Goal: Book appointment/travel/reservation

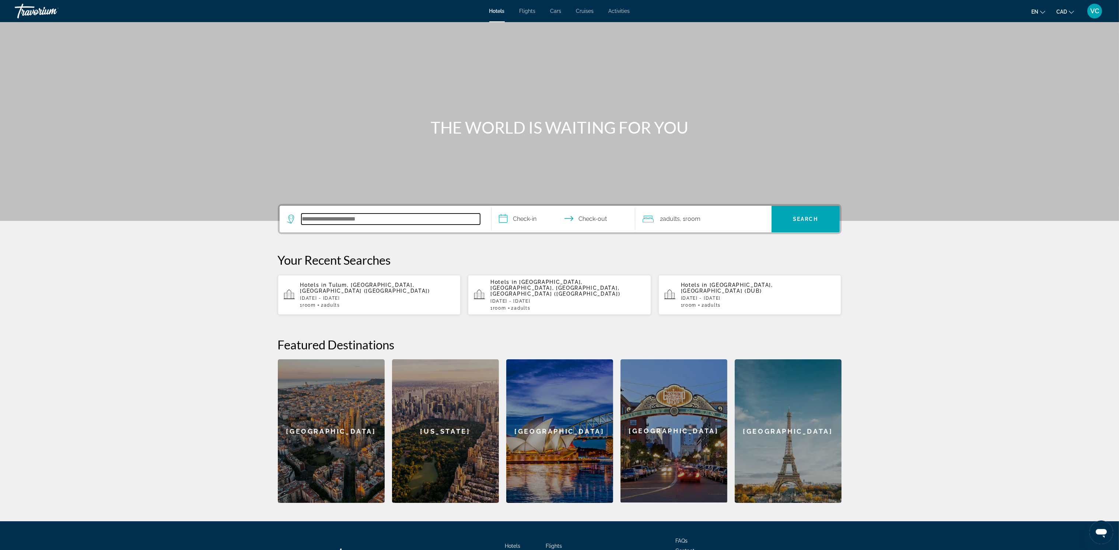
click at [318, 217] on input "Search hotel destination" at bounding box center [390, 219] width 179 height 11
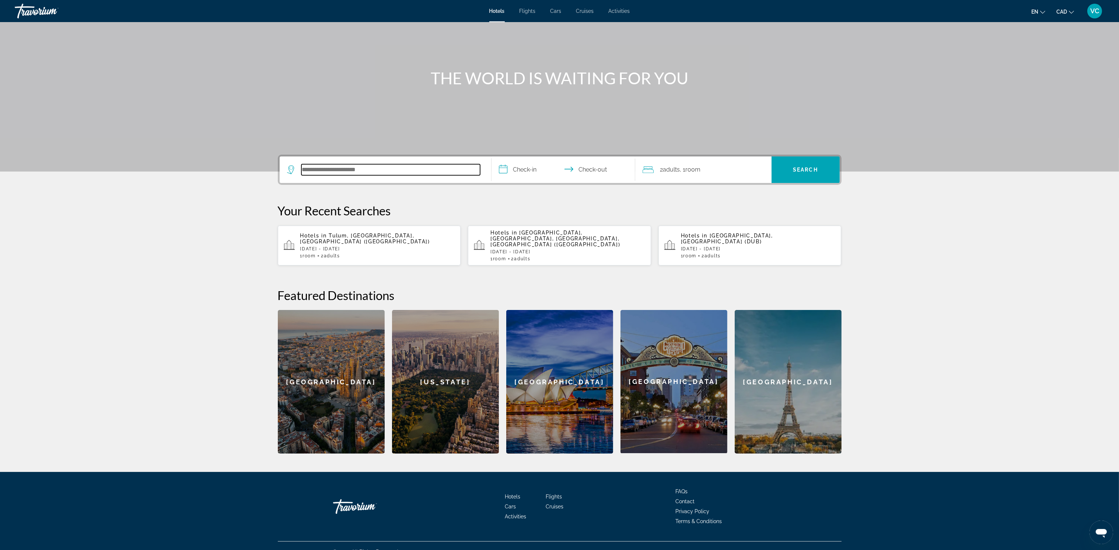
scroll to position [50, 0]
click at [370, 234] on span "Tulum, [GEOGRAPHIC_DATA], [GEOGRAPHIC_DATA] ([GEOGRAPHIC_DATA])" at bounding box center [365, 238] width 130 height 12
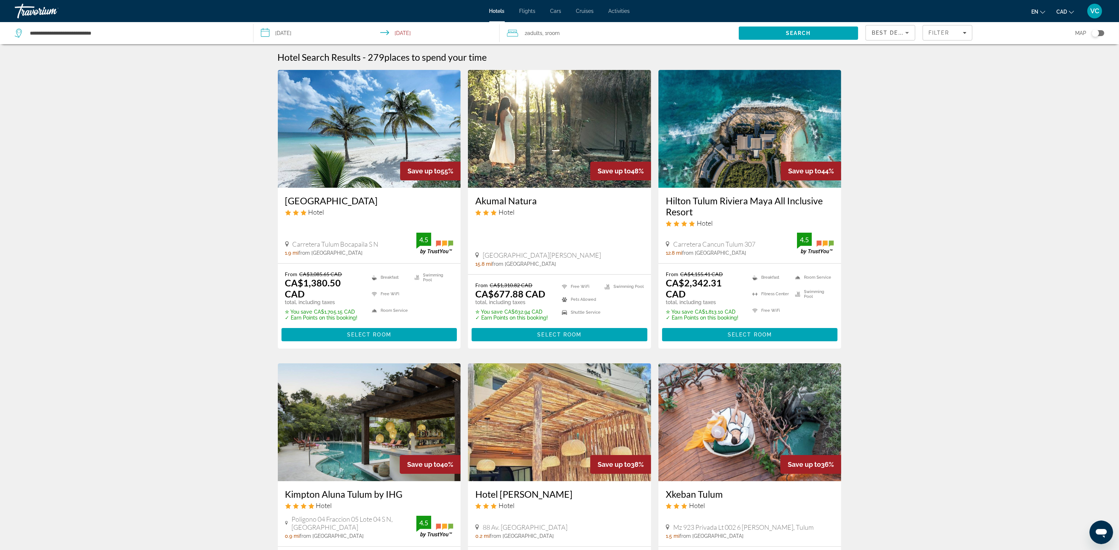
click at [293, 31] on input "**********" at bounding box center [377, 34] width 249 height 24
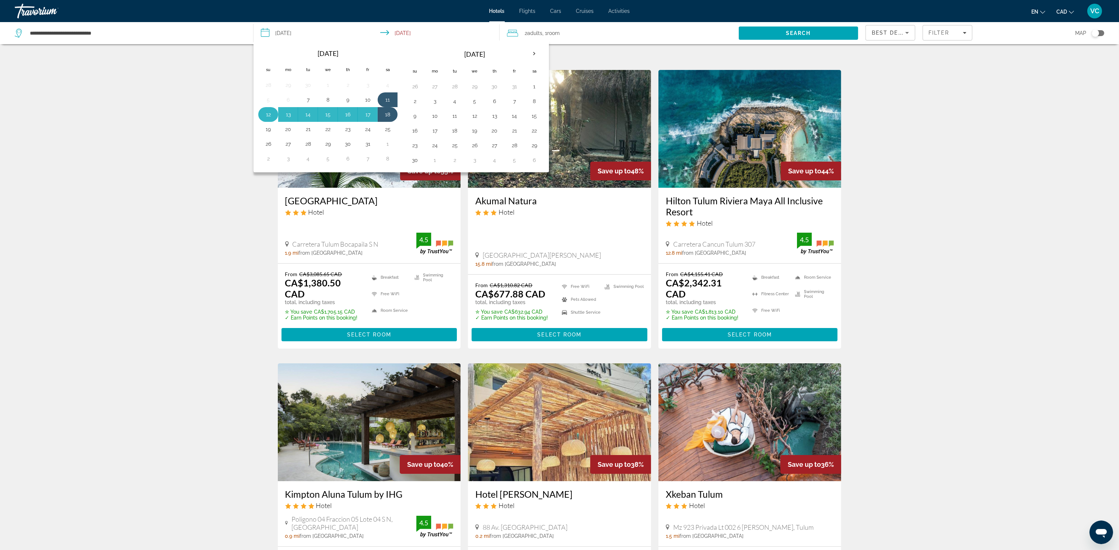
click at [266, 112] on button "12" at bounding box center [268, 114] width 12 height 10
click at [371, 116] on button "17" at bounding box center [368, 114] width 12 height 10
type input "**********"
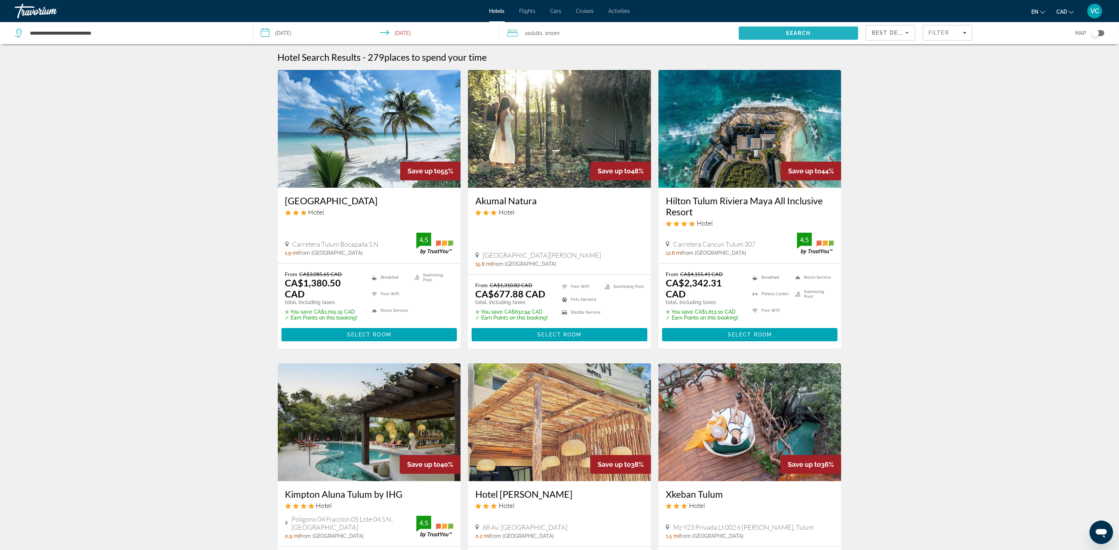
click at [786, 32] on span "Search" at bounding box center [798, 33] width 25 height 6
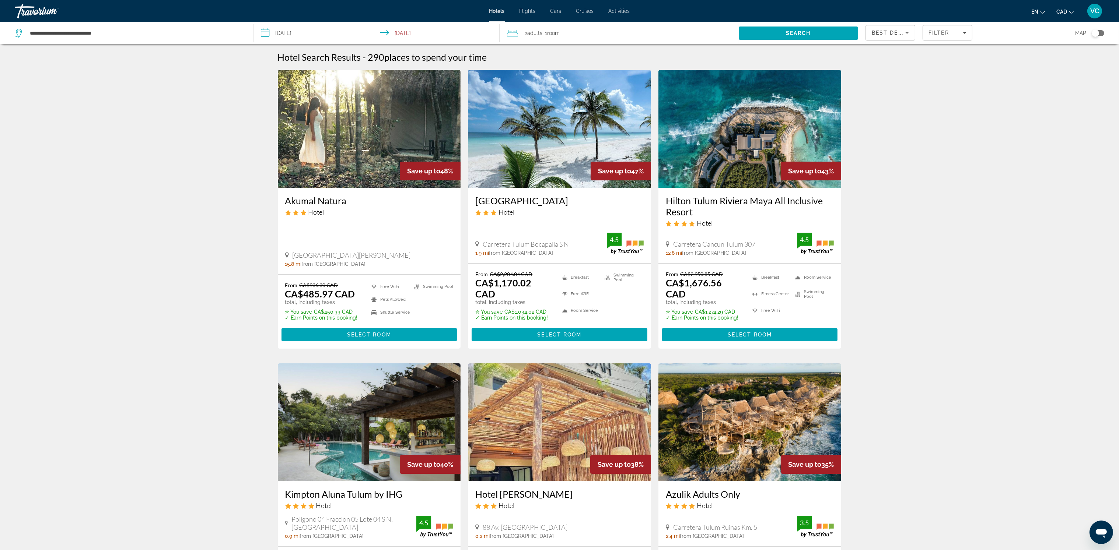
click at [1098, 31] on div "Toggle map" at bounding box center [1095, 32] width 7 height 7
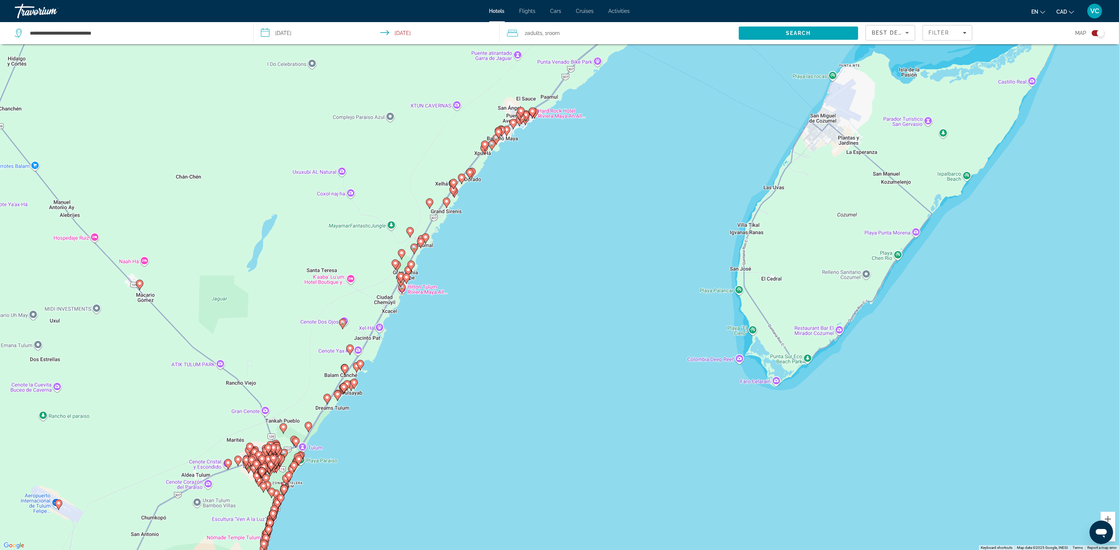
drag, startPoint x: 731, startPoint y: 297, endPoint x: 423, endPoint y: 373, distance: 317.6
click at [423, 373] on div "To activate drag with keyboard, press Alt + Enter. Once in keyboard drag state,…" at bounding box center [559, 275] width 1119 height 550
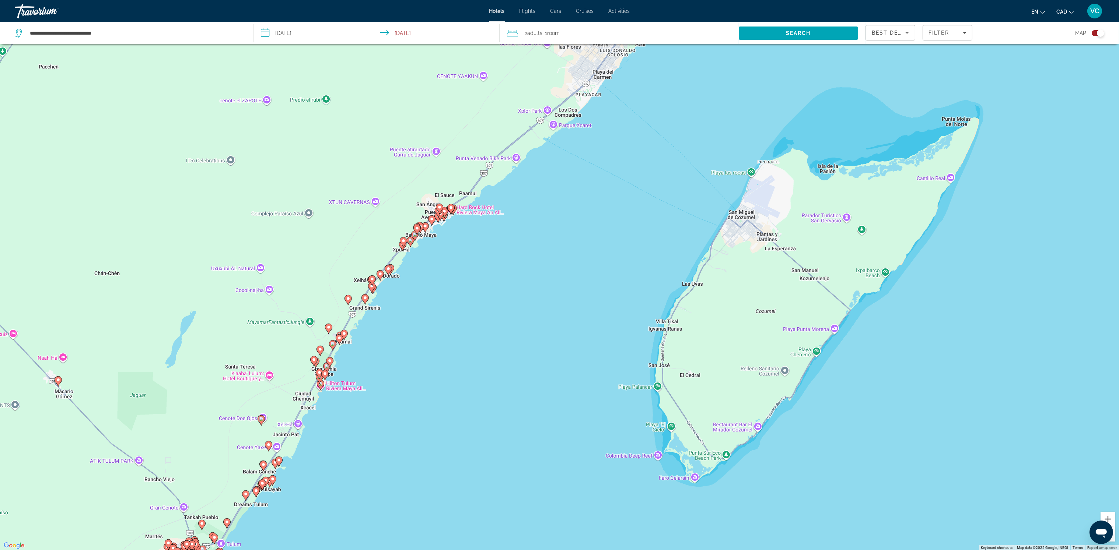
drag, startPoint x: 564, startPoint y: 172, endPoint x: 481, endPoint y: 269, distance: 127.8
click at [481, 269] on div "To activate drag with keyboard, press Alt + Enter. Once in keyboard drag state,…" at bounding box center [559, 275] width 1119 height 550
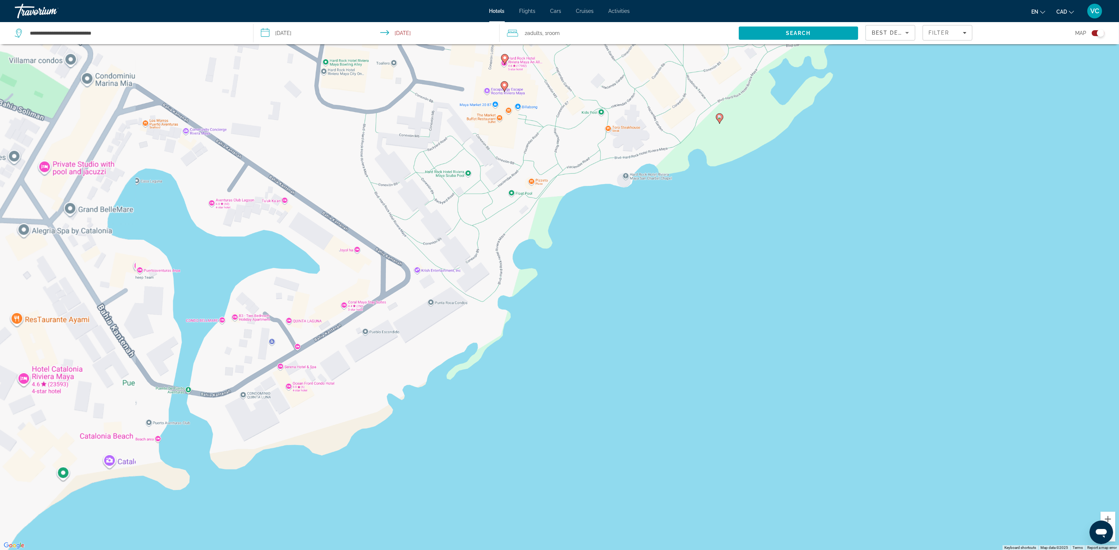
drag, startPoint x: 400, startPoint y: 246, endPoint x: 482, endPoint y: 259, distance: 83.6
click at [482, 259] on div "To activate drag with keyboard, press Alt + Enter. Once in keyboard drag state,…" at bounding box center [559, 275] width 1119 height 550
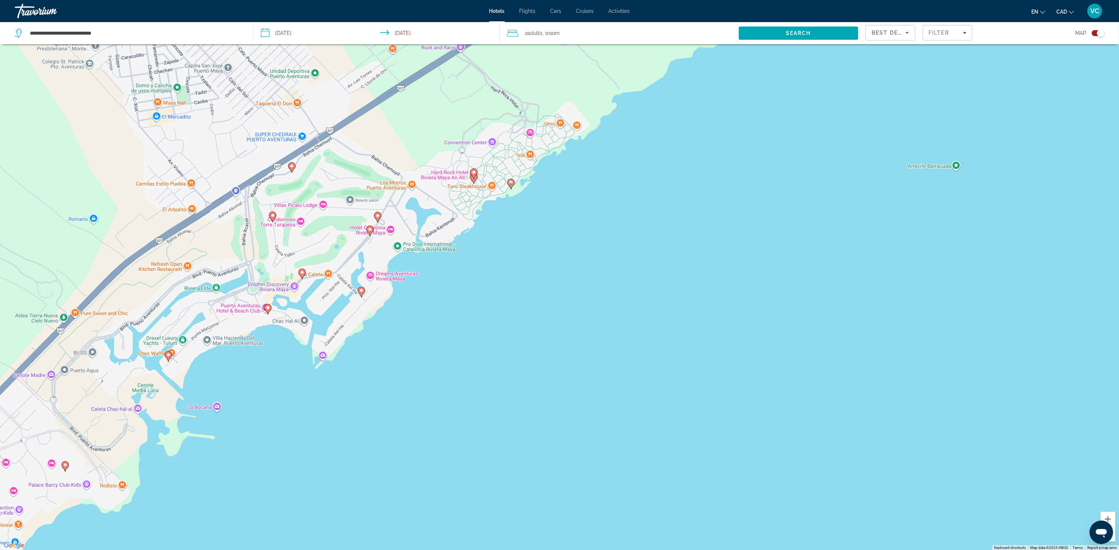
click at [539, 251] on div "To activate drag with keyboard, press Alt + Enter. Once in keyboard drag state,…" at bounding box center [559, 275] width 1119 height 550
click at [475, 171] on image "Main content" at bounding box center [474, 172] width 4 height 4
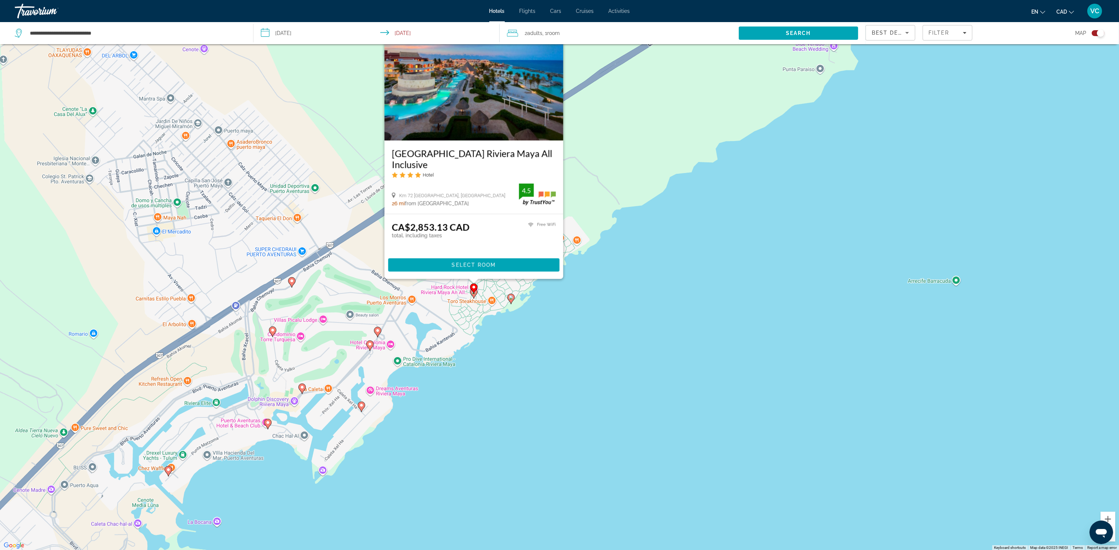
click at [473, 294] on icon "Main content" at bounding box center [473, 294] width 7 height 10
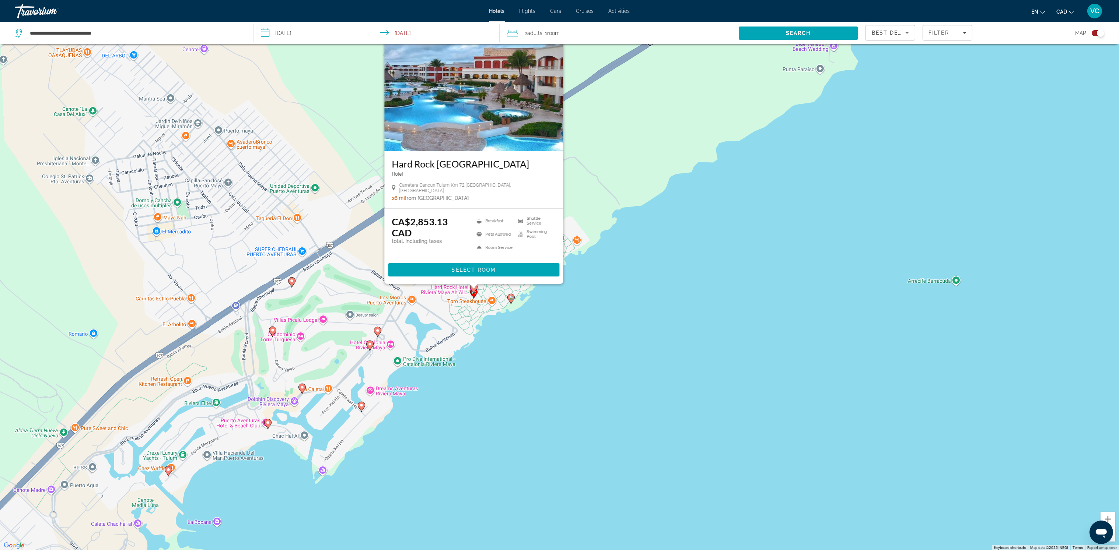
click at [378, 330] on image "Main content" at bounding box center [377, 331] width 4 height 4
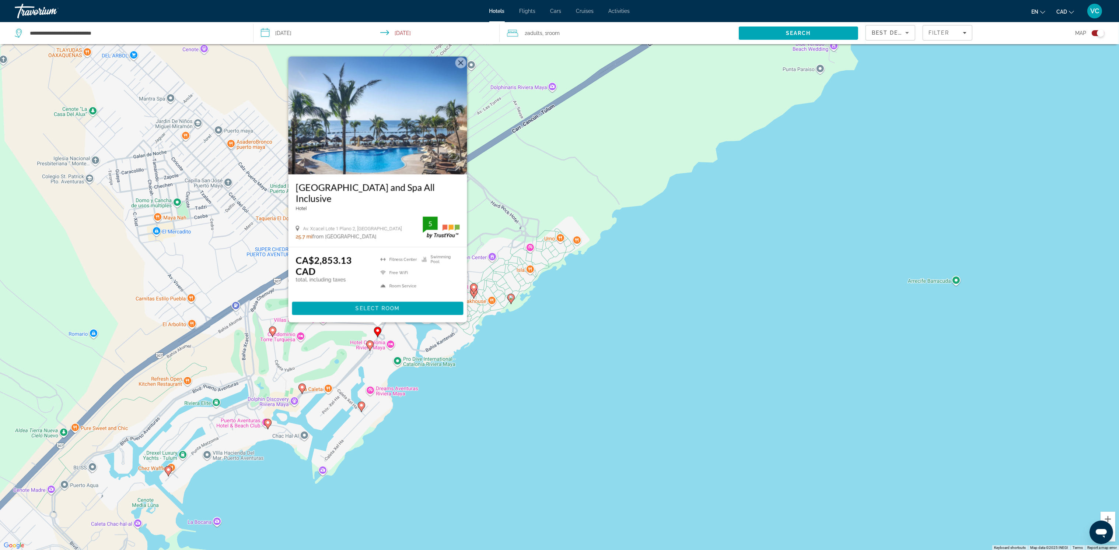
click at [370, 344] on image "Main content" at bounding box center [370, 344] width 4 height 4
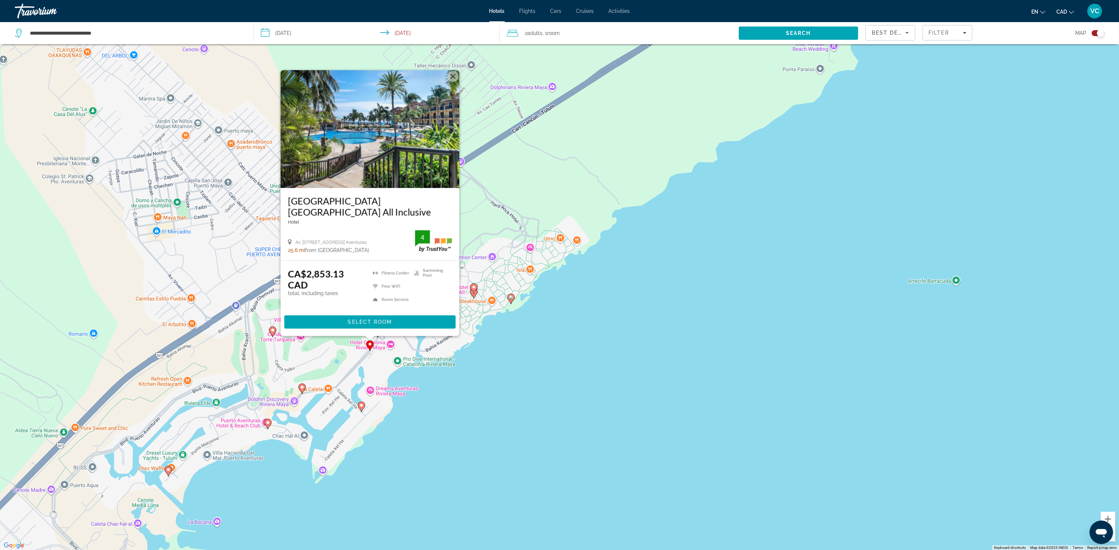
click at [361, 404] on image "Main content" at bounding box center [361, 405] width 4 height 4
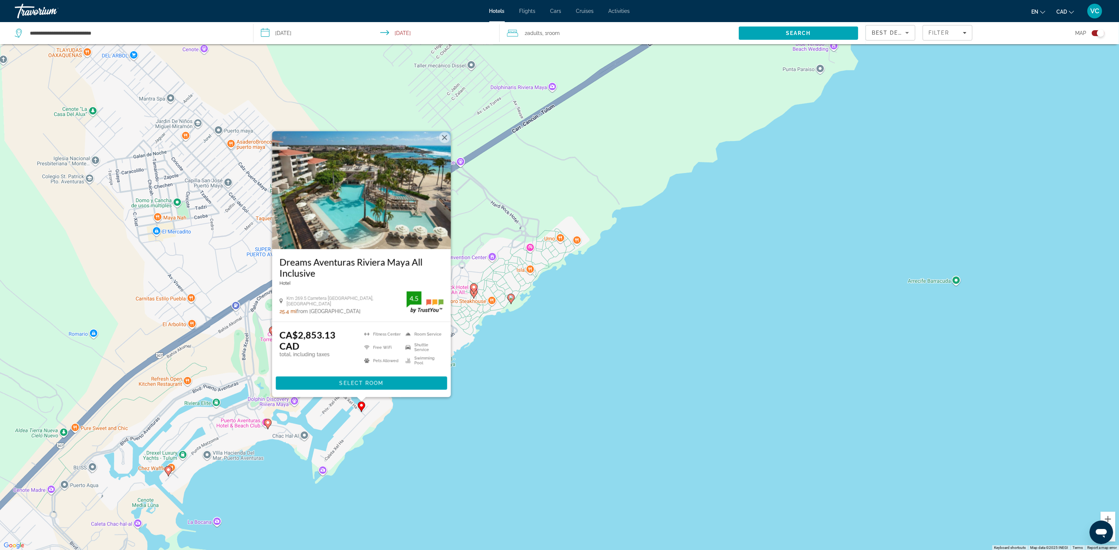
click at [267, 423] on image "Main content" at bounding box center [268, 423] width 4 height 4
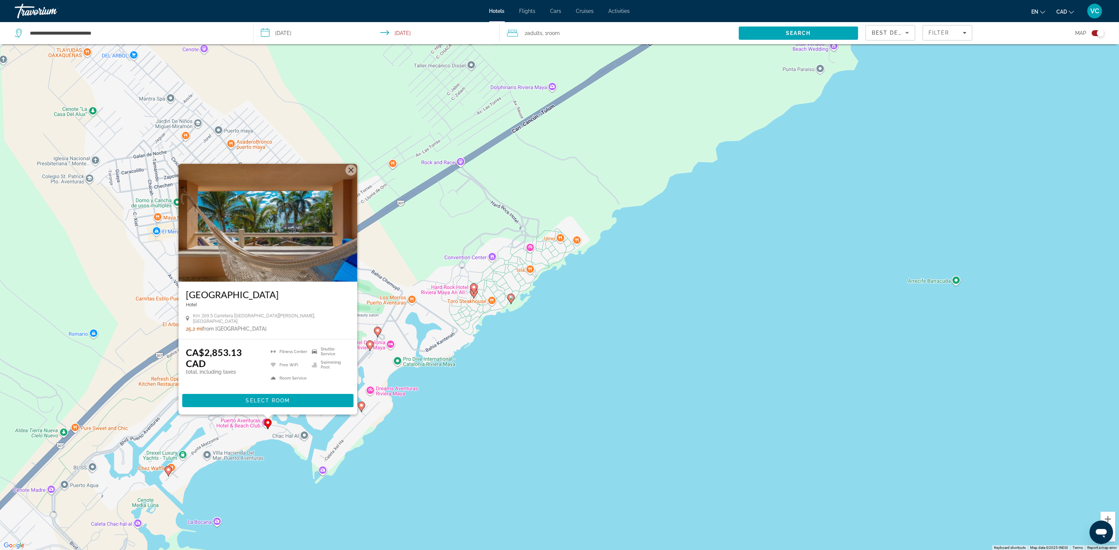
click at [376, 332] on image "Main content" at bounding box center [377, 331] width 4 height 4
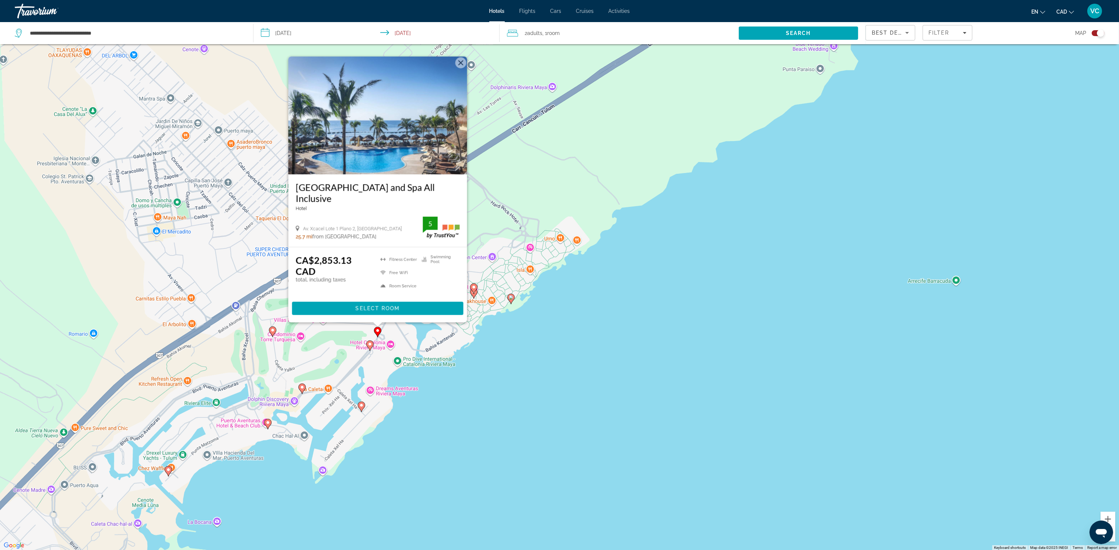
click at [271, 329] on image "Main content" at bounding box center [272, 330] width 4 height 4
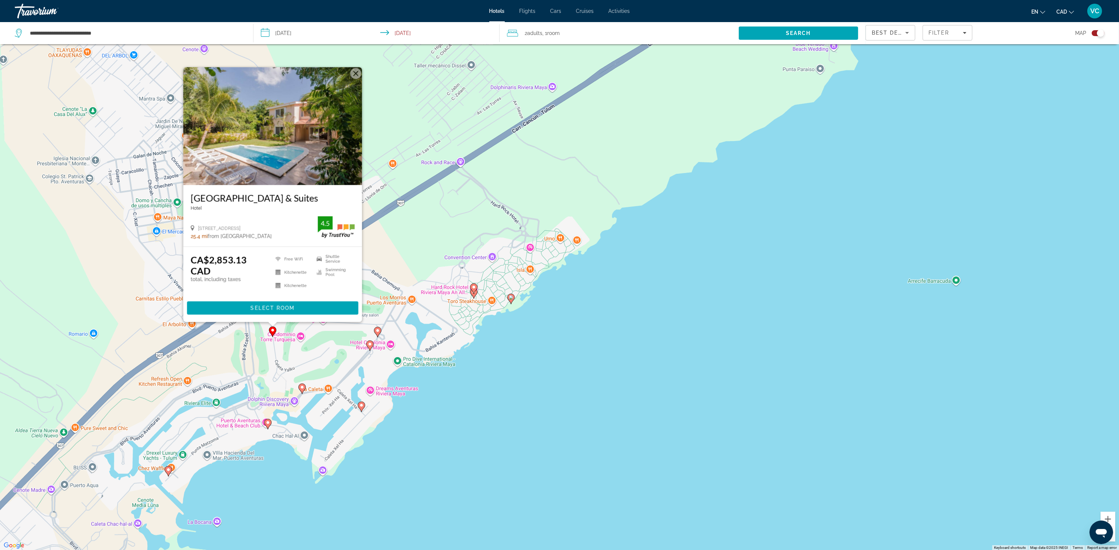
click at [377, 331] on image "Main content" at bounding box center [377, 331] width 4 height 4
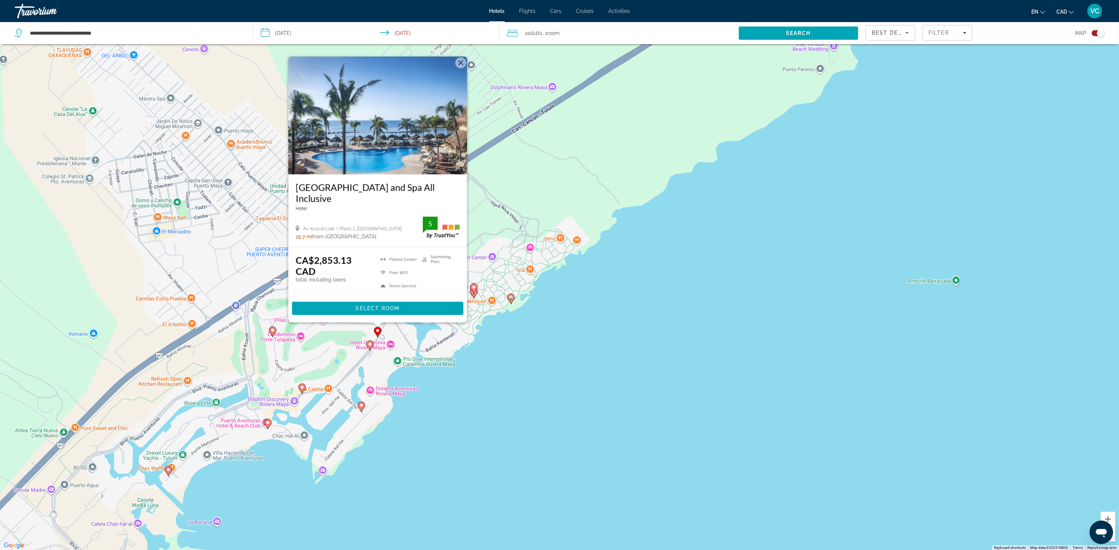
click at [372, 344] on image "Main content" at bounding box center [370, 344] width 4 height 4
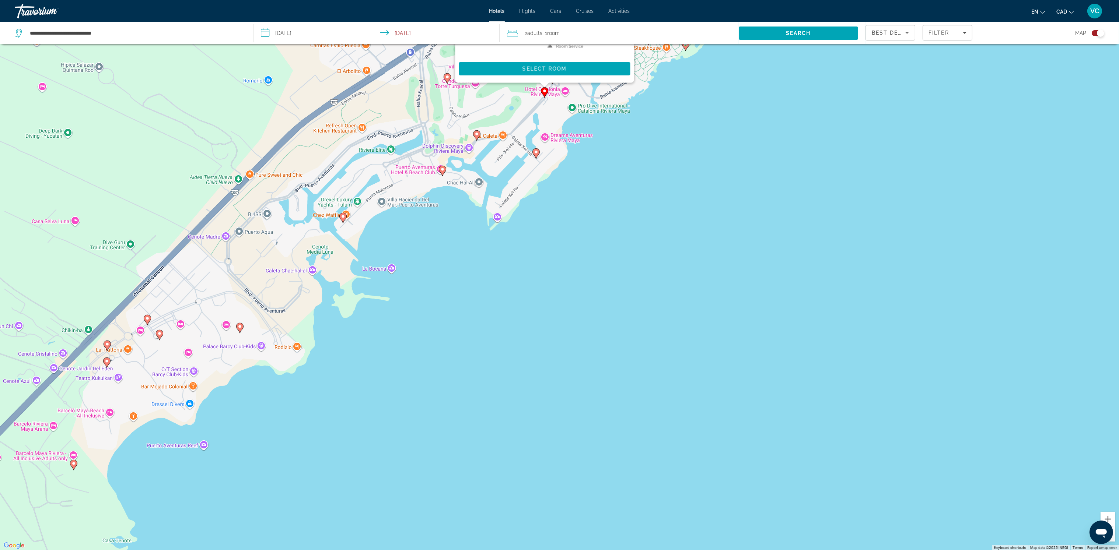
drag, startPoint x: 245, startPoint y: 448, endPoint x: 422, endPoint y: 189, distance: 313.2
click at [422, 189] on div "To activate drag with keyboard, press Alt + Enter. Once in keyboard drag state,…" at bounding box center [559, 275] width 1119 height 550
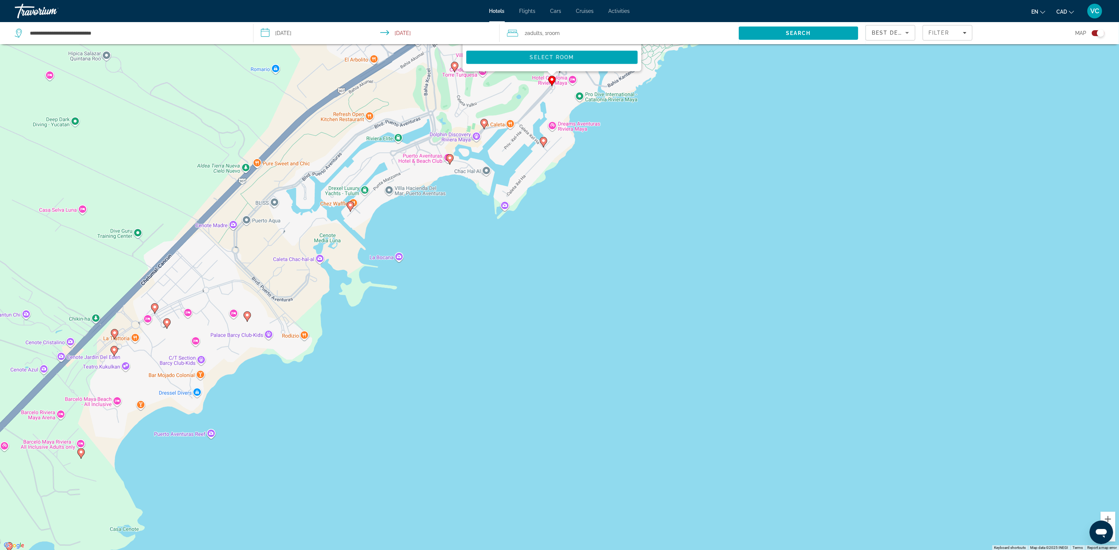
click at [351, 204] on image "Main content" at bounding box center [350, 205] width 4 height 4
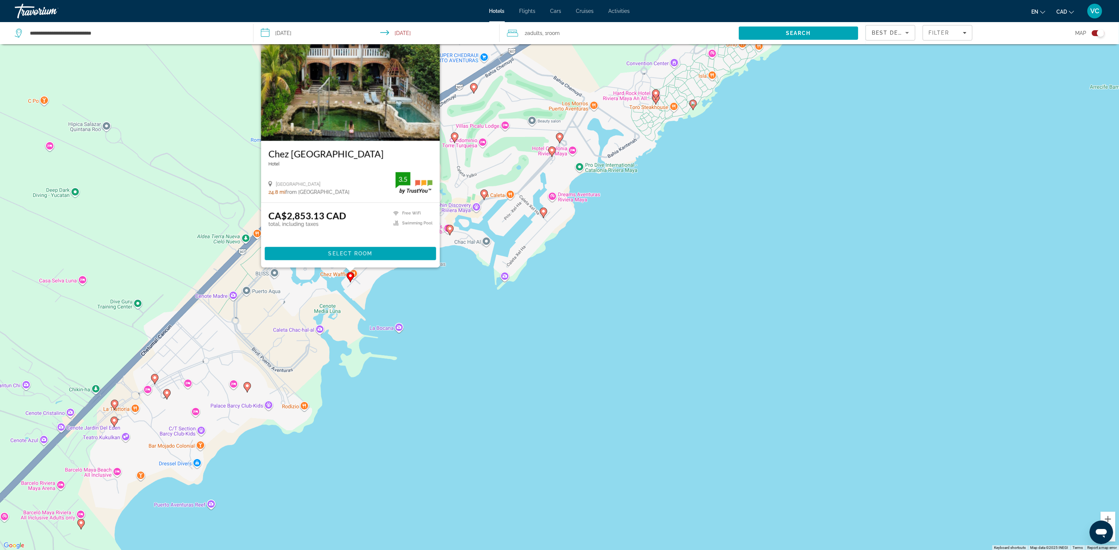
click at [247, 391] on icon "Main content" at bounding box center [247, 388] width 7 height 10
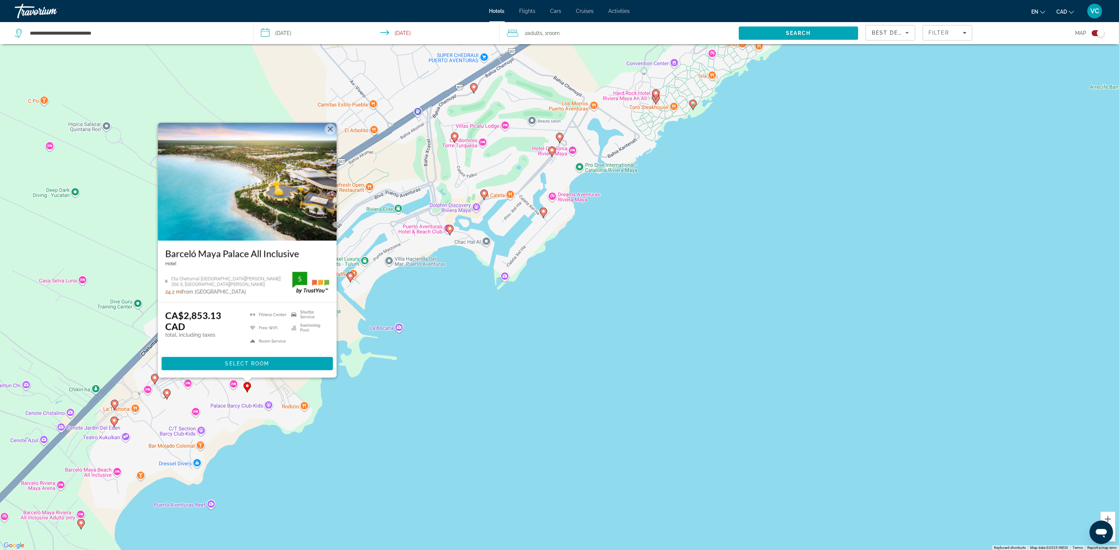
click at [167, 393] on image "Main content" at bounding box center [167, 393] width 4 height 4
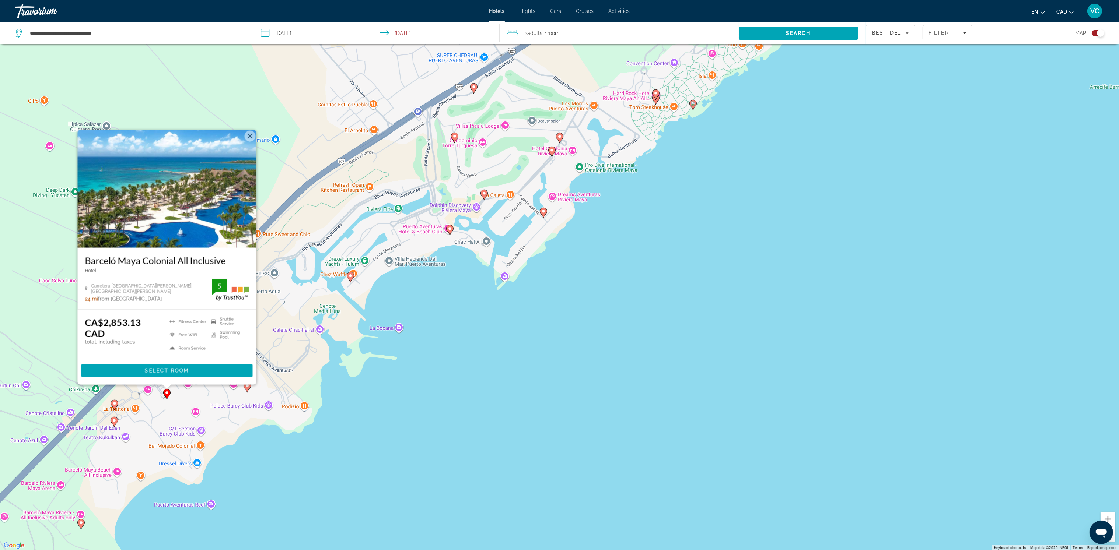
click at [112, 402] on image "Main content" at bounding box center [114, 404] width 4 height 4
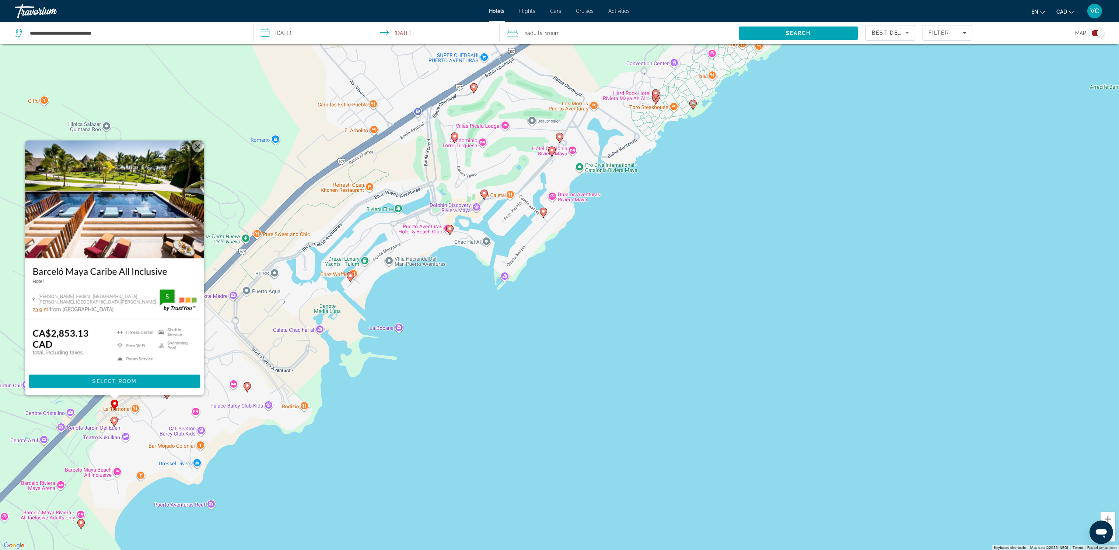
click at [116, 421] on image "Main content" at bounding box center [114, 420] width 4 height 4
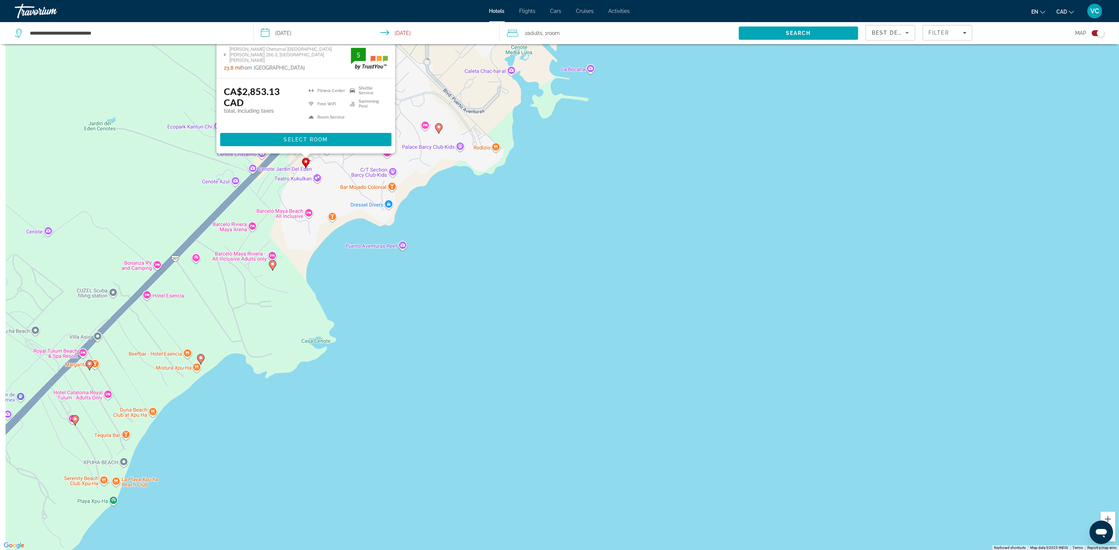
drag, startPoint x: 204, startPoint y: 458, endPoint x: 413, endPoint y: 198, distance: 333.8
click at [413, 198] on div "To activate drag with keyboard, press Alt + Enter. Once in keyboard drag state,…" at bounding box center [559, 275] width 1119 height 550
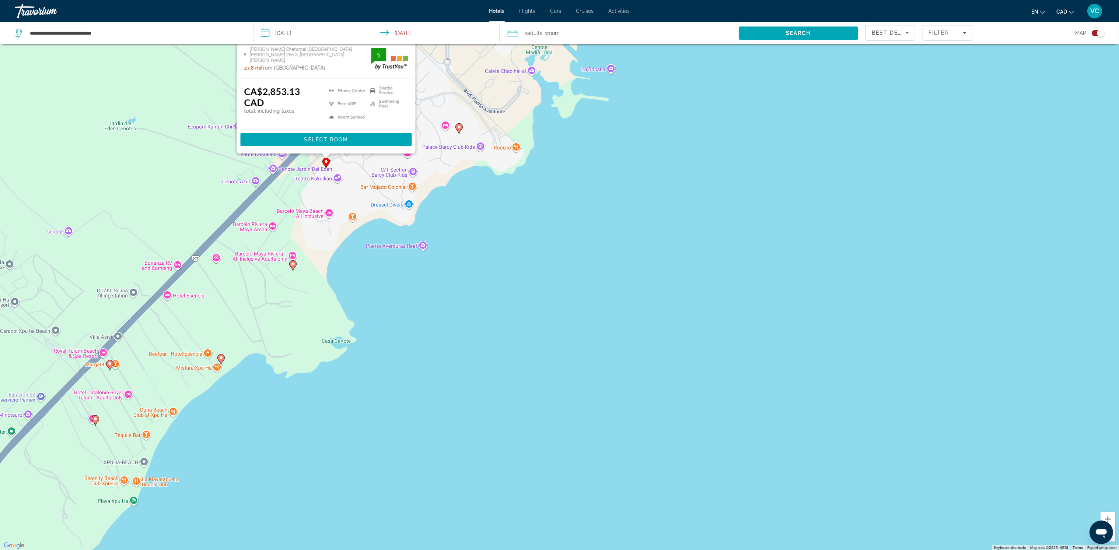
click at [95, 417] on image "Main content" at bounding box center [95, 419] width 4 height 4
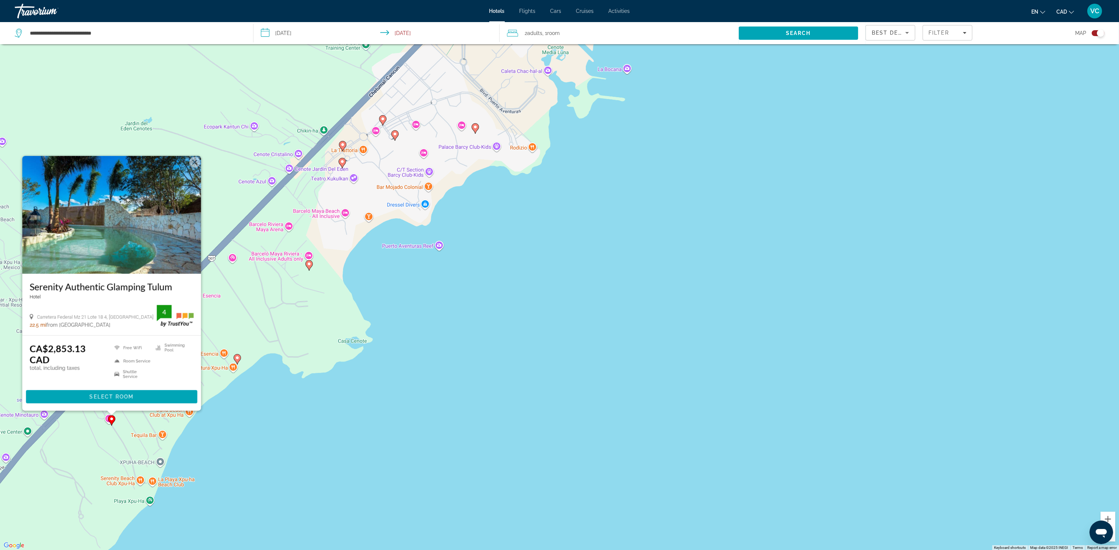
click at [238, 356] on image "Main content" at bounding box center [237, 358] width 4 height 4
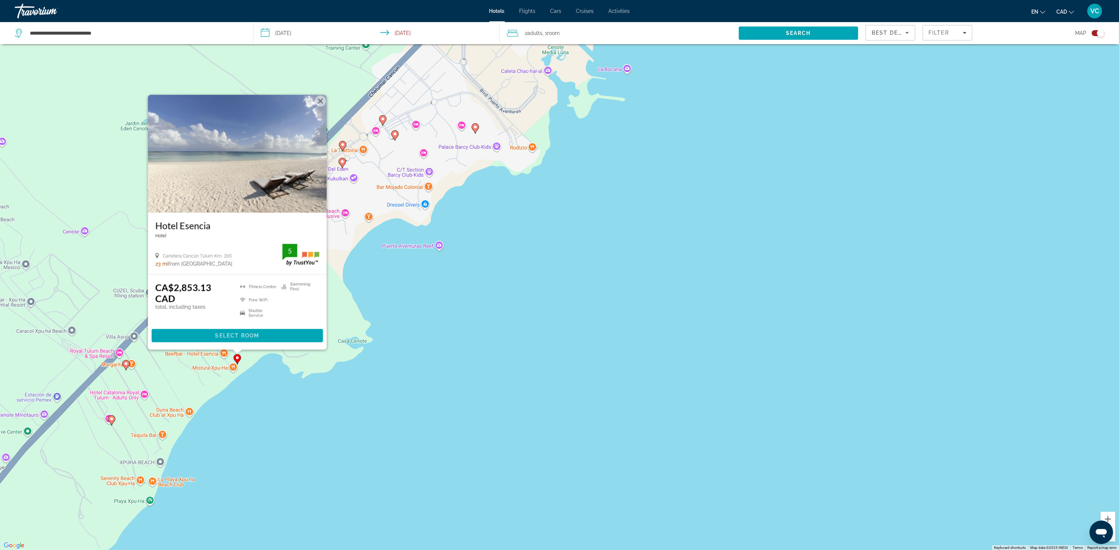
click at [123, 363] on gmp-advanced-marker "Main content" at bounding box center [125, 365] width 7 height 11
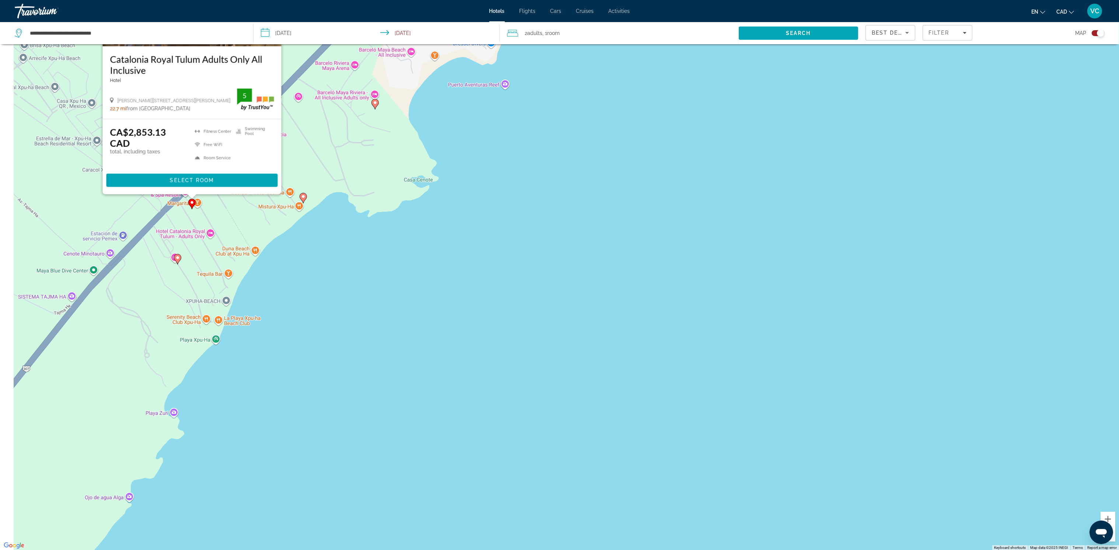
drag, startPoint x: 142, startPoint y: 416, endPoint x: 218, endPoint y: 249, distance: 183.2
click at [217, 251] on div "To activate drag with keyboard, press Alt + Enter. Once in keyboard drag state,…" at bounding box center [559, 275] width 1119 height 550
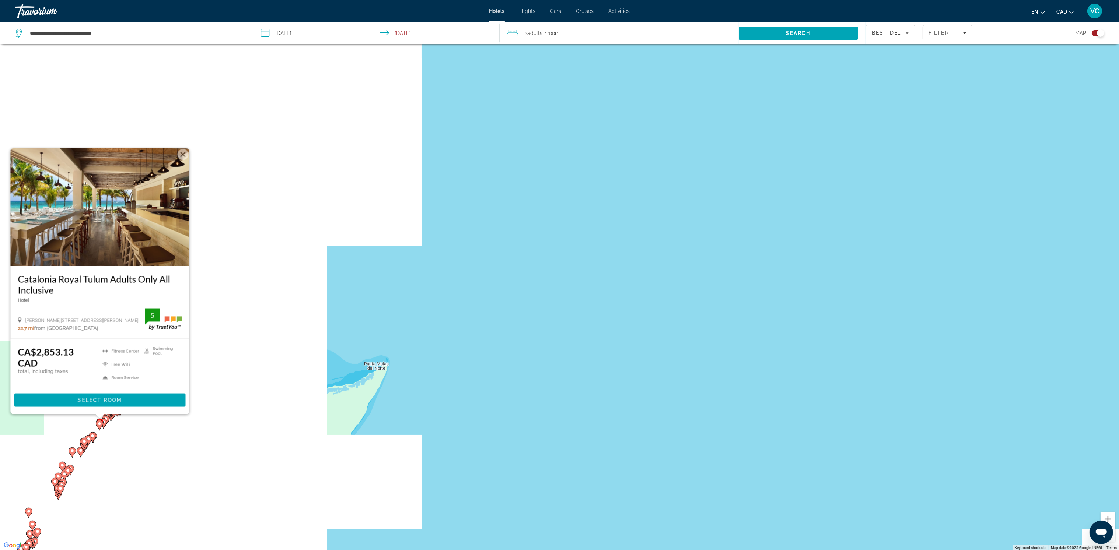
drag, startPoint x: 412, startPoint y: 184, endPoint x: 286, endPoint y: 274, distance: 155.4
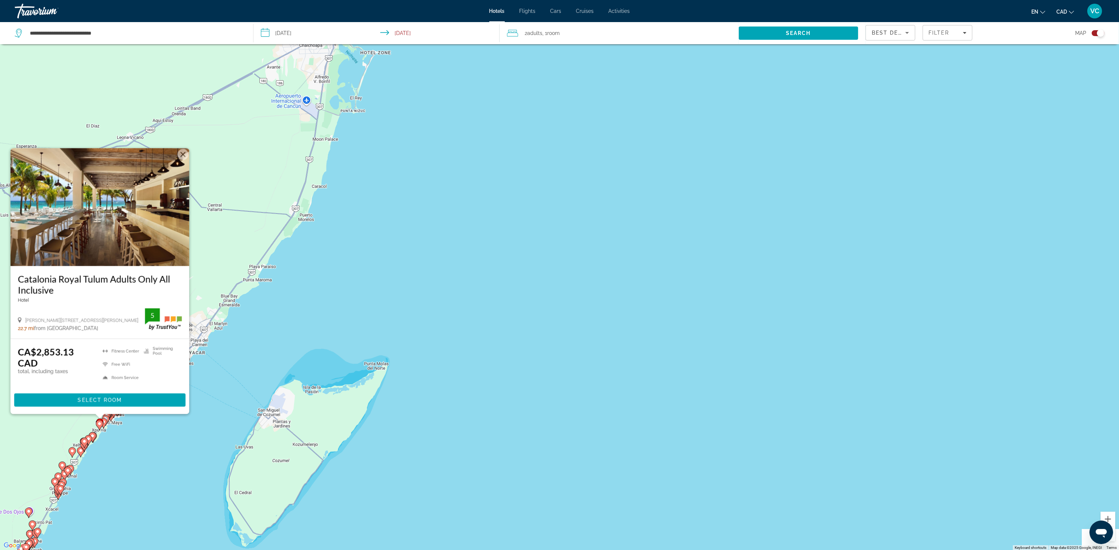
click at [286, 274] on div "To activate drag with keyboard, press Alt + Enter. Once in keyboard drag state,…" at bounding box center [559, 275] width 1119 height 550
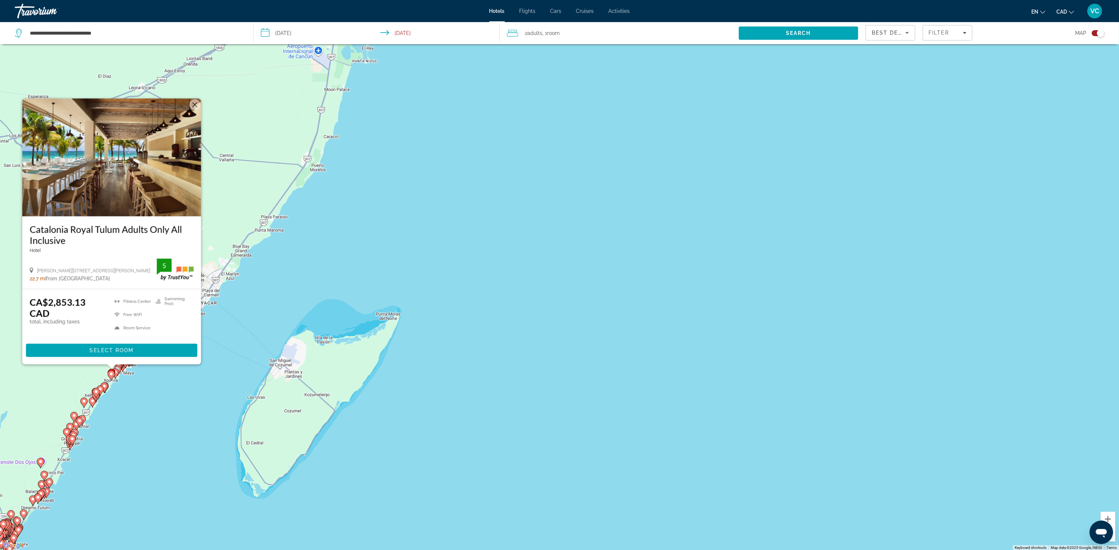
click at [1098, 30] on div "Toggle map" at bounding box center [1100, 32] width 7 height 7
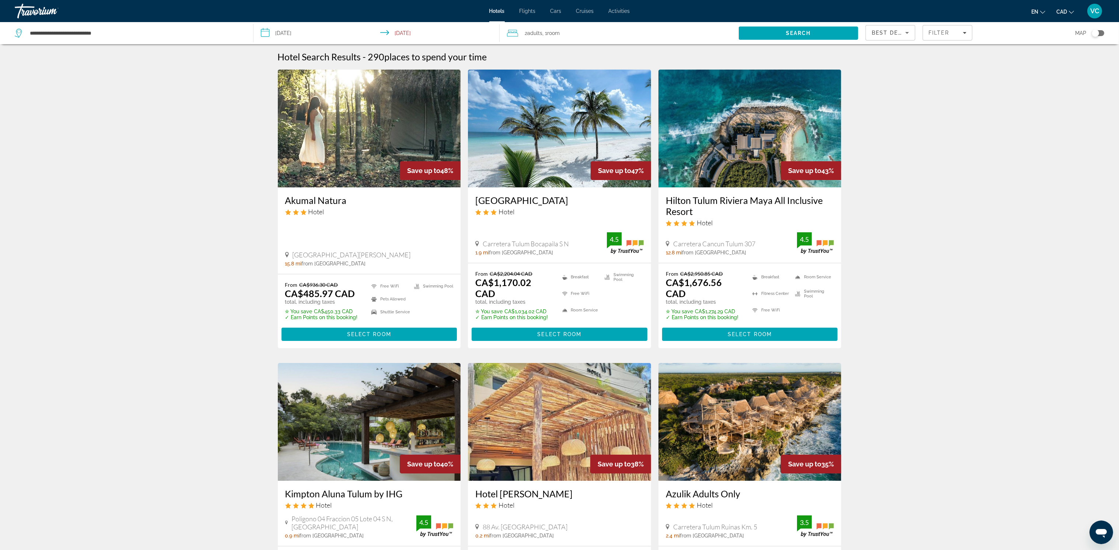
scroll to position [0, 0]
click at [731, 160] on img "Main content" at bounding box center [749, 129] width 183 height 118
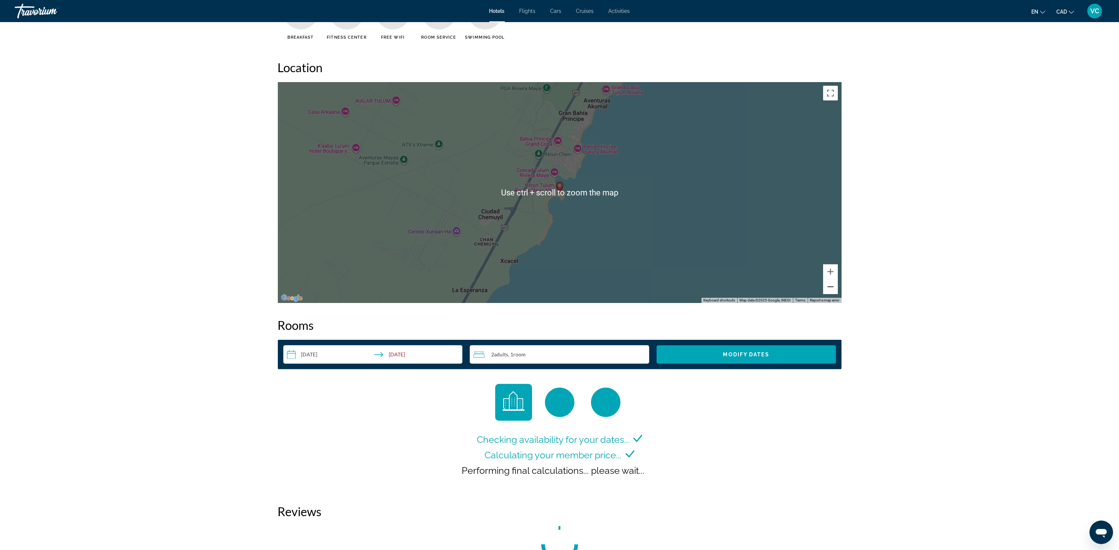
click at [830, 286] on button "Zoom out" at bounding box center [830, 287] width 15 height 15
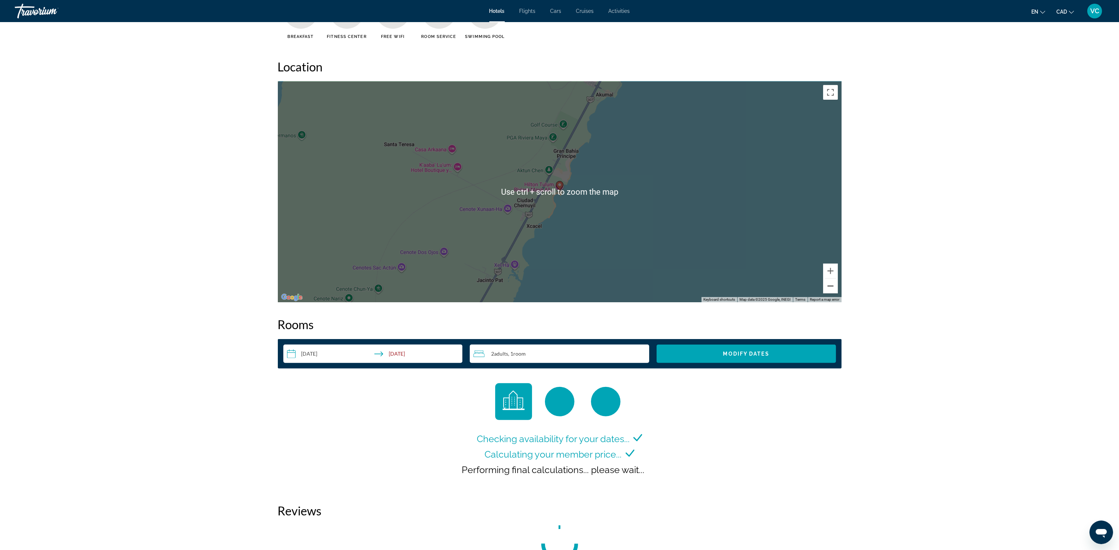
click at [830, 286] on button "Zoom out" at bounding box center [830, 286] width 15 height 15
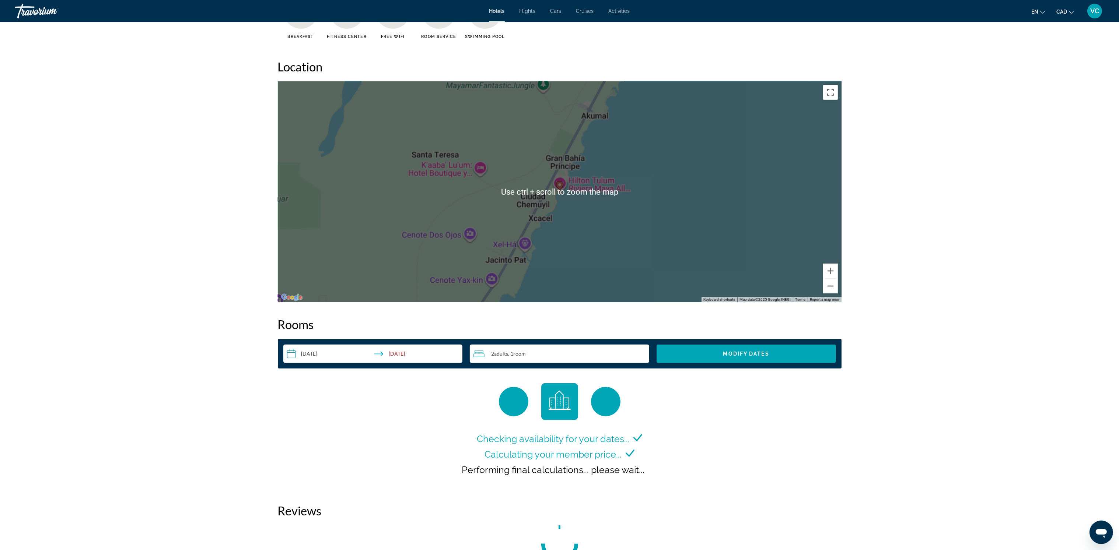
scroll to position [660, 0]
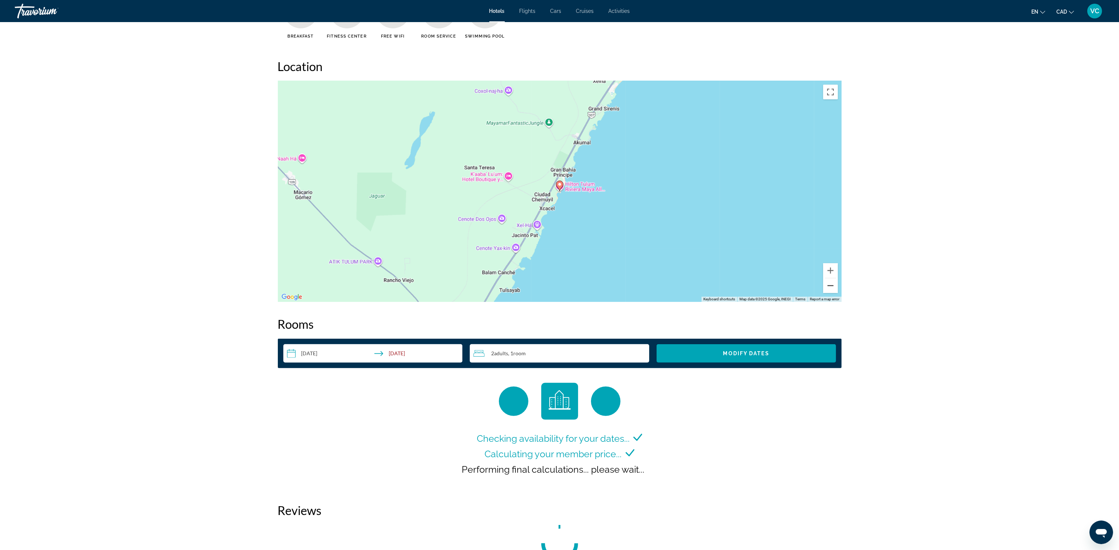
click at [830, 286] on button "Zoom out" at bounding box center [830, 286] width 15 height 15
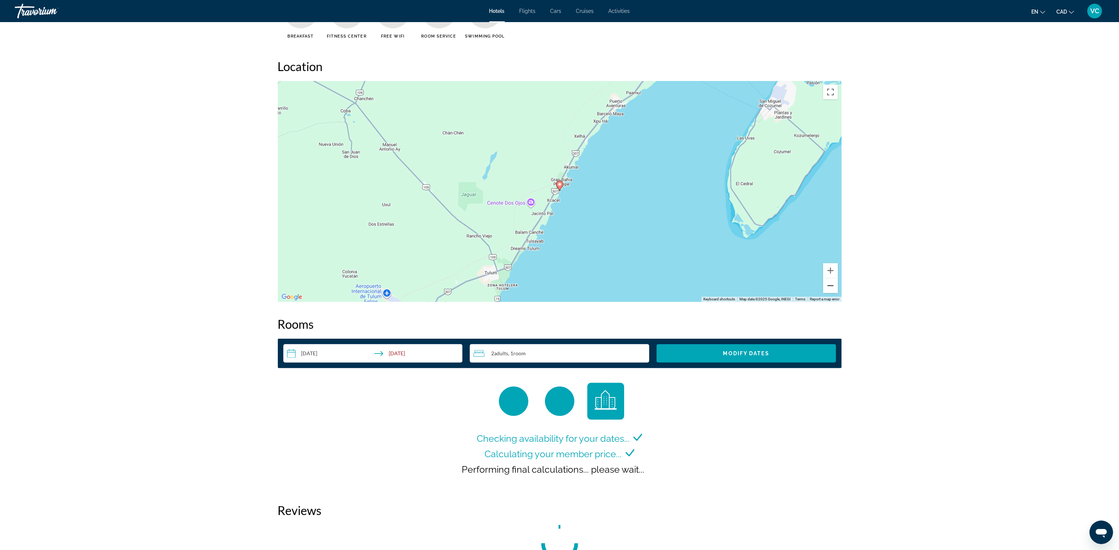
click at [830, 286] on button "Zoom out" at bounding box center [830, 286] width 15 height 15
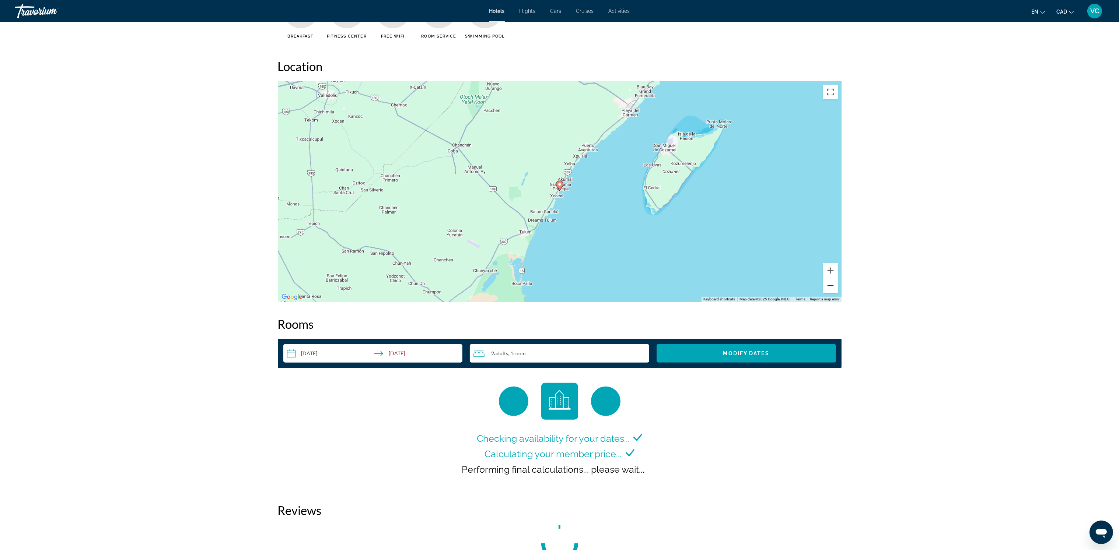
click at [830, 286] on button "Zoom out" at bounding box center [830, 286] width 15 height 15
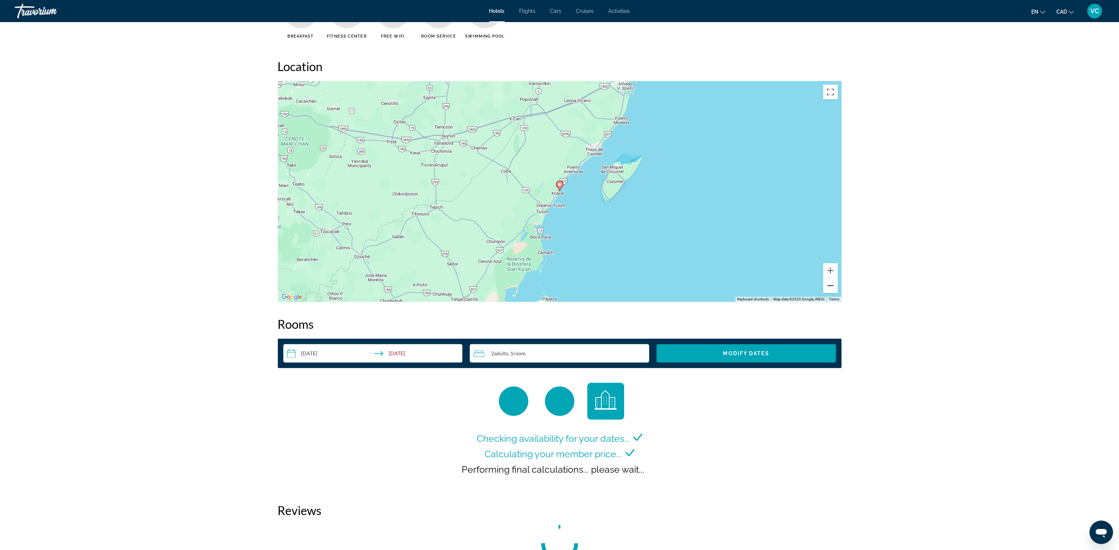
click at [830, 286] on button "Zoom out" at bounding box center [830, 286] width 15 height 15
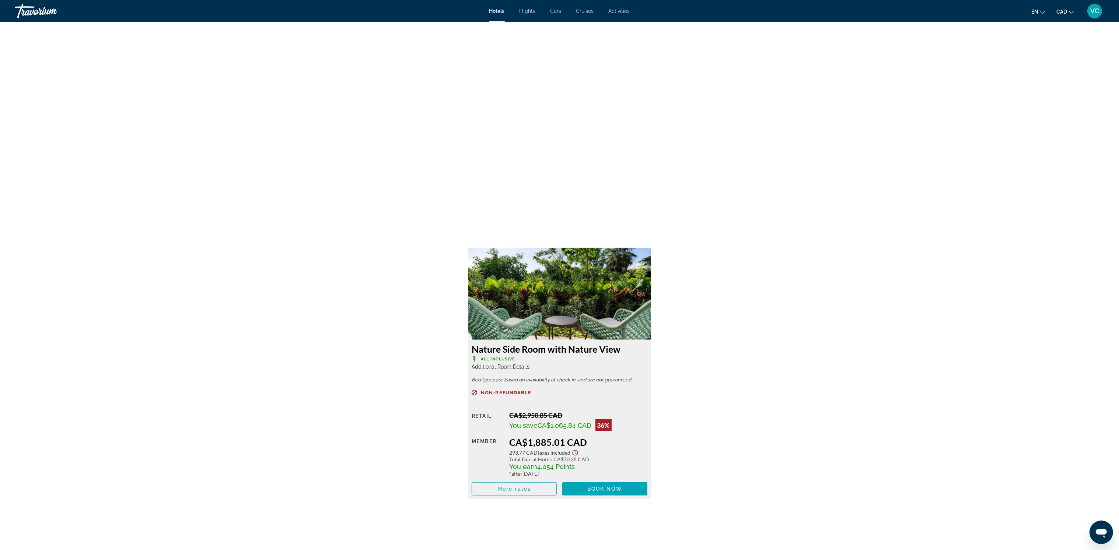
scroll to position [1046, 0]
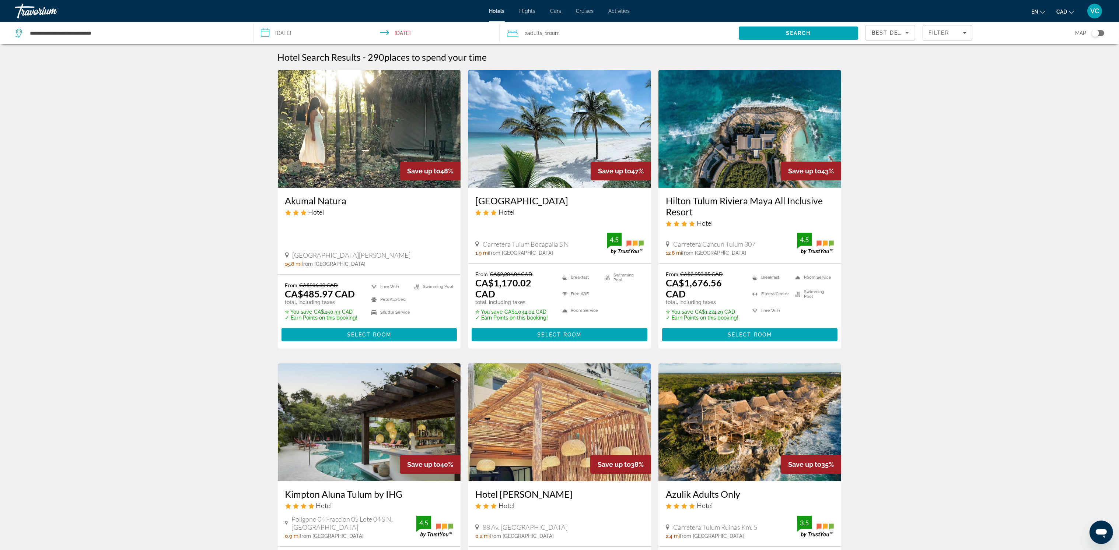
click at [92, 26] on div "**********" at bounding box center [130, 33] width 231 height 22
click at [97, 32] on input "**********" at bounding box center [135, 33] width 213 height 11
drag, startPoint x: 114, startPoint y: 30, endPoint x: 17, endPoint y: 28, distance: 96.9
click at [17, 28] on div "**********" at bounding box center [128, 33] width 227 height 11
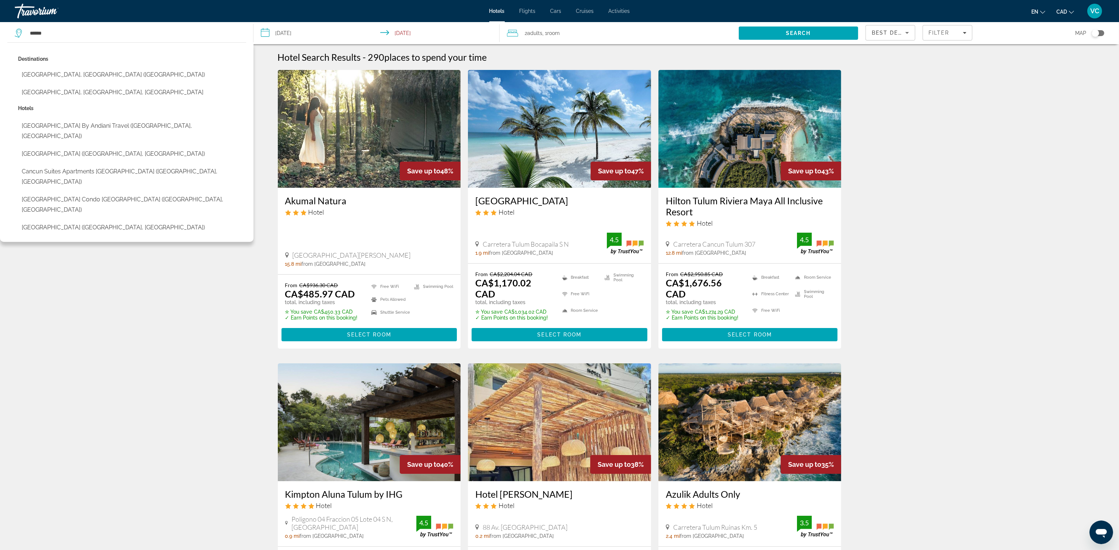
click at [65, 75] on button "[GEOGRAPHIC_DATA], [GEOGRAPHIC_DATA] ([GEOGRAPHIC_DATA])" at bounding box center [132, 75] width 228 height 14
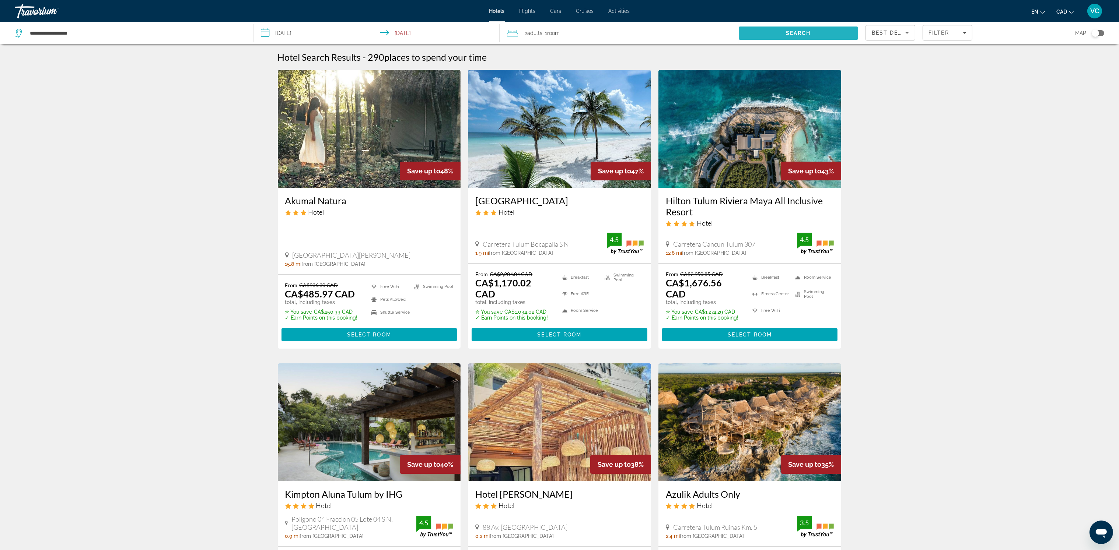
click at [792, 32] on span "Search" at bounding box center [798, 33] width 25 height 6
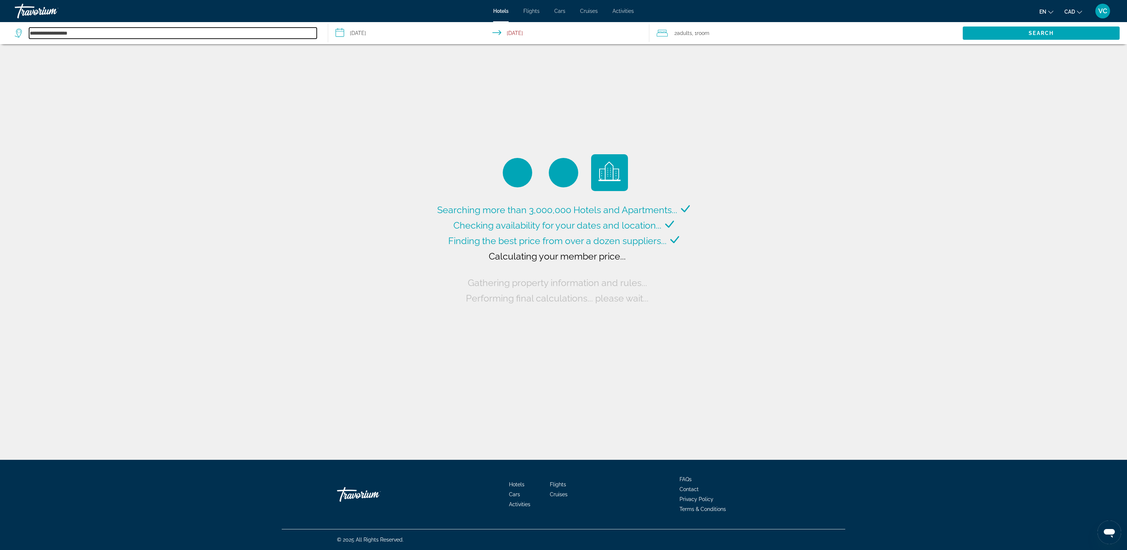
drag, startPoint x: 88, startPoint y: 32, endPoint x: 26, endPoint y: 36, distance: 62.4
click at [26, 36] on div "**********" at bounding box center [166, 33] width 302 height 11
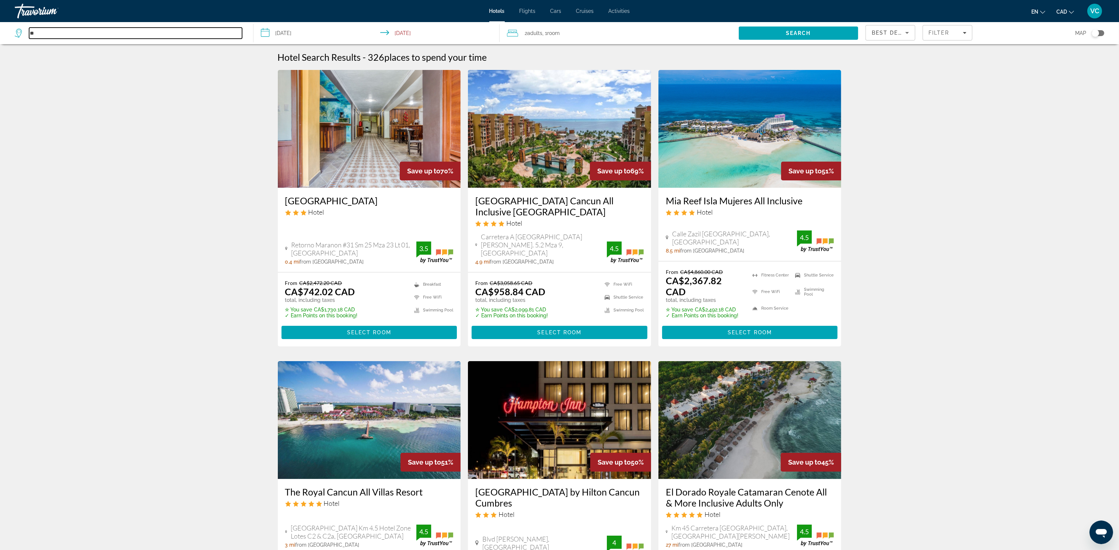
type input "*"
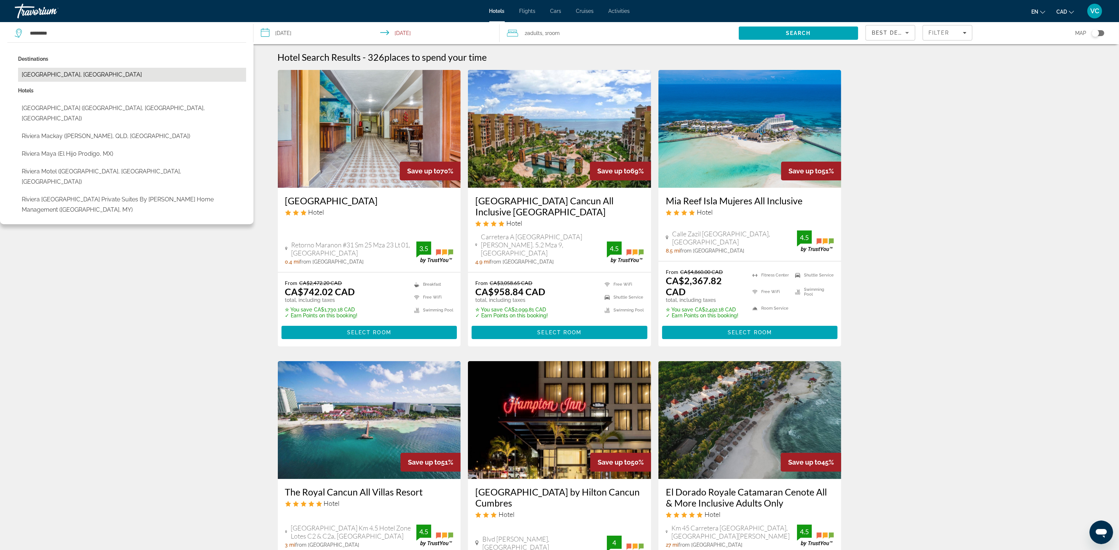
click at [68, 78] on button "[GEOGRAPHIC_DATA], [GEOGRAPHIC_DATA]" at bounding box center [132, 75] width 228 height 14
type input "**********"
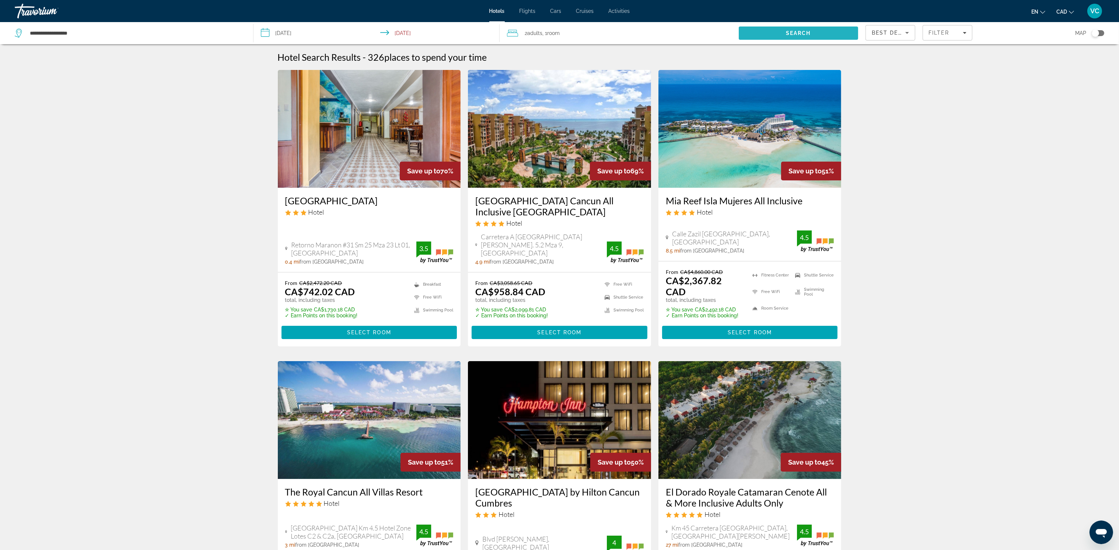
click at [802, 35] on span "Search" at bounding box center [798, 33] width 25 height 6
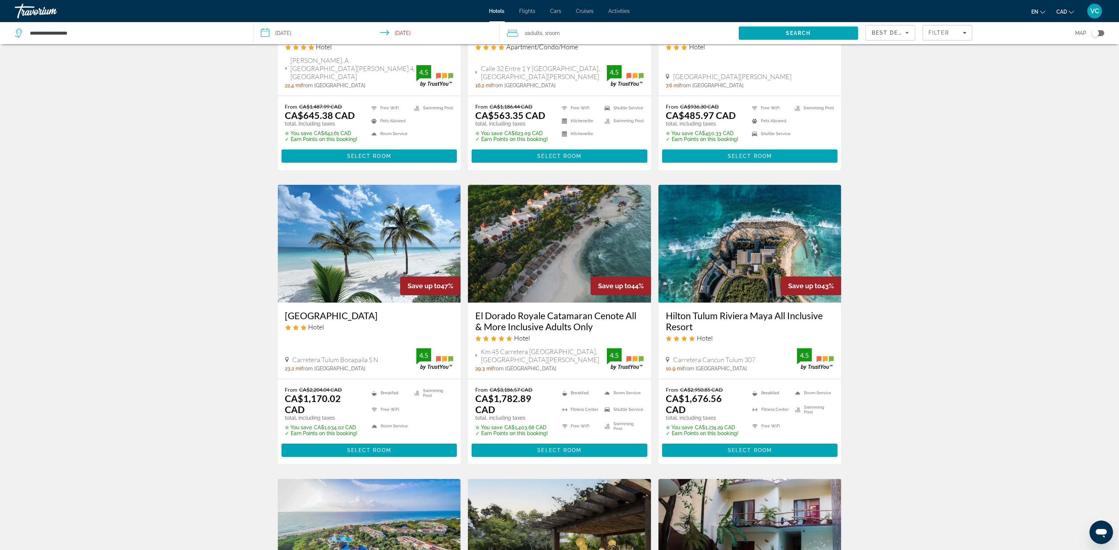
scroll to position [166, 0]
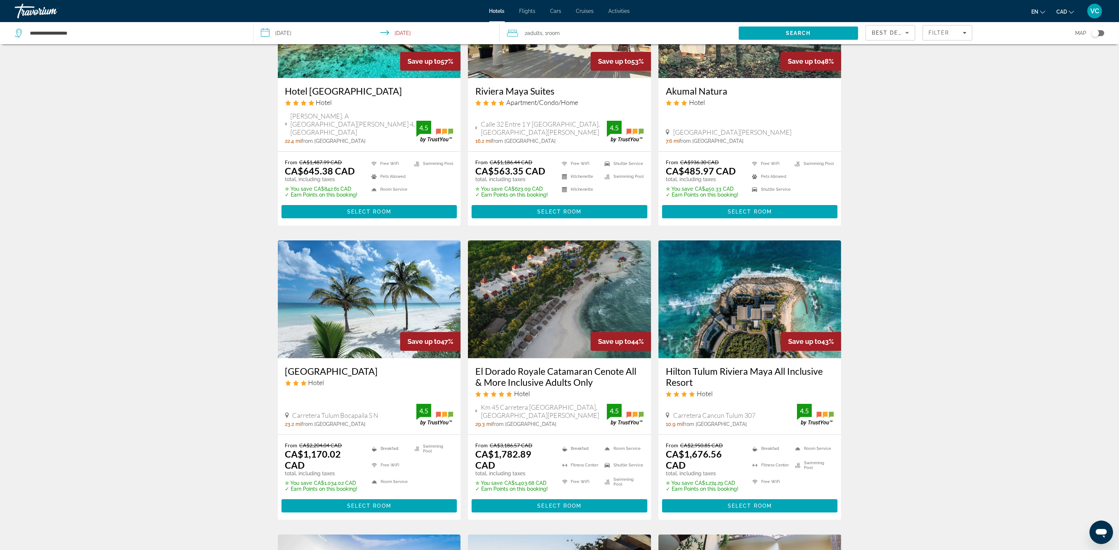
click at [746, 287] on img "Main content" at bounding box center [749, 300] width 183 height 118
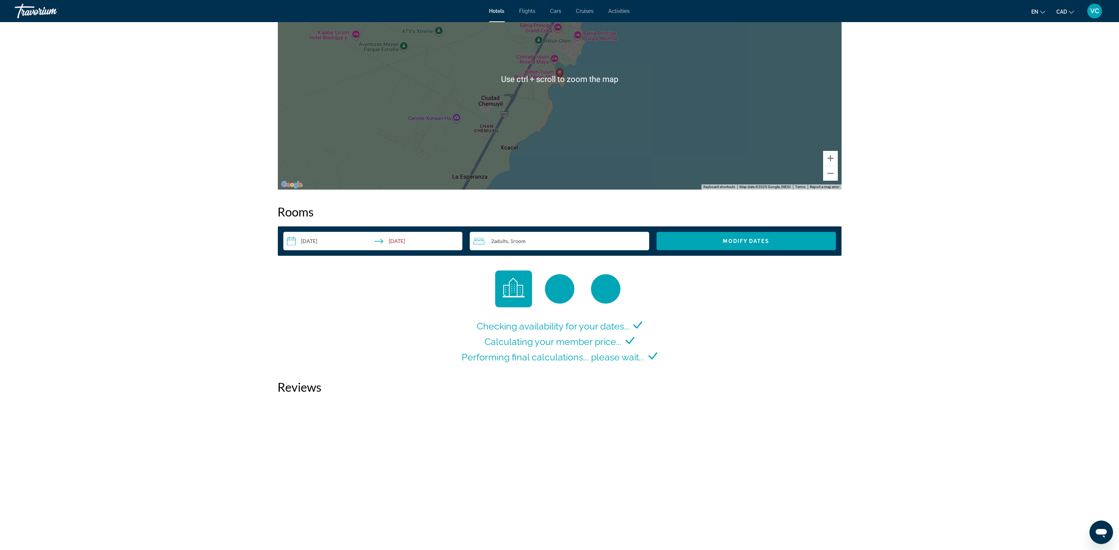
scroll to position [773, 0]
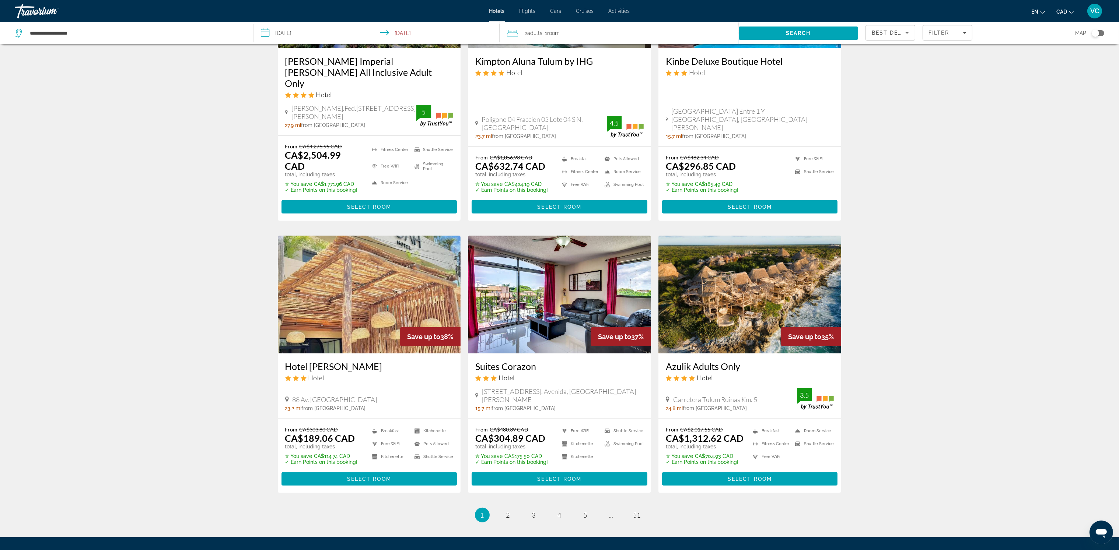
click at [726, 265] on img "Main content" at bounding box center [749, 295] width 183 height 118
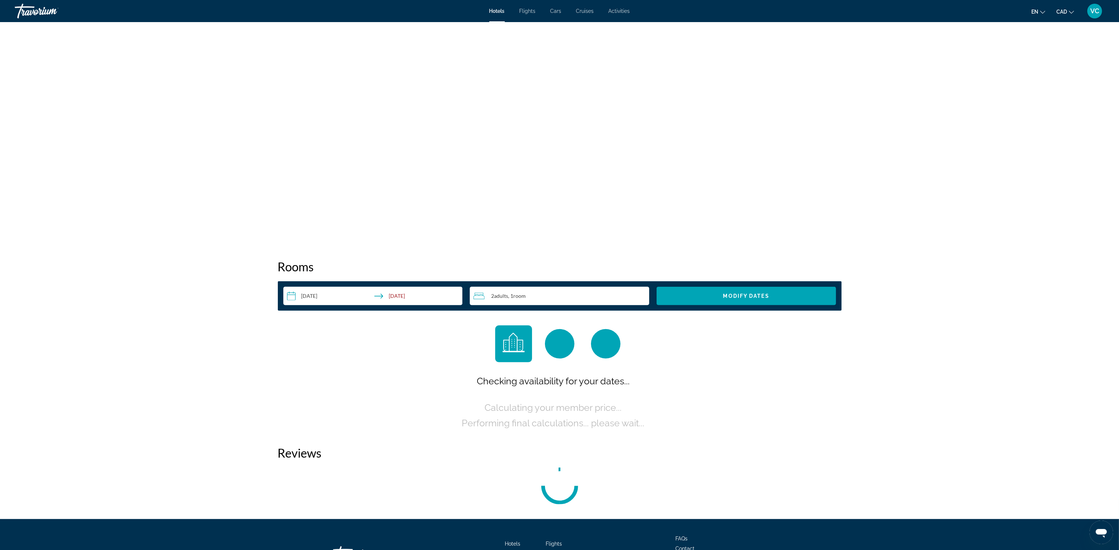
scroll to position [0, 0]
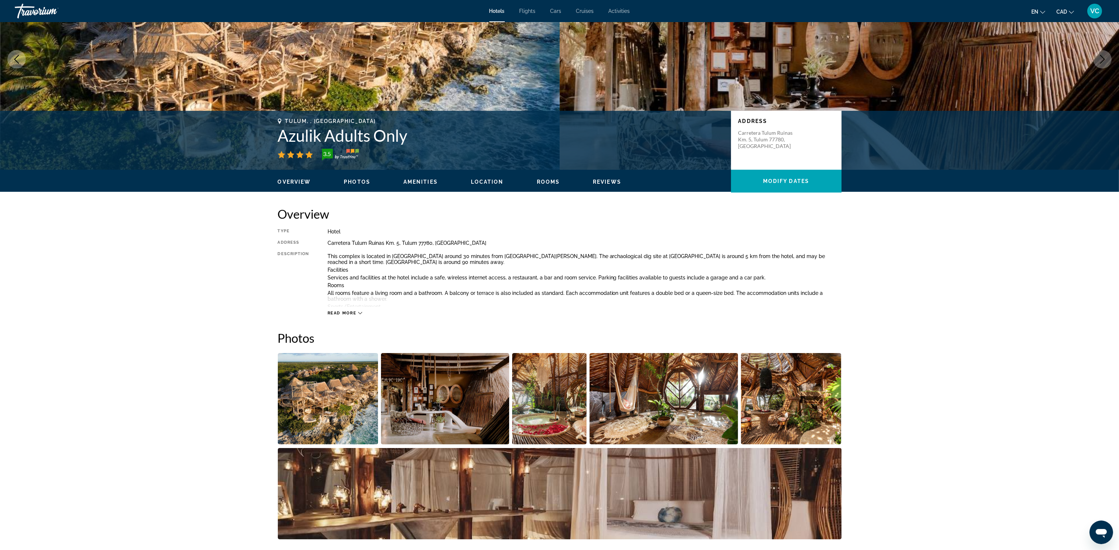
click at [328, 415] on img "Open full-screen image slider" at bounding box center [328, 398] width 101 height 91
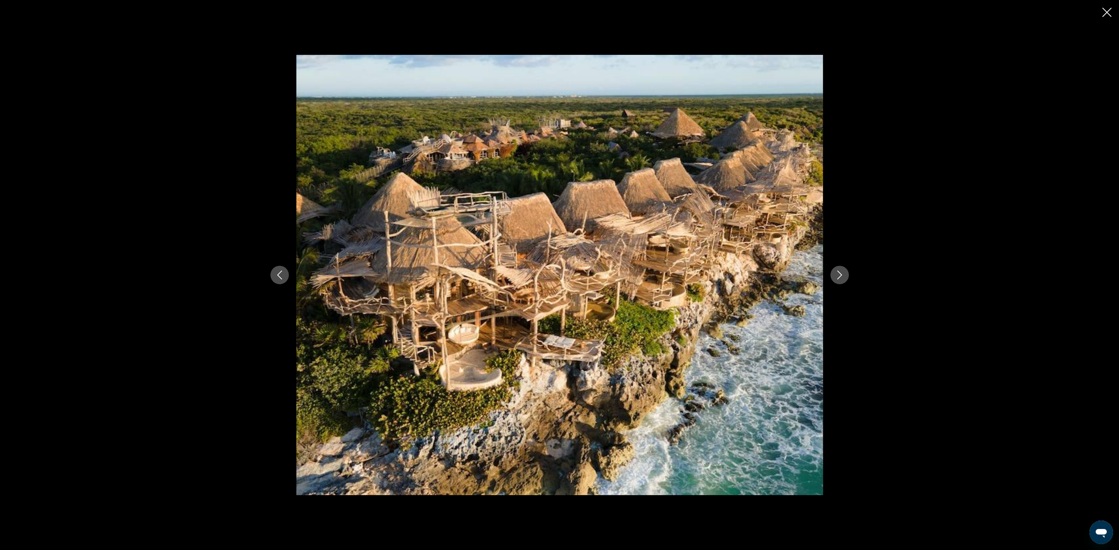
click at [835, 272] on icon "Next image" at bounding box center [839, 275] width 9 height 9
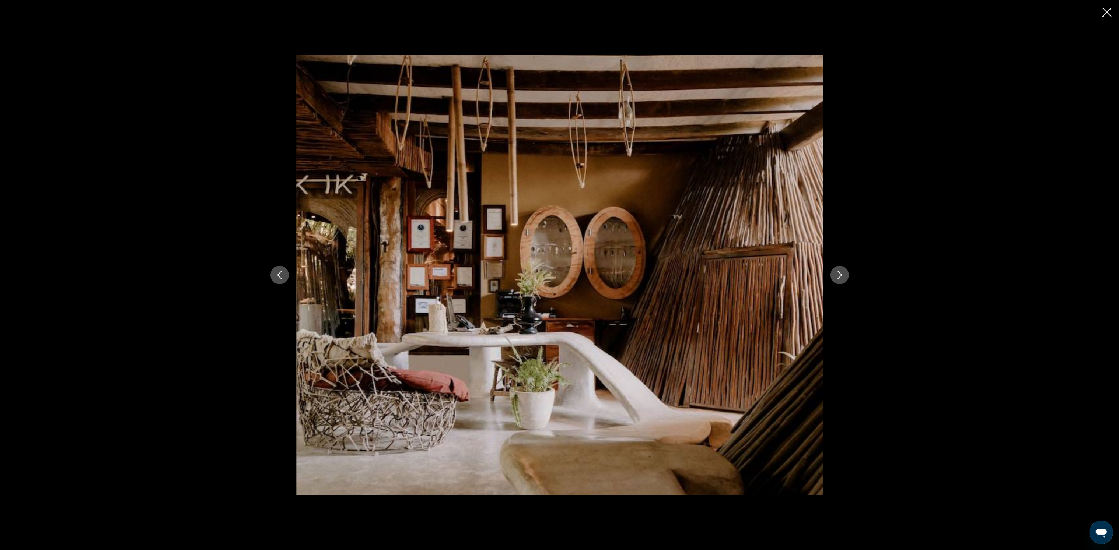
click at [835, 272] on icon "Next image" at bounding box center [839, 275] width 9 height 9
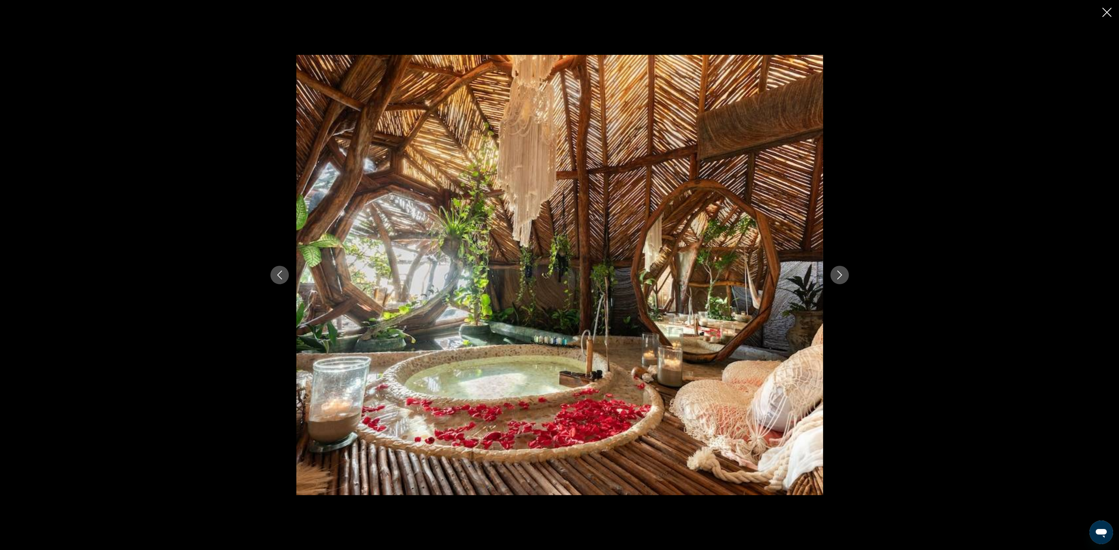
scroll to position [110, 0]
click at [835, 272] on icon "Next image" at bounding box center [839, 275] width 9 height 9
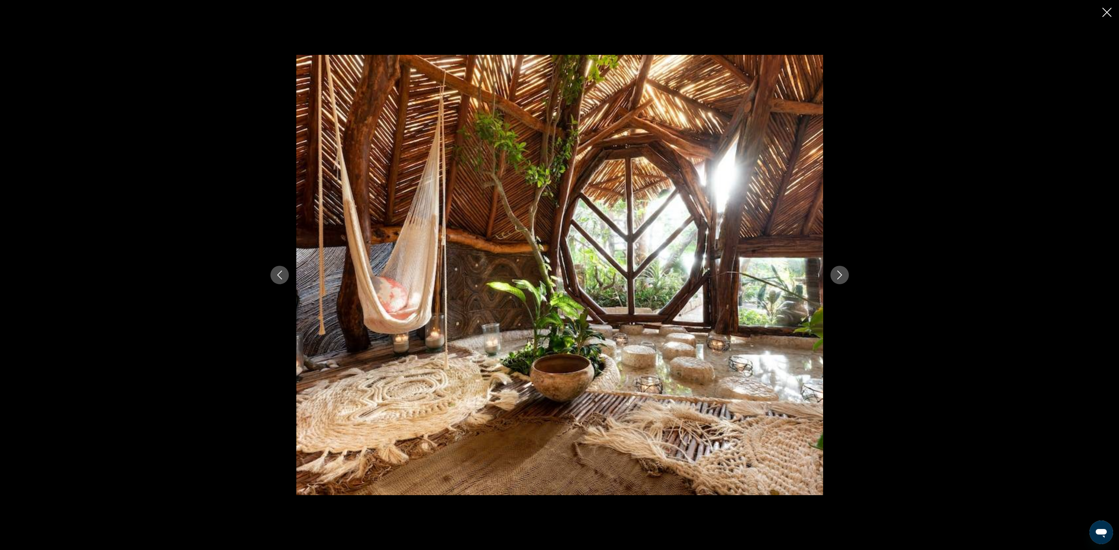
click at [835, 272] on icon "Next image" at bounding box center [839, 275] width 9 height 9
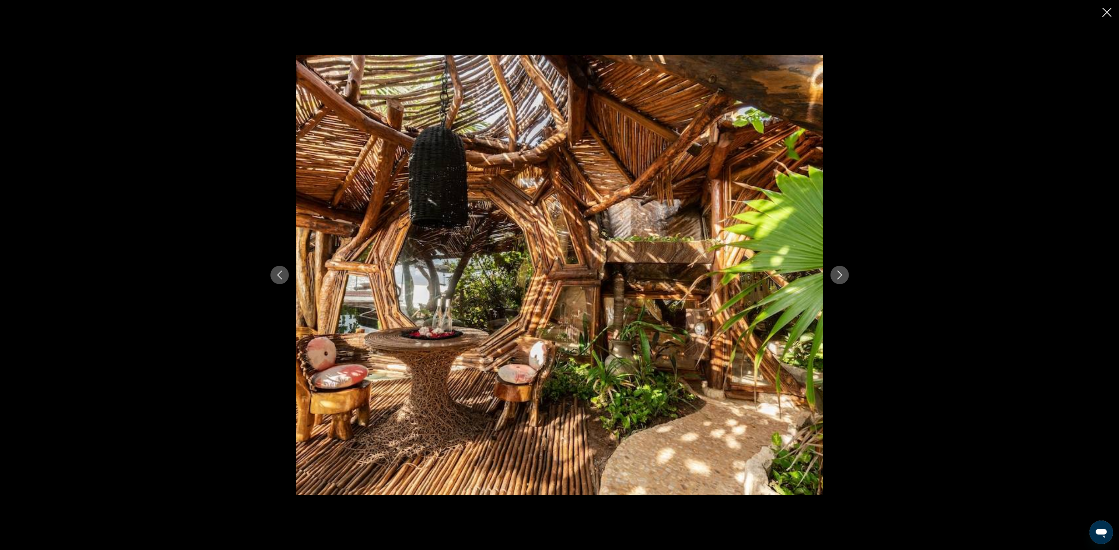
click at [835, 272] on icon "Next image" at bounding box center [839, 275] width 9 height 9
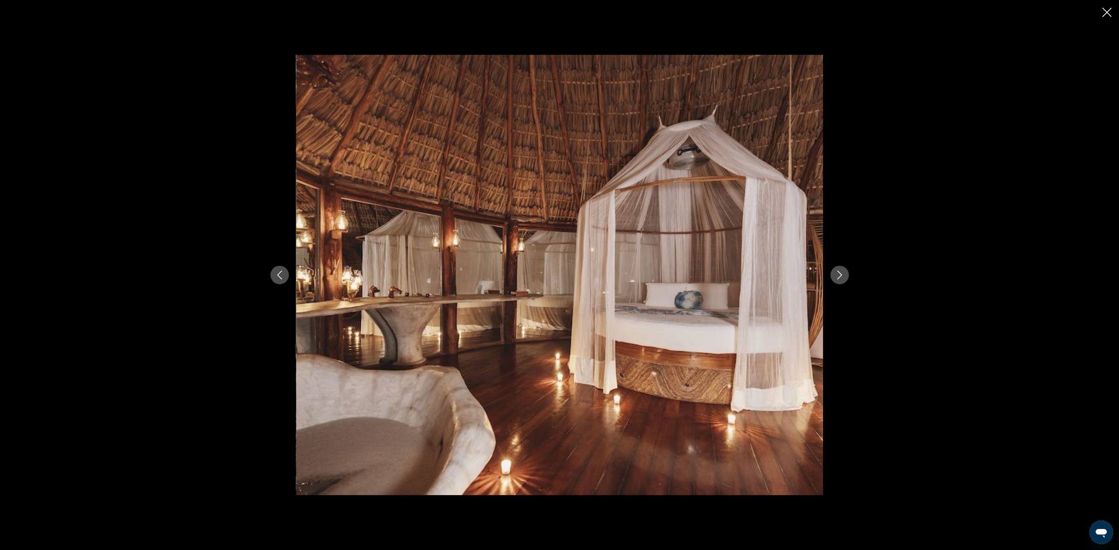
click at [835, 272] on icon "Next image" at bounding box center [839, 275] width 9 height 9
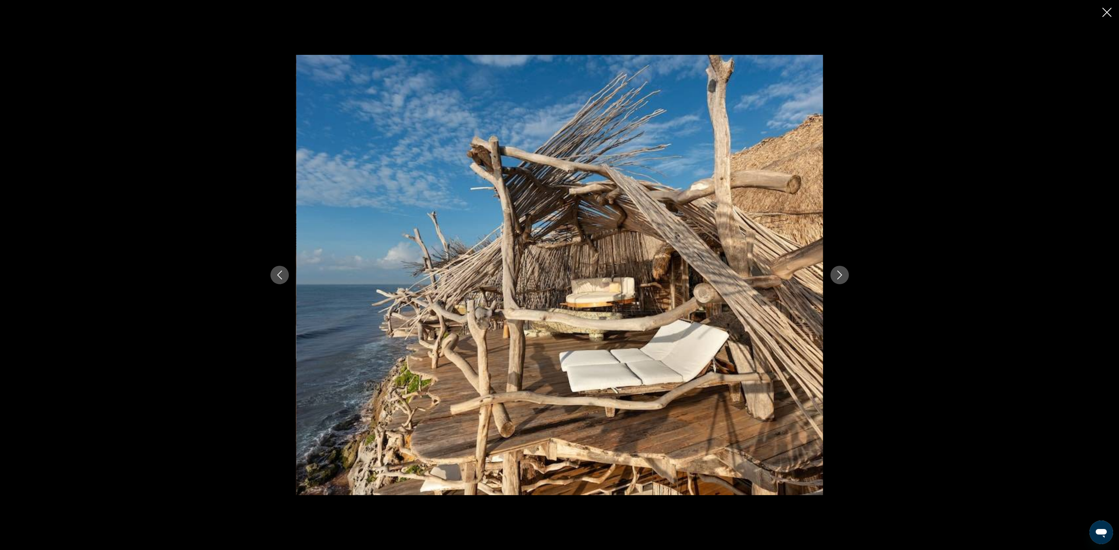
click at [1109, 8] on icon "Close slideshow" at bounding box center [1106, 12] width 9 height 9
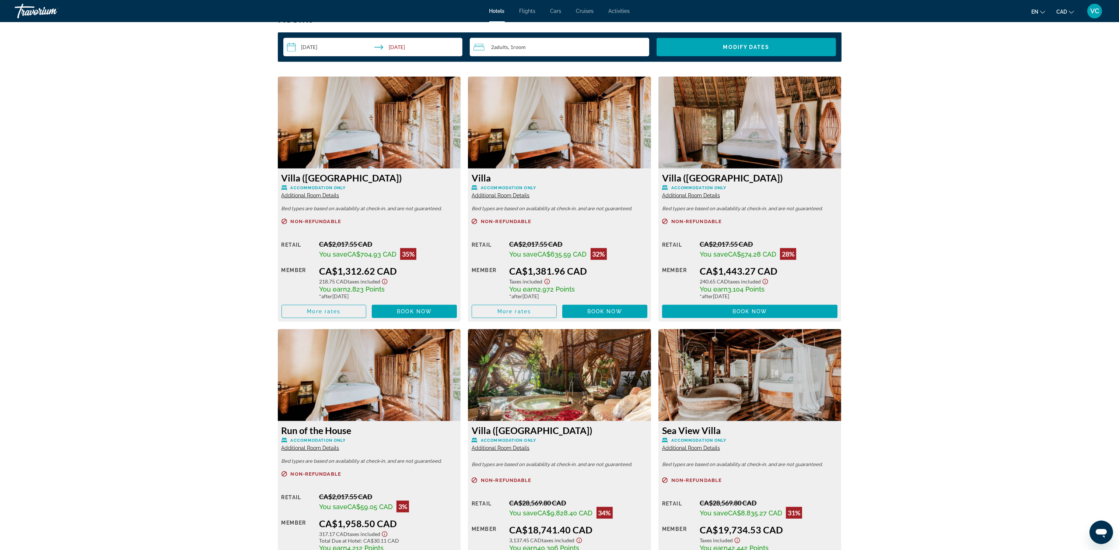
scroll to position [966, 0]
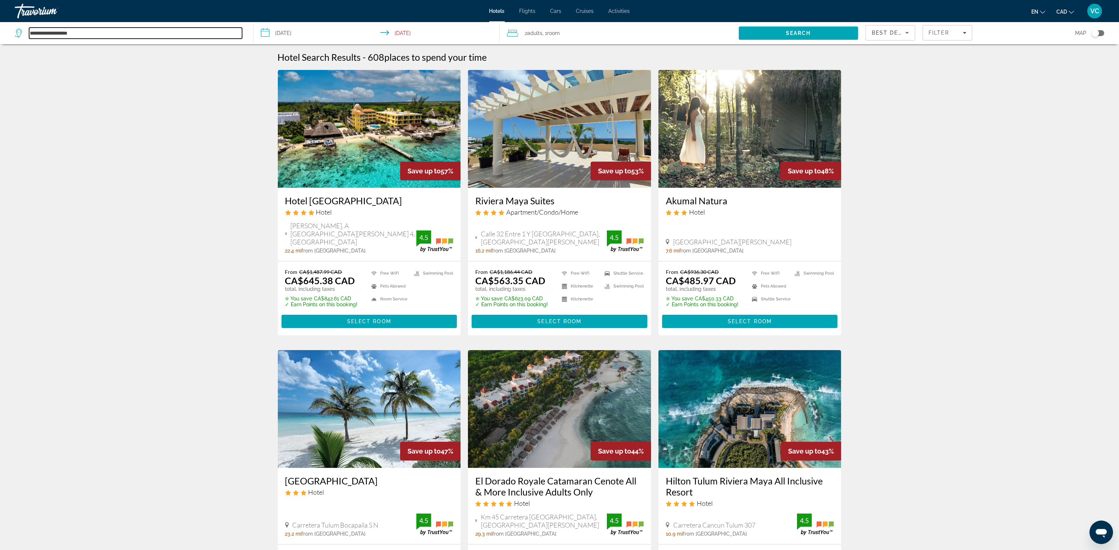
drag, startPoint x: 78, startPoint y: 29, endPoint x: 18, endPoint y: 31, distance: 60.1
click at [18, 31] on div "**********" at bounding box center [128, 33] width 227 height 11
drag, startPoint x: 58, startPoint y: 34, endPoint x: 4, endPoint y: 34, distance: 53.8
click at [6, 34] on app-destination-search "***** No results" at bounding box center [126, 33] width 253 height 22
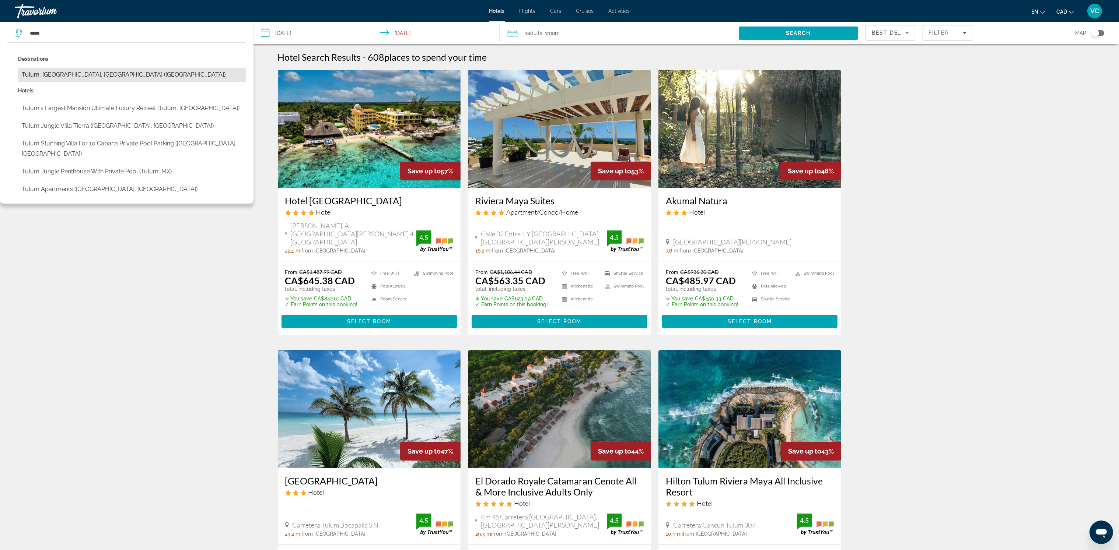
click at [66, 73] on button "Tulum, [GEOGRAPHIC_DATA], [GEOGRAPHIC_DATA] ([GEOGRAPHIC_DATA])" at bounding box center [132, 75] width 228 height 14
type input "**********"
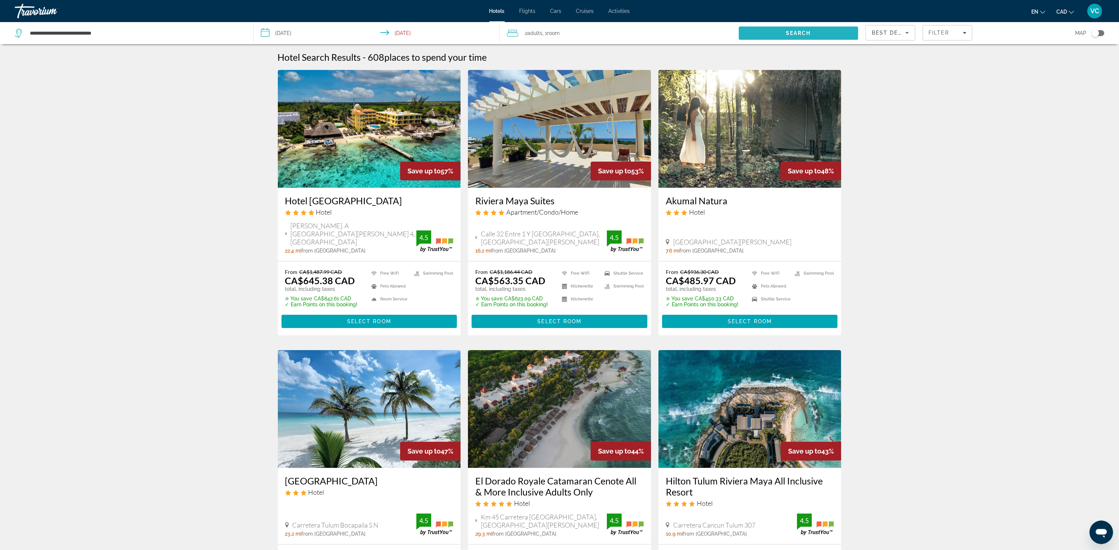
click at [793, 31] on span "Search" at bounding box center [798, 33] width 25 height 6
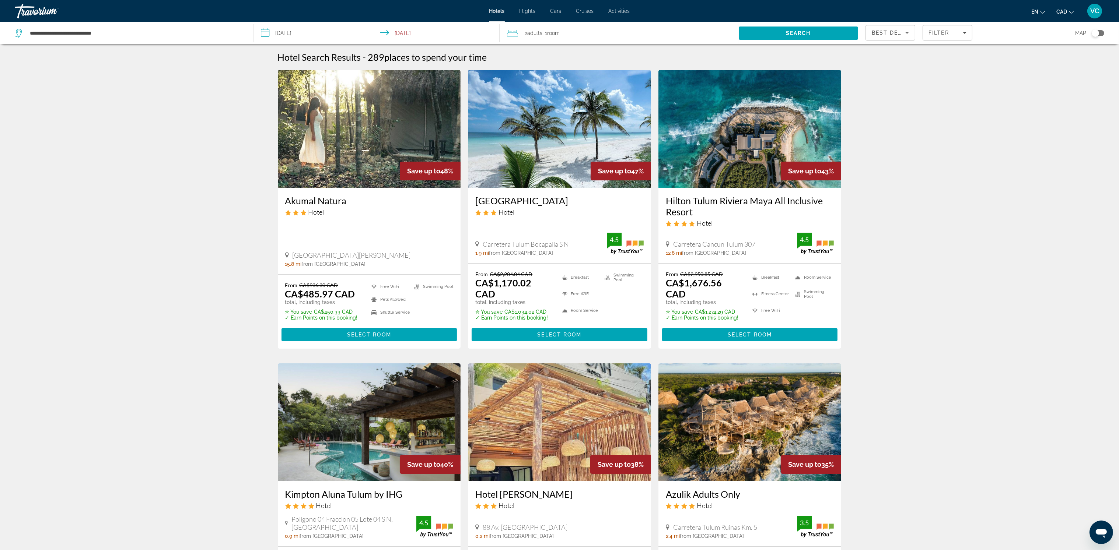
click at [571, 211] on div "Hotel" at bounding box center [559, 212] width 168 height 8
click at [533, 157] on img "Main content" at bounding box center [559, 129] width 183 height 118
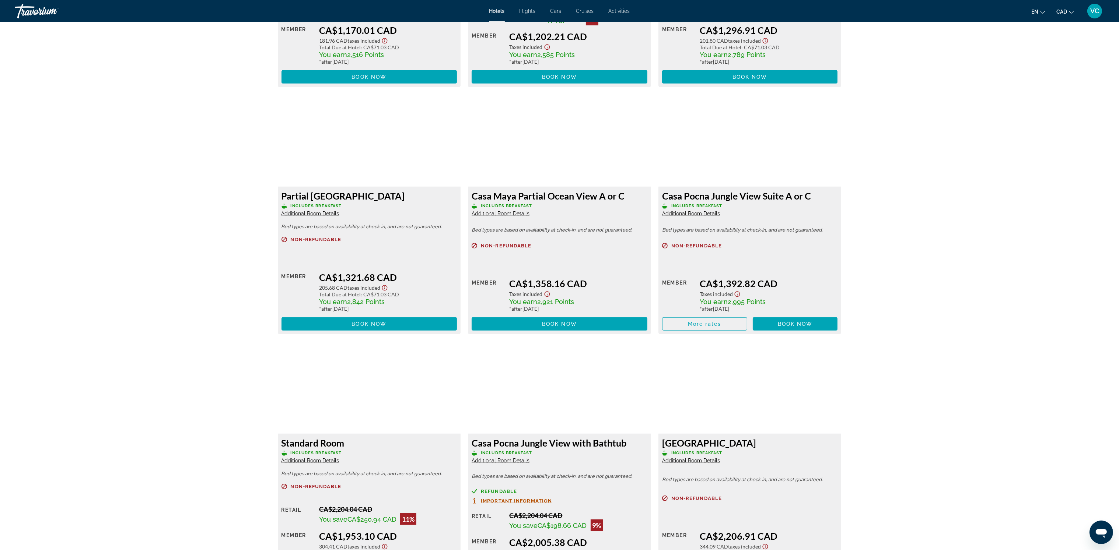
scroll to position [1206, 0]
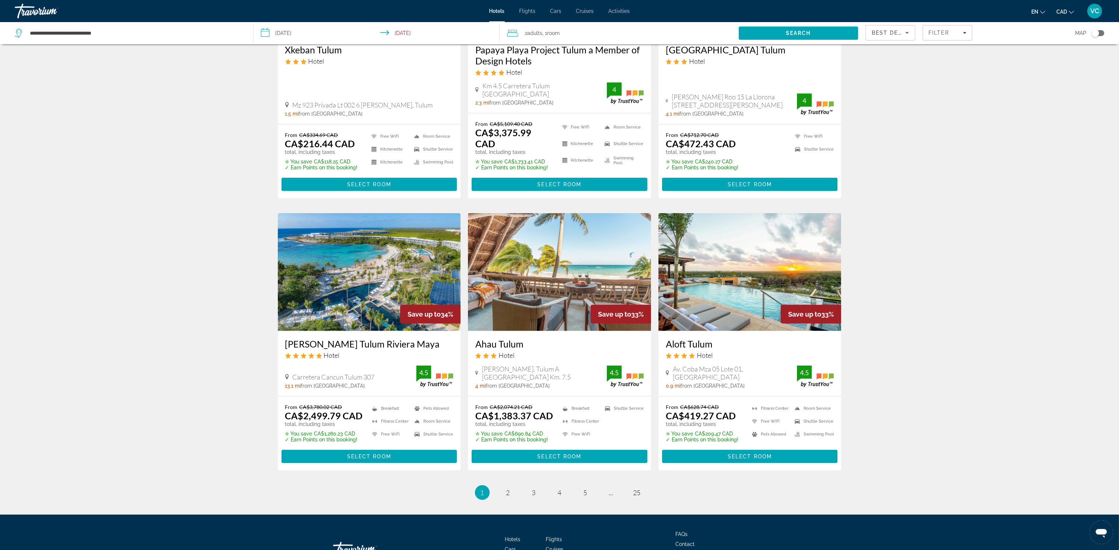
scroll to position [717, 0]
click at [504, 486] on link "page 2" at bounding box center [507, 492] width 13 height 13
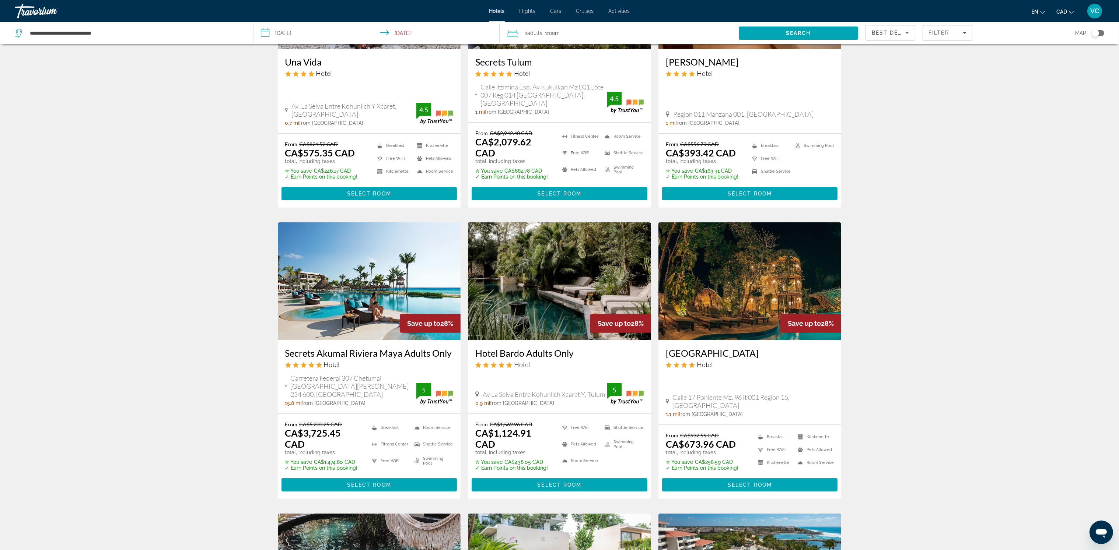
scroll to position [442, 0]
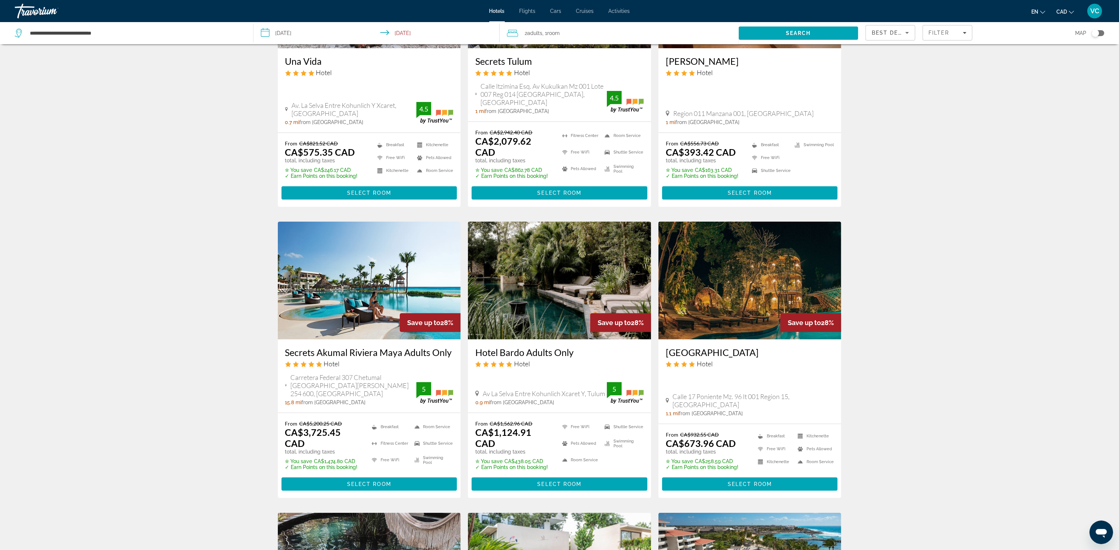
click at [537, 272] on img "Main content" at bounding box center [559, 281] width 183 height 118
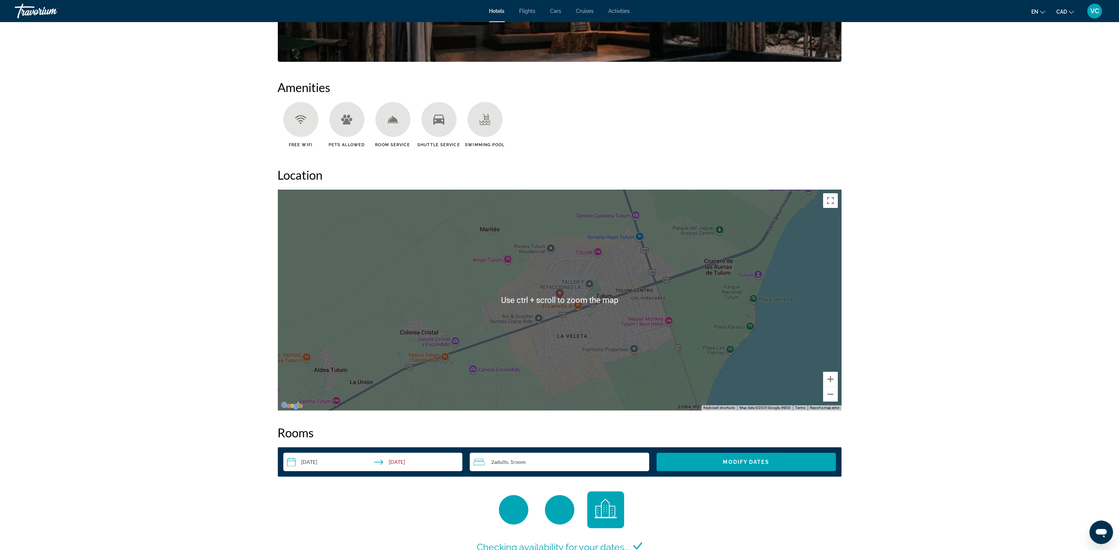
scroll to position [551, 0]
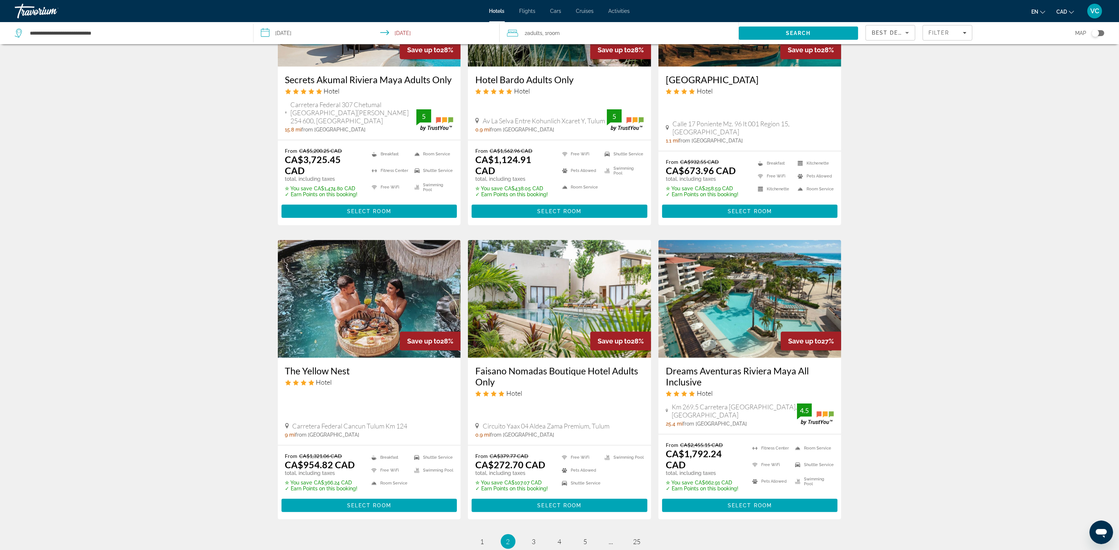
scroll to position [715, 0]
click at [339, 253] on img "Main content" at bounding box center [369, 299] width 183 height 118
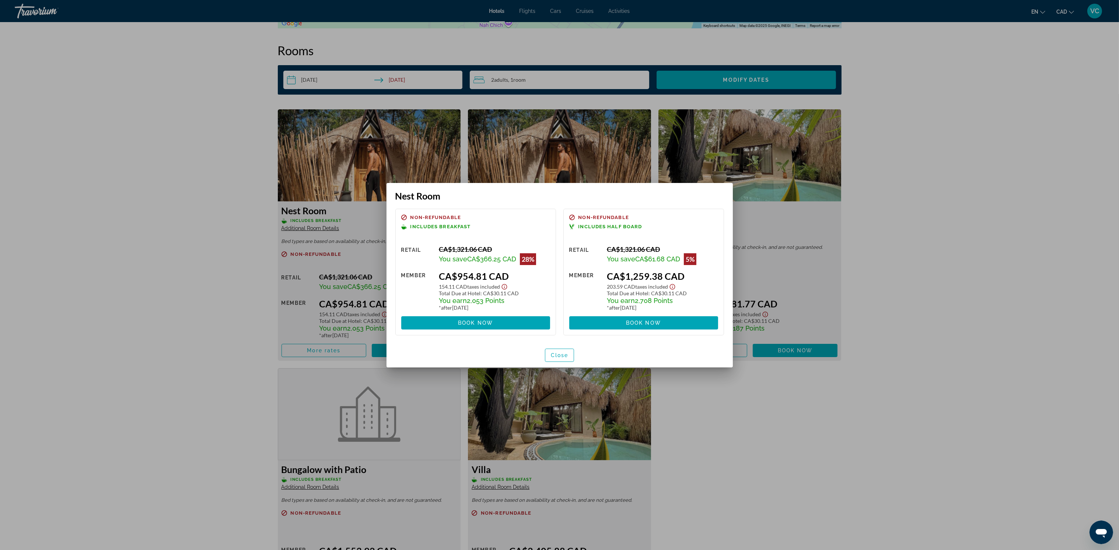
click at [708, 388] on div at bounding box center [559, 275] width 1119 height 550
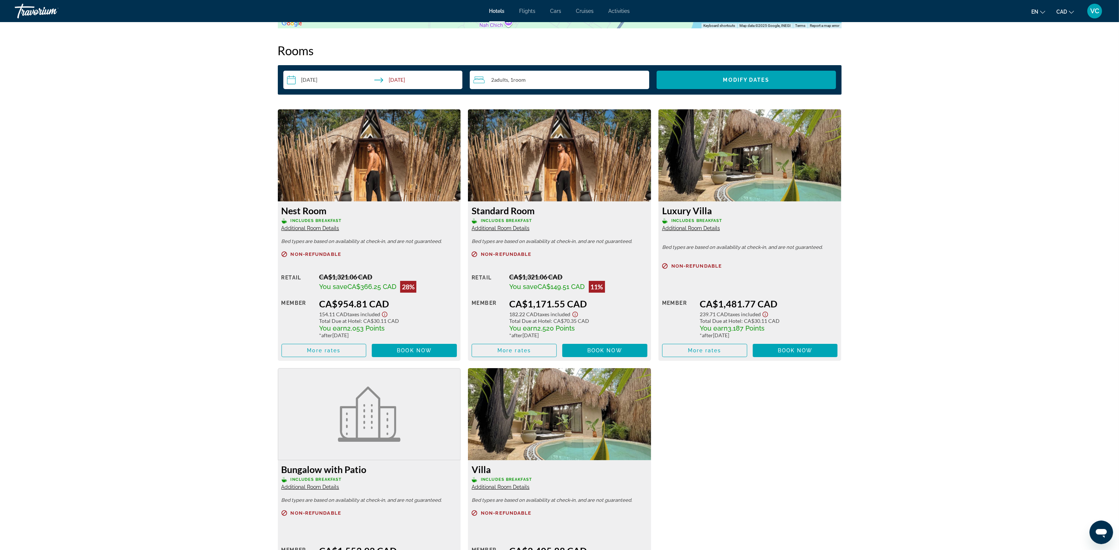
scroll to position [911, 0]
click at [519, 346] on span "Main content" at bounding box center [514, 351] width 84 height 18
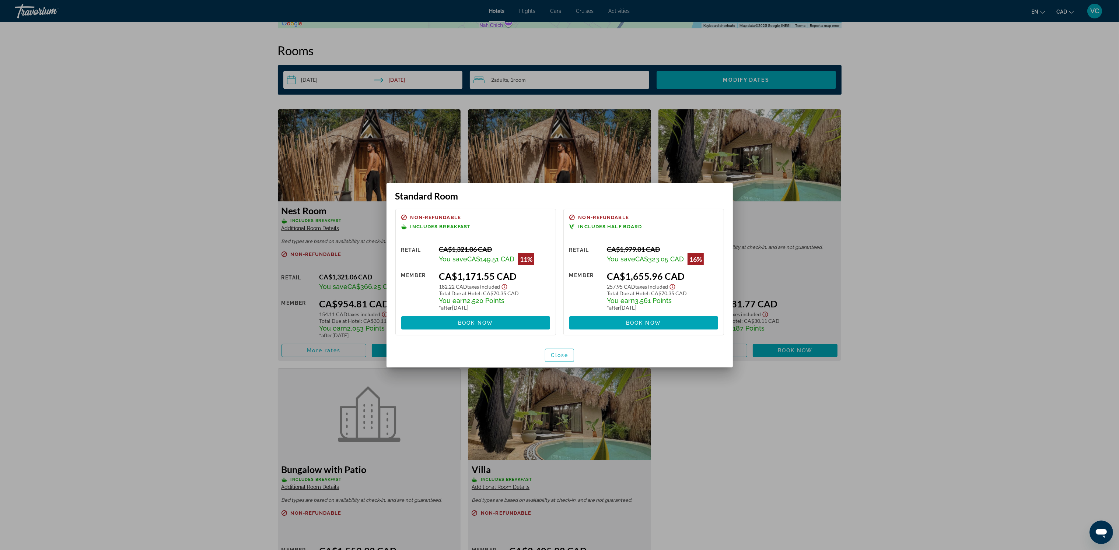
scroll to position [0, 0]
click at [724, 404] on div at bounding box center [559, 275] width 1119 height 550
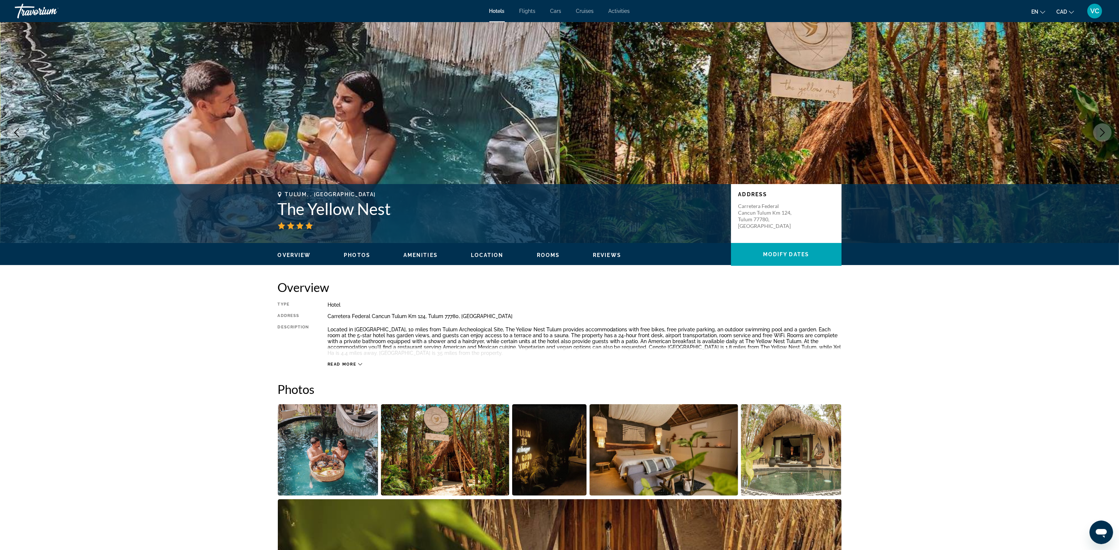
scroll to position [911, 0]
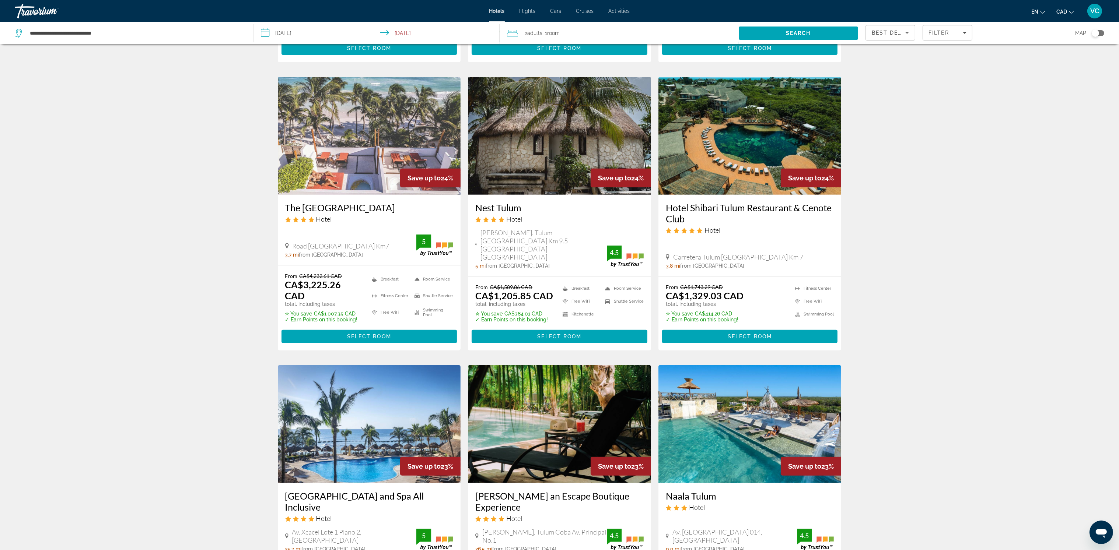
scroll to position [563, 0]
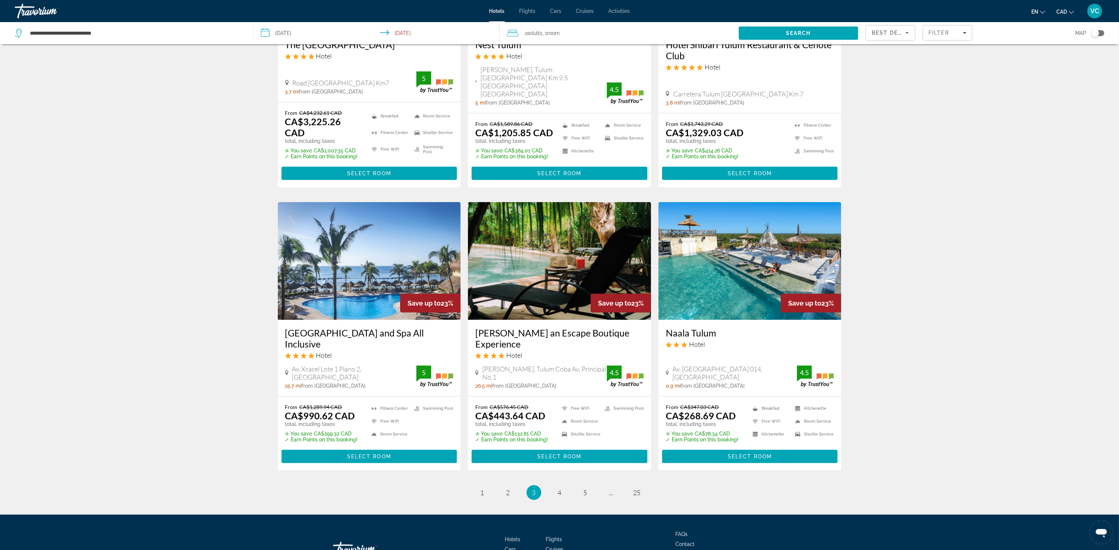
click at [323, 235] on img "Main content" at bounding box center [369, 261] width 183 height 118
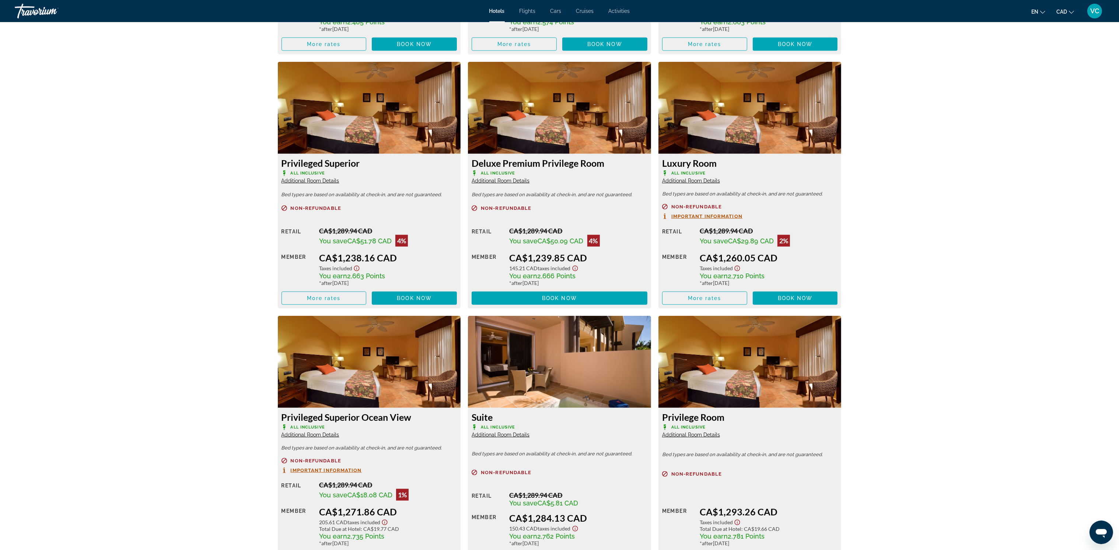
scroll to position [1488, 0]
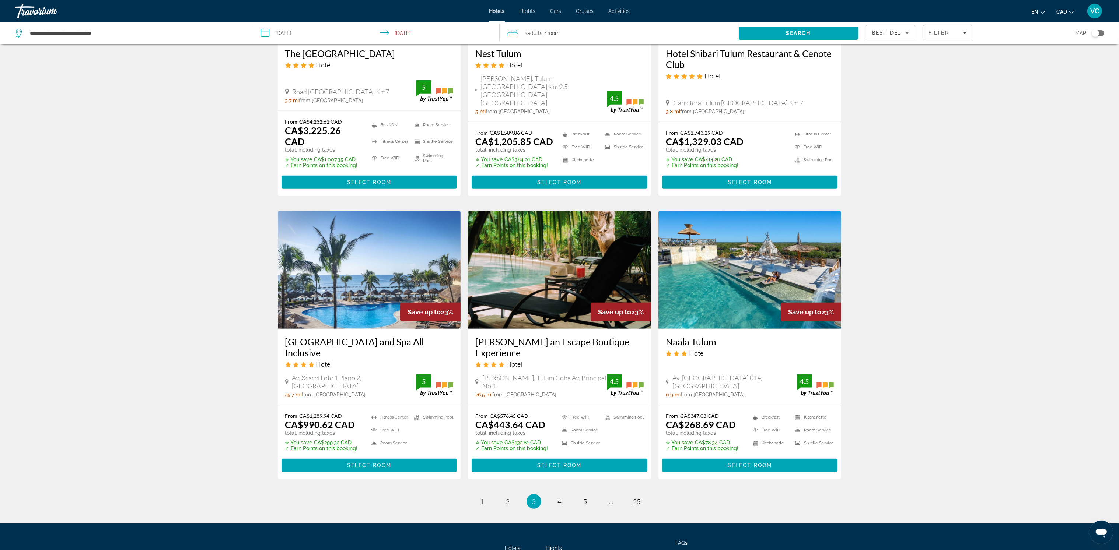
scroll to position [717, 0]
click at [559, 497] on span "4" at bounding box center [560, 501] width 4 height 8
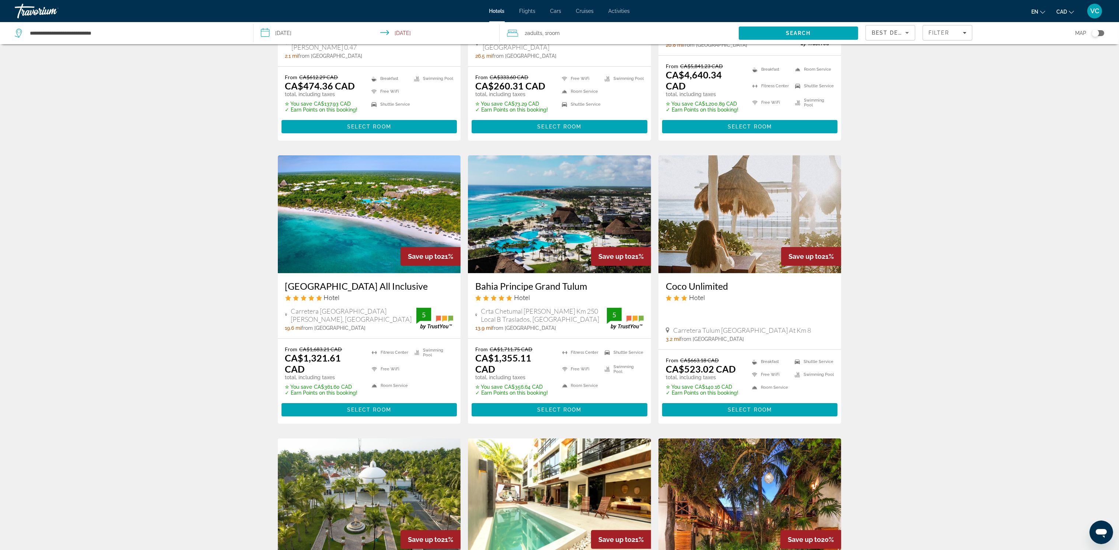
scroll to position [220, 0]
click at [361, 280] on h3 "[GEOGRAPHIC_DATA] All Inclusive" at bounding box center [369, 285] width 168 height 11
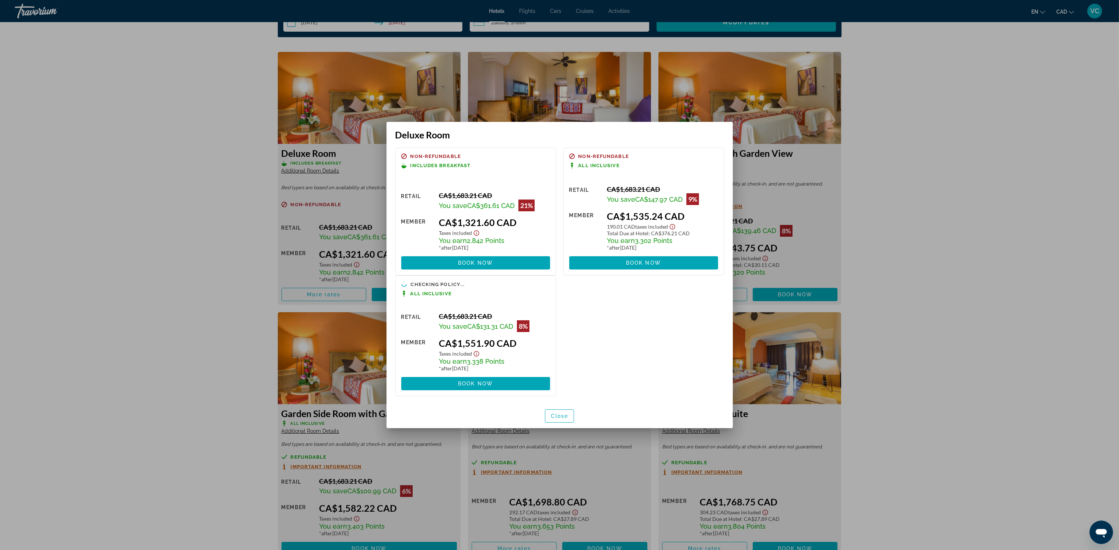
click at [201, 278] on div at bounding box center [559, 275] width 1119 height 550
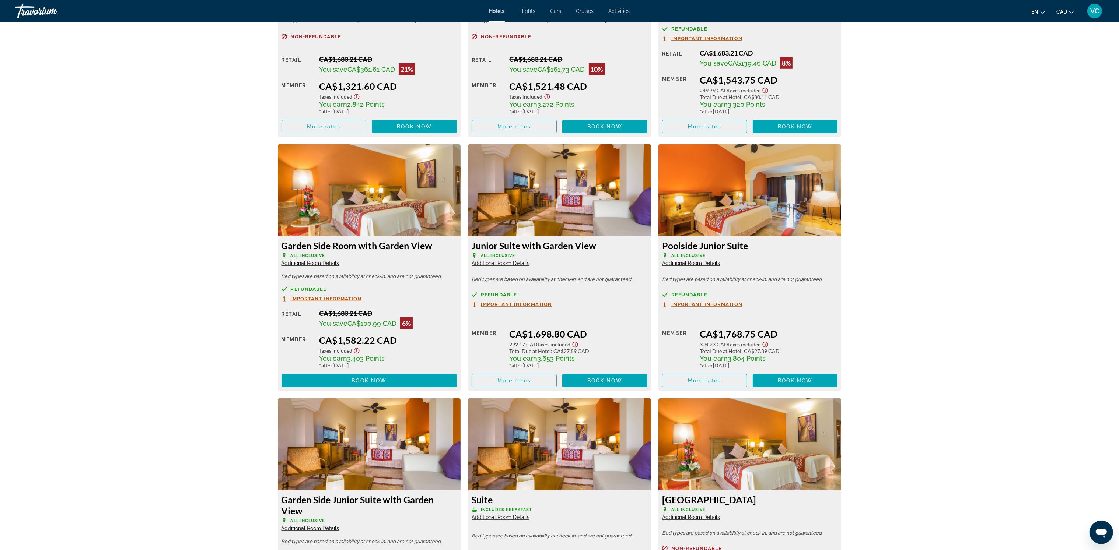
scroll to position [1159, 0]
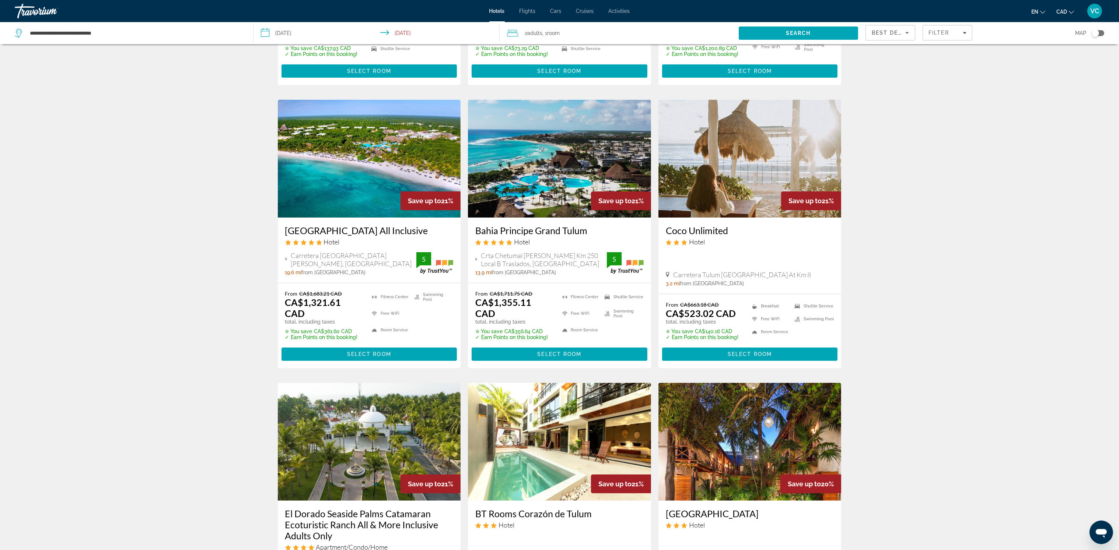
scroll to position [276, 0]
click at [527, 183] on img "Main content" at bounding box center [559, 158] width 183 height 118
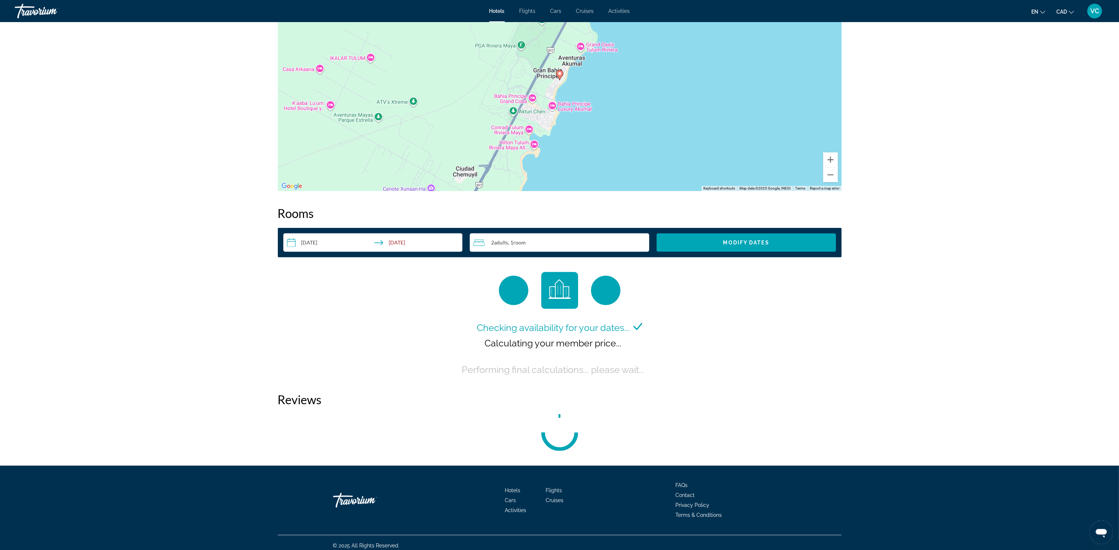
scroll to position [777, 0]
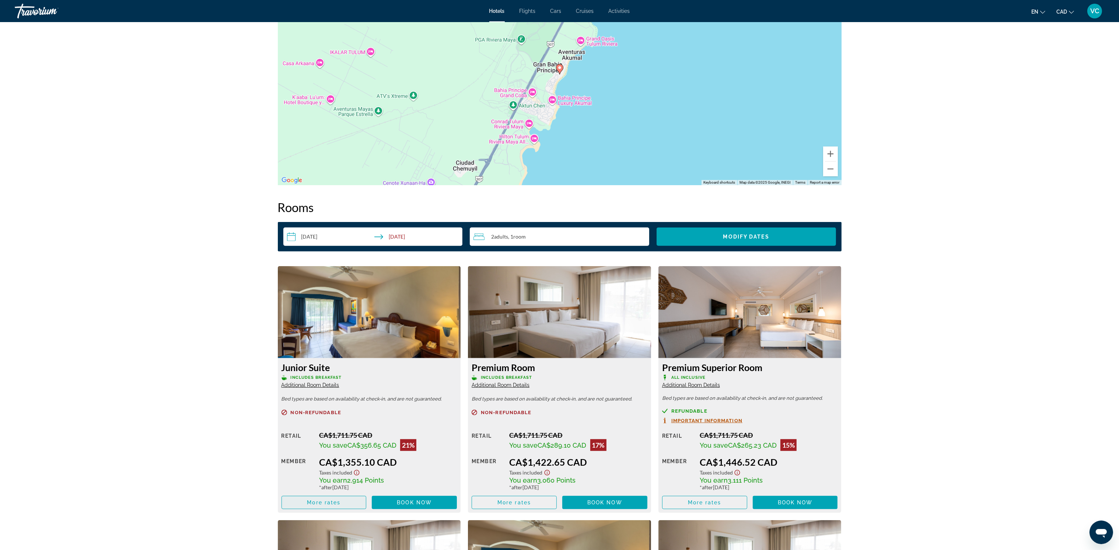
click at [329, 501] on span "More rates" at bounding box center [324, 503] width 34 height 6
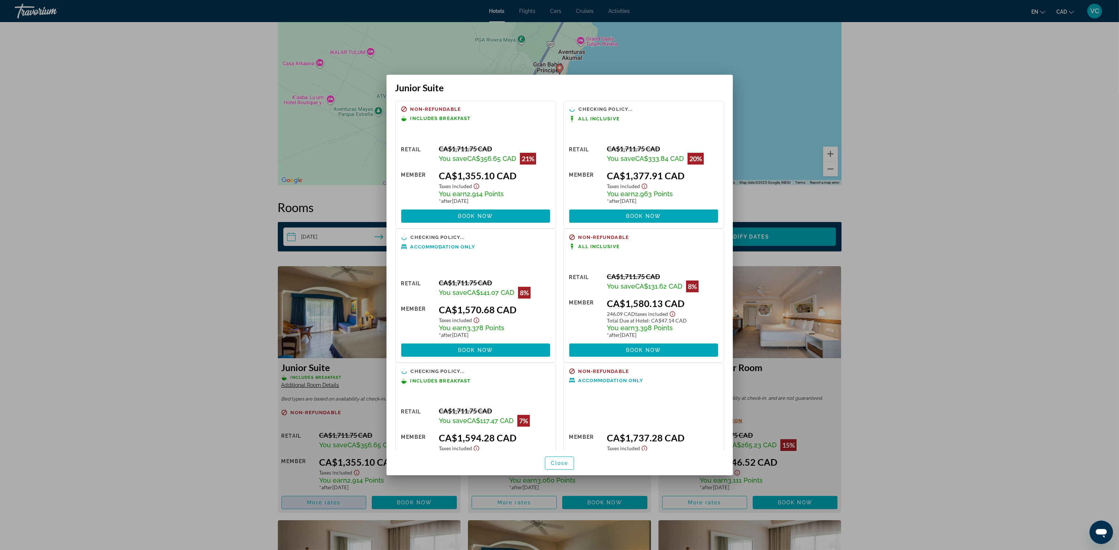
scroll to position [0, 0]
click at [147, 322] on div at bounding box center [559, 275] width 1119 height 550
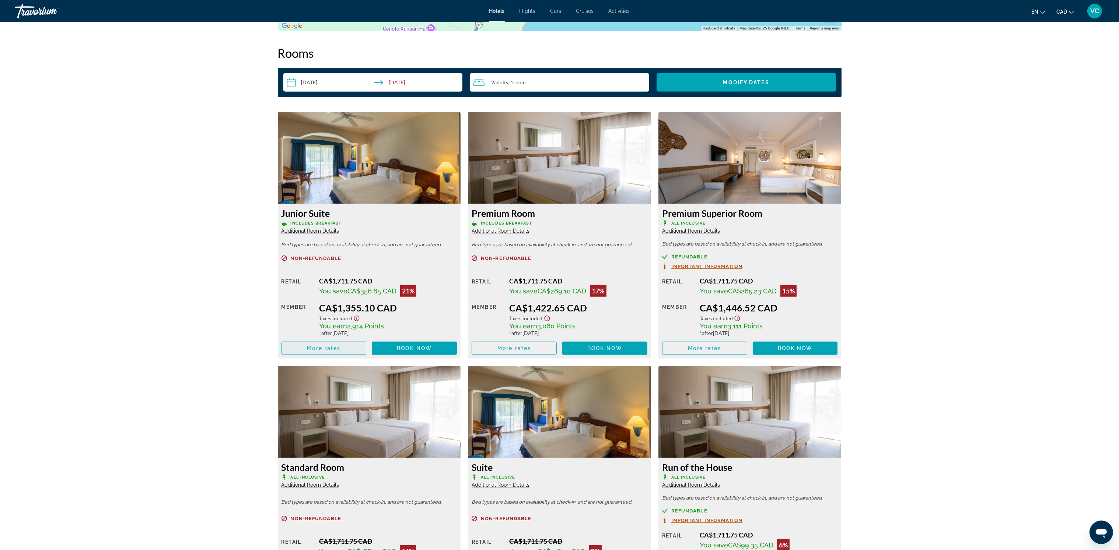
scroll to position [931, 0]
click at [324, 346] on span "More rates" at bounding box center [324, 348] width 34 height 6
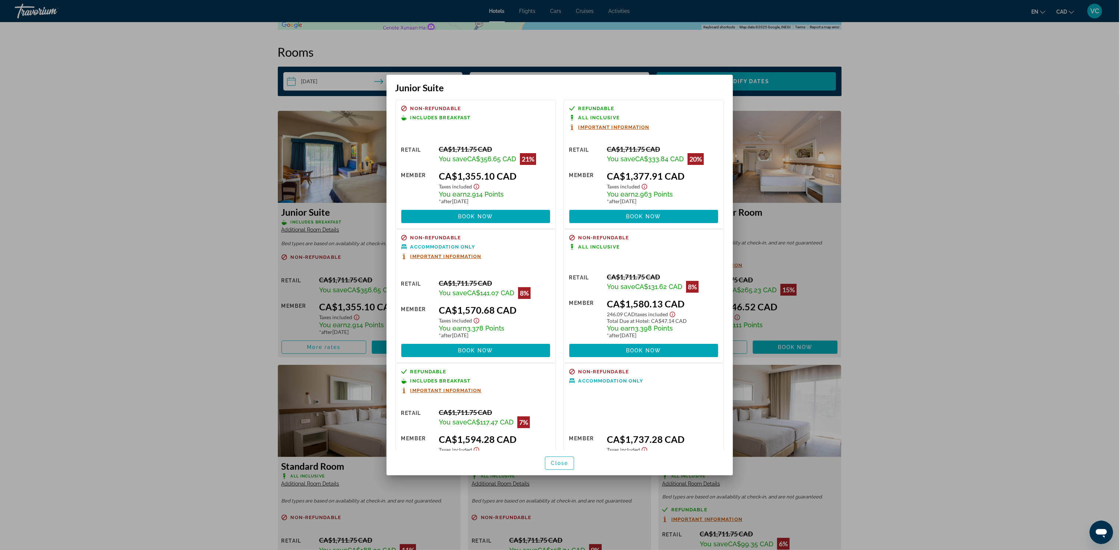
scroll to position [0, 0]
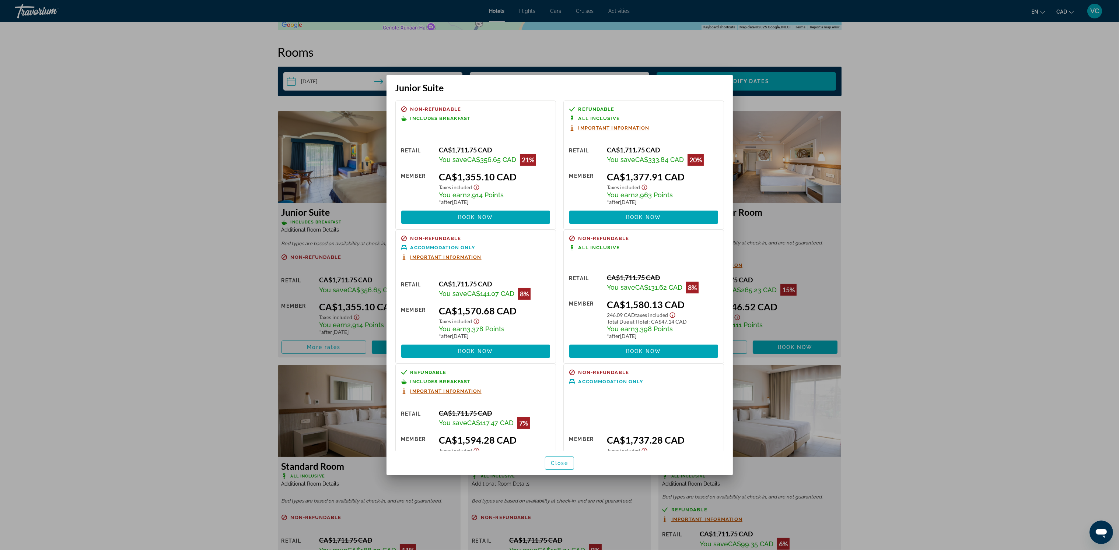
click at [897, 241] on div at bounding box center [559, 275] width 1119 height 550
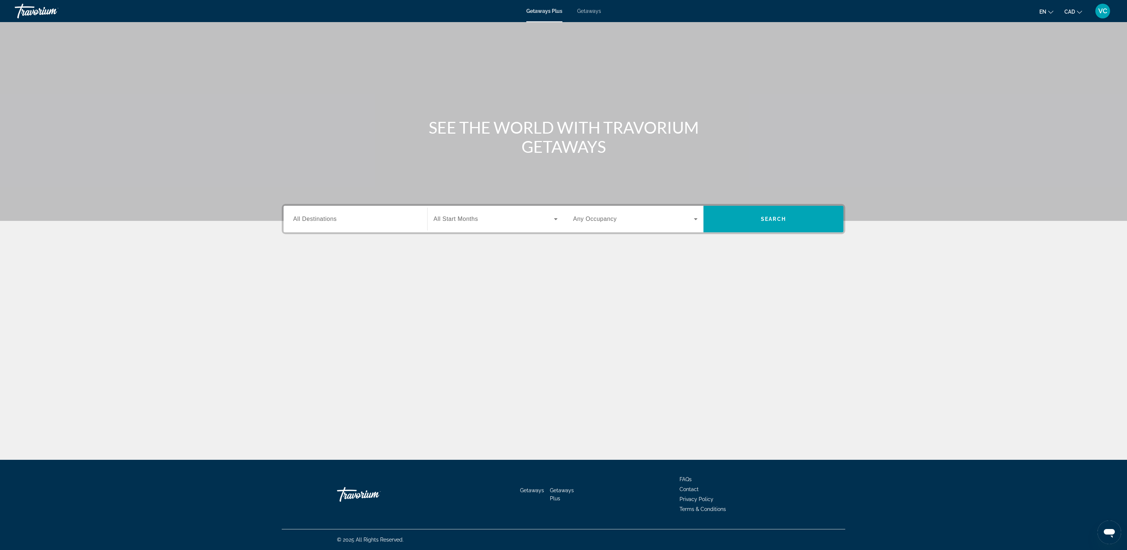
click at [583, 10] on span "Getaways" at bounding box center [589, 11] width 24 height 6
click at [321, 216] on span "All Destinations" at bounding box center [314, 219] width 43 height 6
click at [321, 216] on input "Destination All Destinations" at bounding box center [355, 219] width 125 height 9
click at [296, 278] on icon "Toggle Mexico (78,569 units available) submenu" at bounding box center [293, 280] width 7 height 7
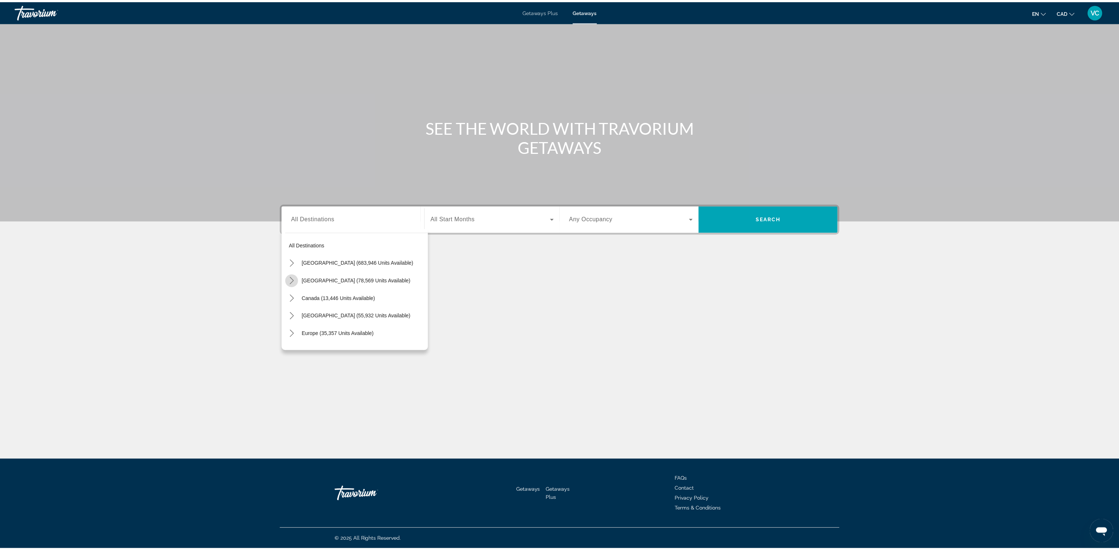
scroll to position [39, 0]
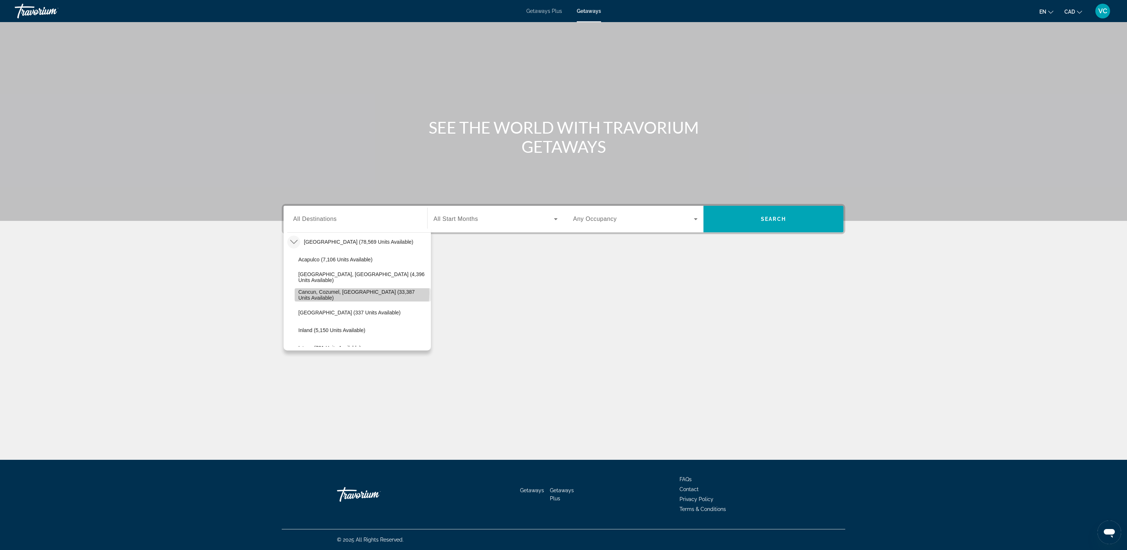
click at [362, 293] on span "Cancun, Cozumel, Riviera Maya (33,387 units available)" at bounding box center [362, 295] width 129 height 12
type input "**********"
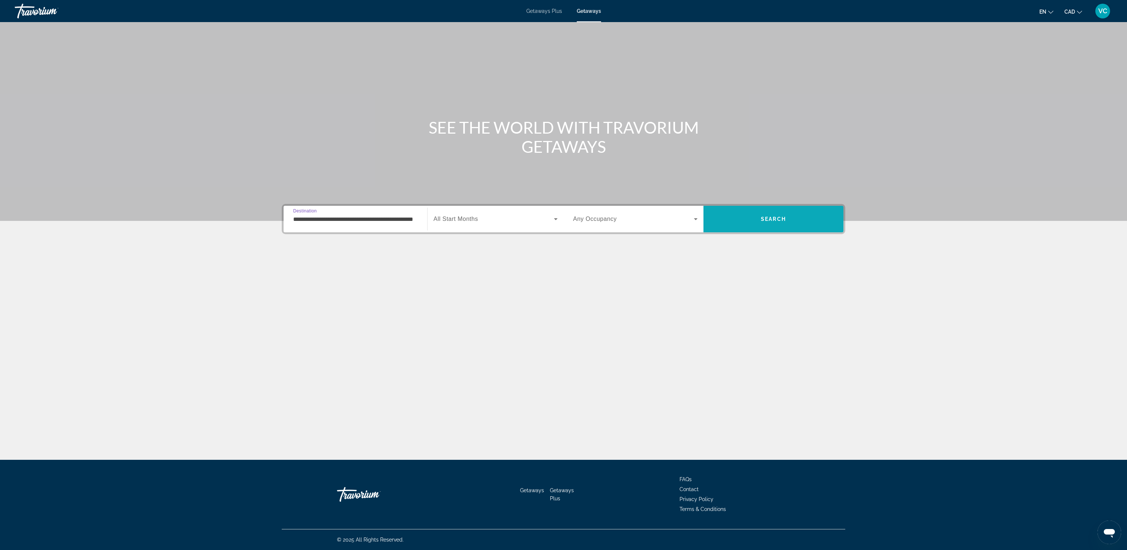
click at [755, 220] on span "Search" at bounding box center [774, 219] width 140 height 18
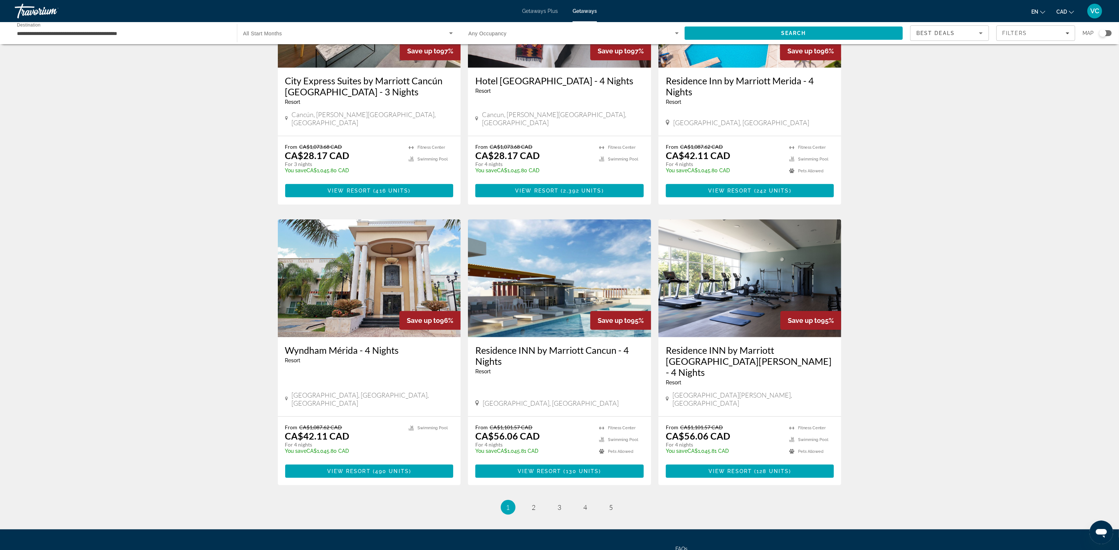
scroll to position [686, 0]
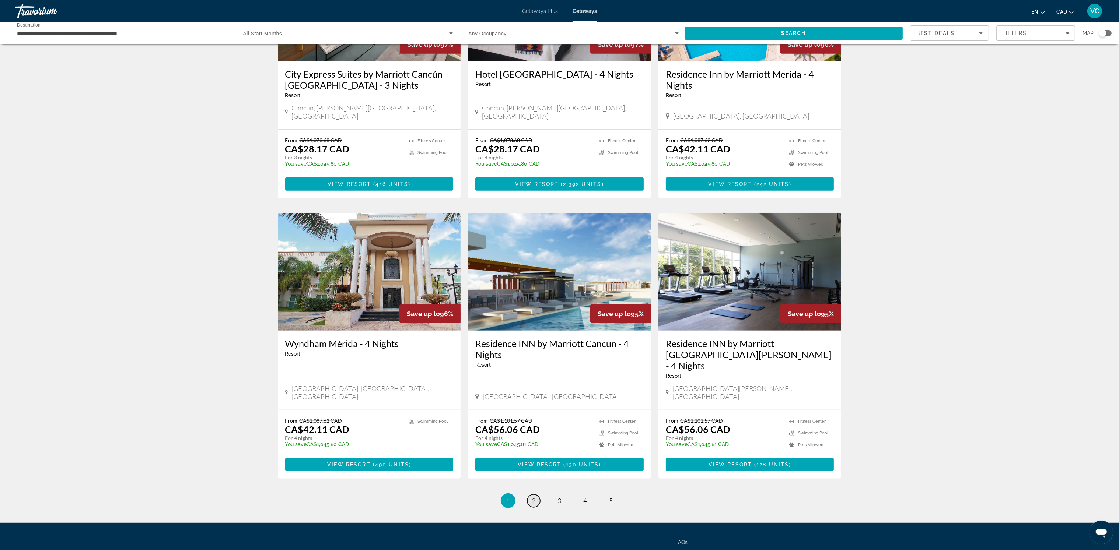
click at [536, 495] on link "page 2" at bounding box center [533, 501] width 13 height 13
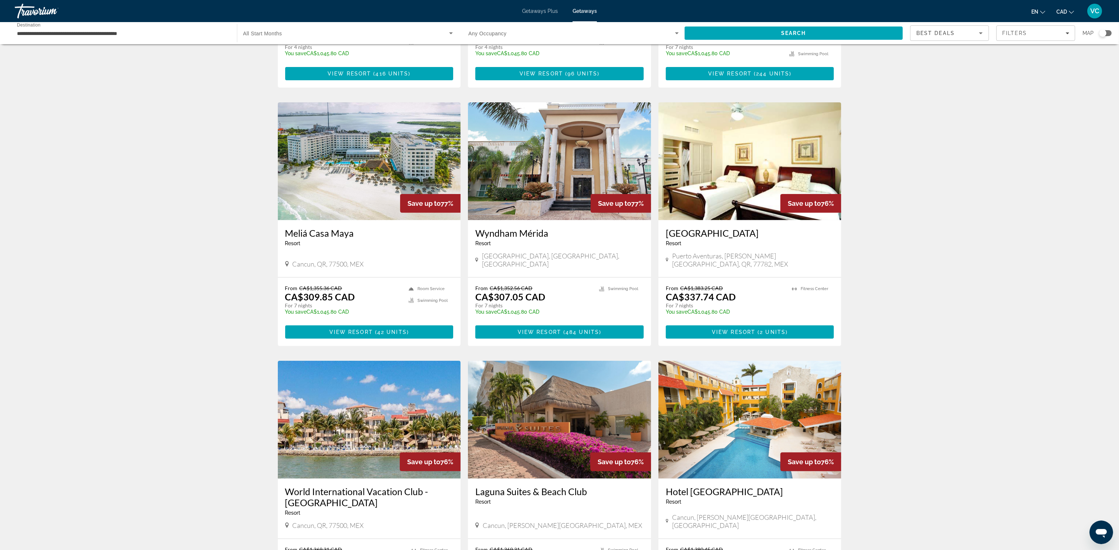
scroll to position [495, 0]
click at [323, 187] on img "Main content" at bounding box center [369, 162] width 183 height 118
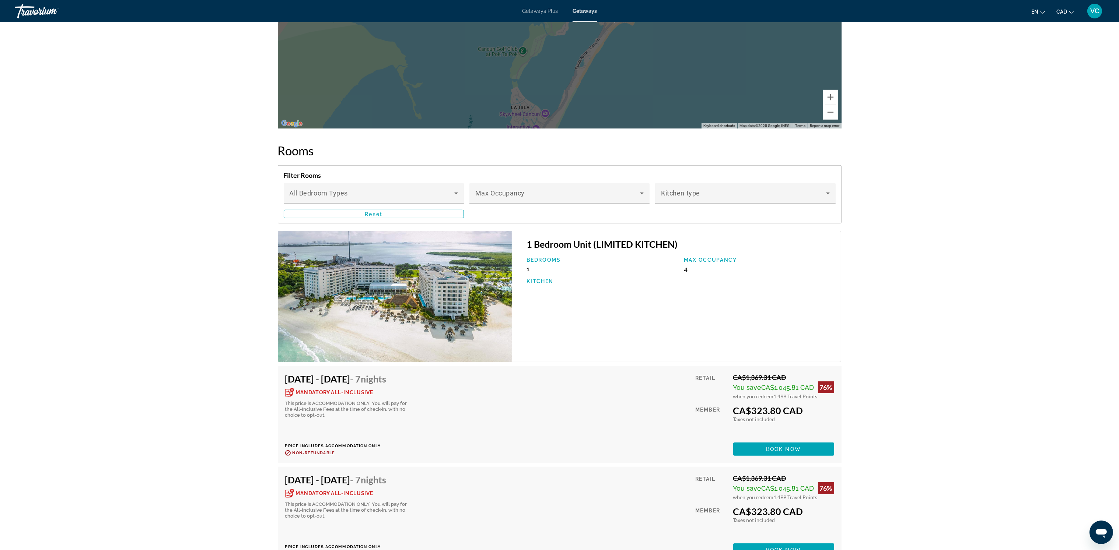
scroll to position [1103, 0]
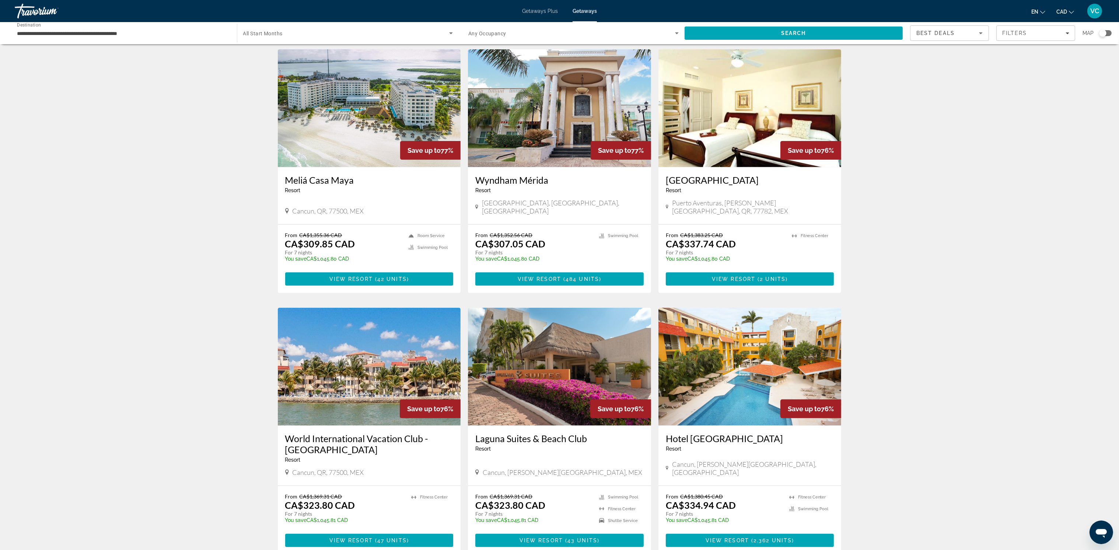
click at [342, 337] on img "Main content" at bounding box center [369, 367] width 183 height 118
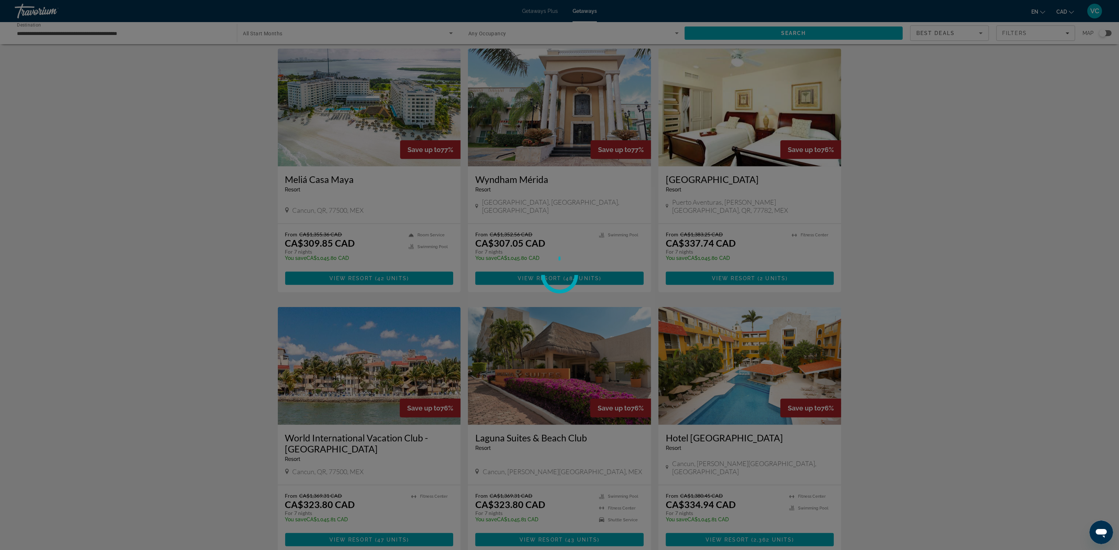
scroll to position [550, 0]
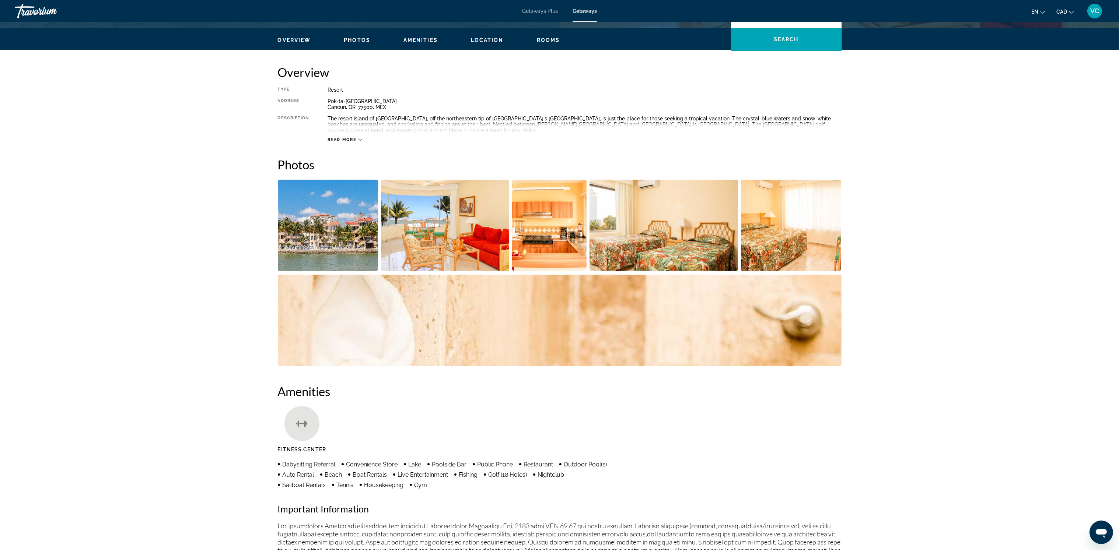
scroll to position [216, 0]
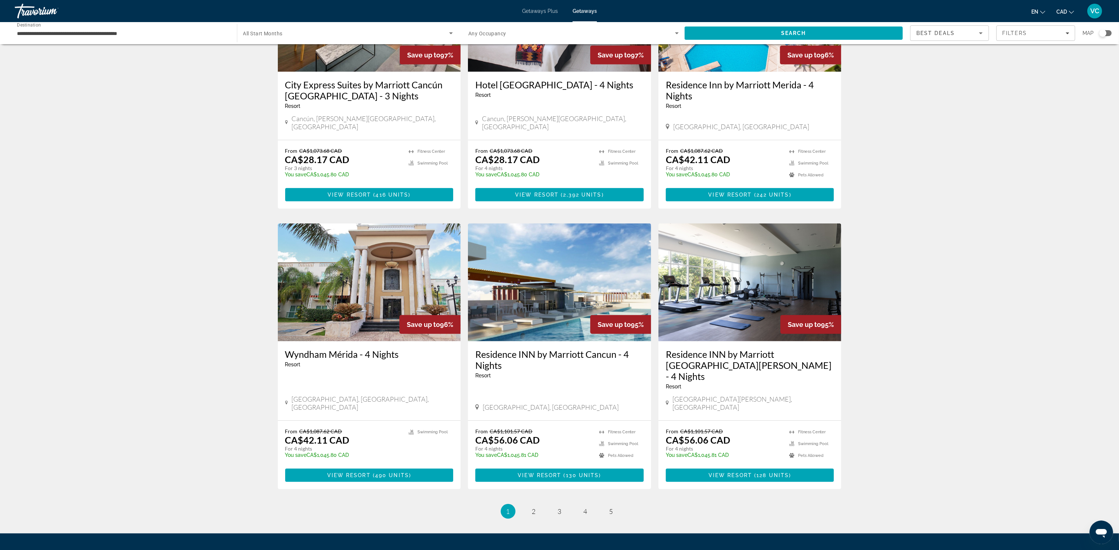
scroll to position [686, 0]
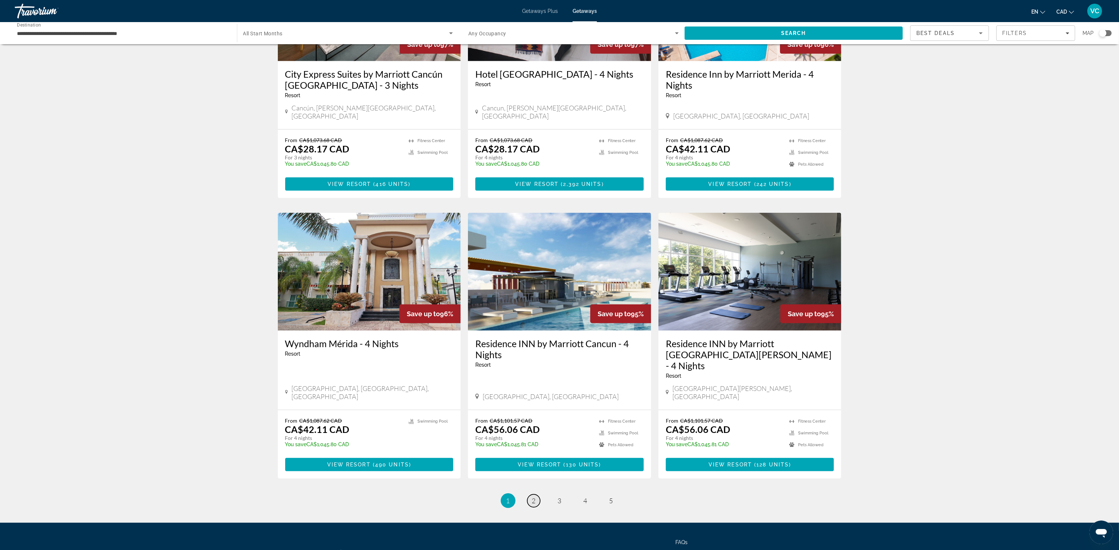
click at [534, 497] on span "2" at bounding box center [534, 501] width 4 height 8
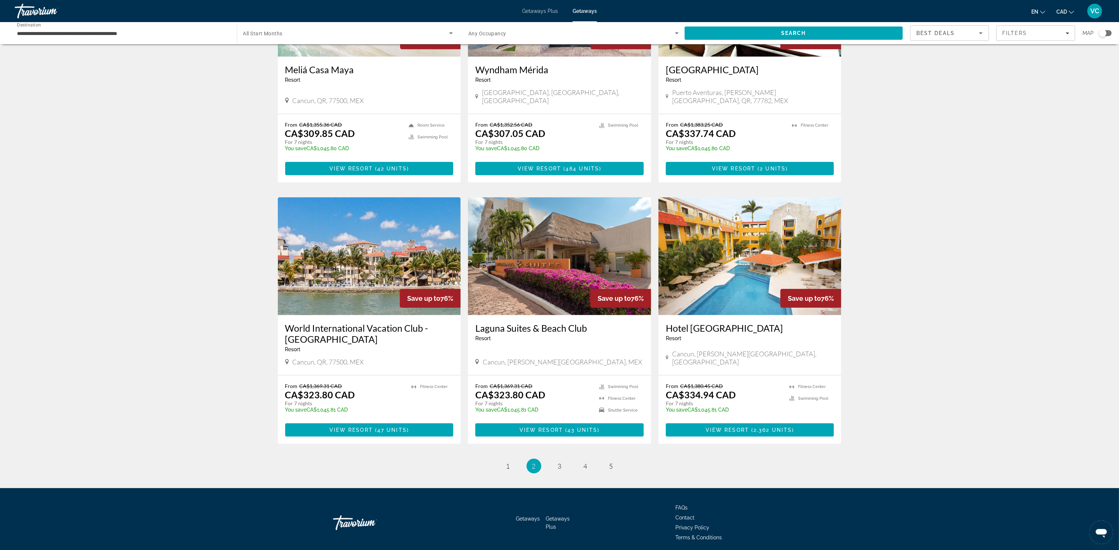
scroll to position [663, 0]
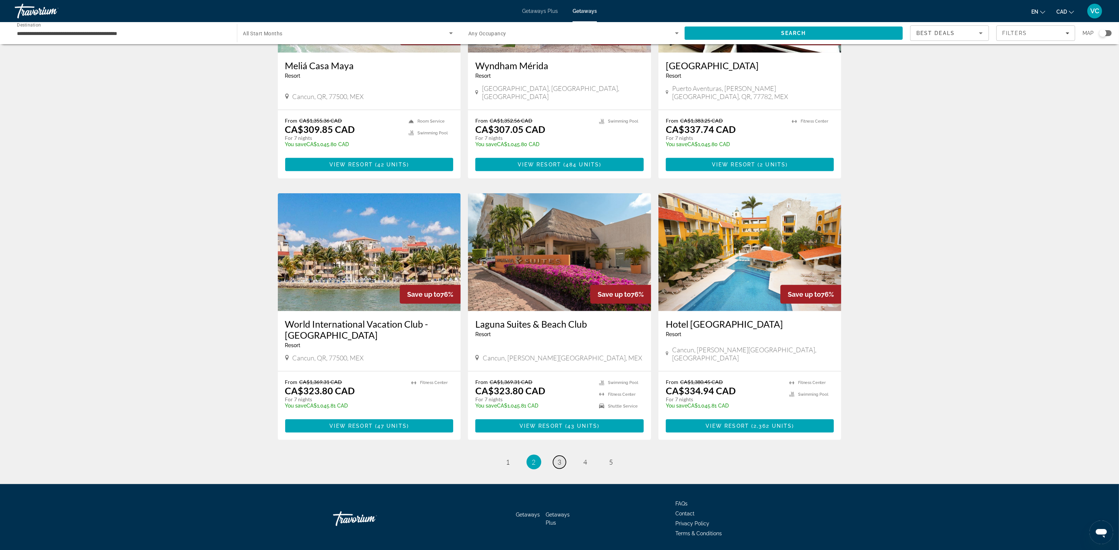
click at [558, 458] on span "3" at bounding box center [560, 462] width 4 height 8
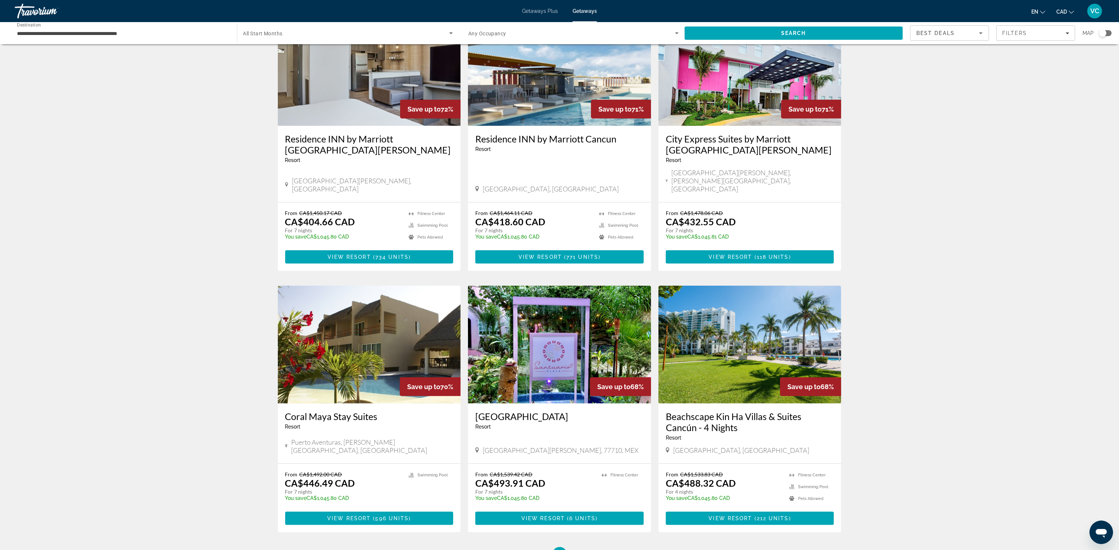
scroll to position [607, 0]
click at [582, 548] on link "page 4" at bounding box center [585, 554] width 13 height 13
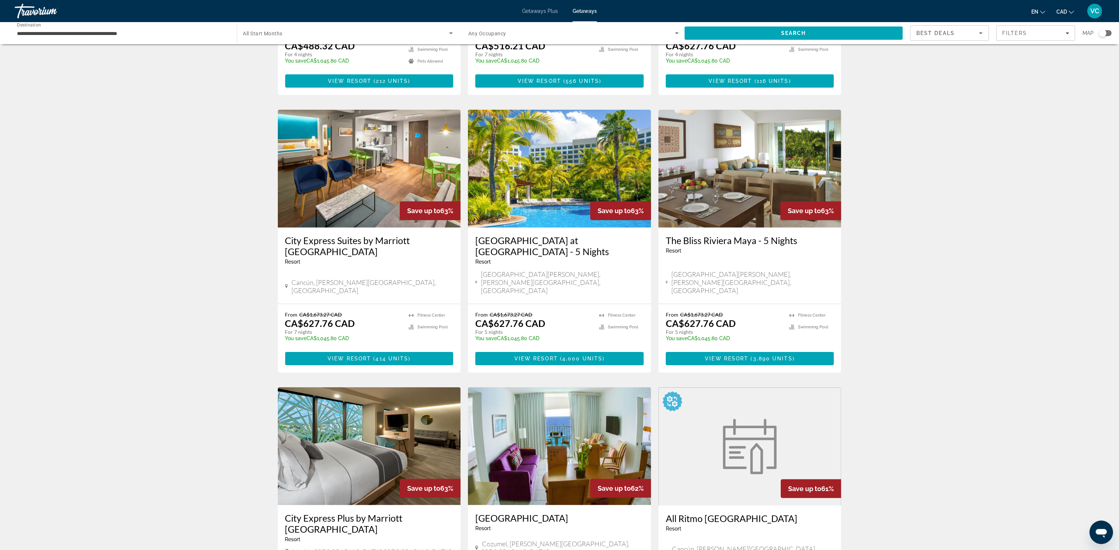
scroll to position [221, 0]
click at [538, 196] on img "Main content" at bounding box center [559, 169] width 183 height 118
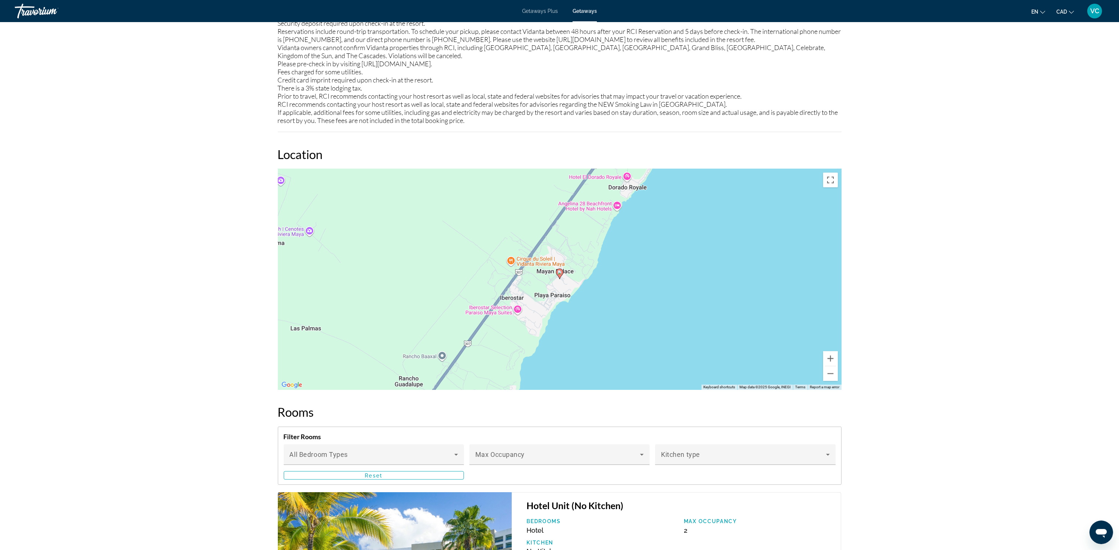
scroll to position [1004, 0]
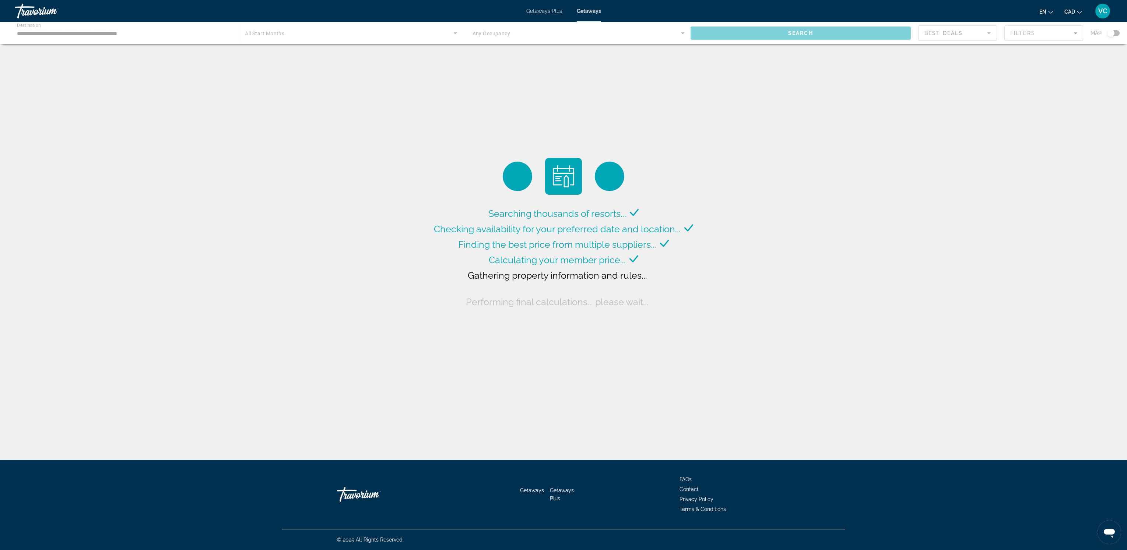
click at [256, 29] on div "Main content" at bounding box center [563, 33] width 1127 height 22
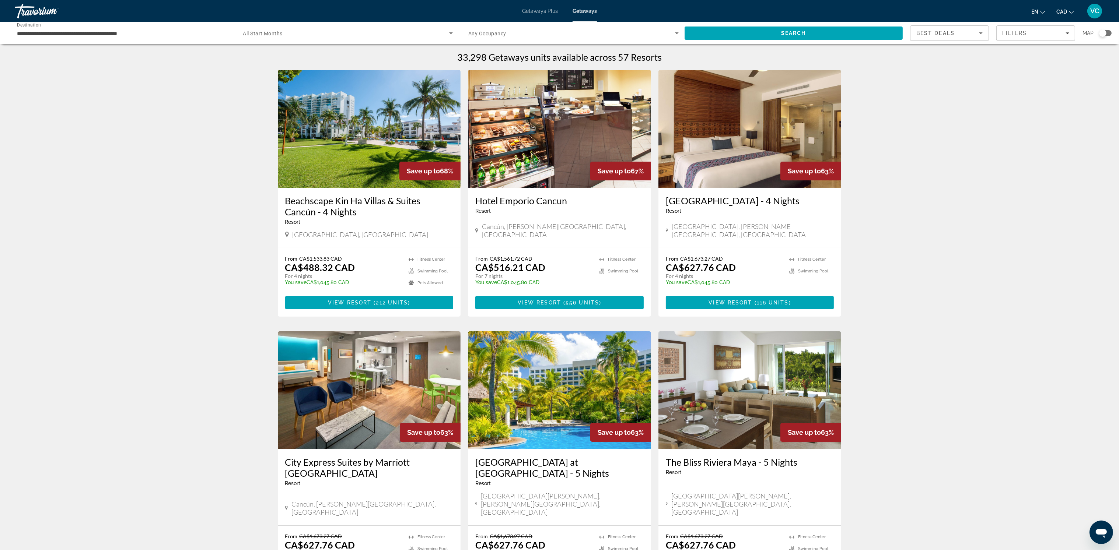
click at [255, 33] on span "All Start Months" at bounding box center [262, 34] width 39 height 6
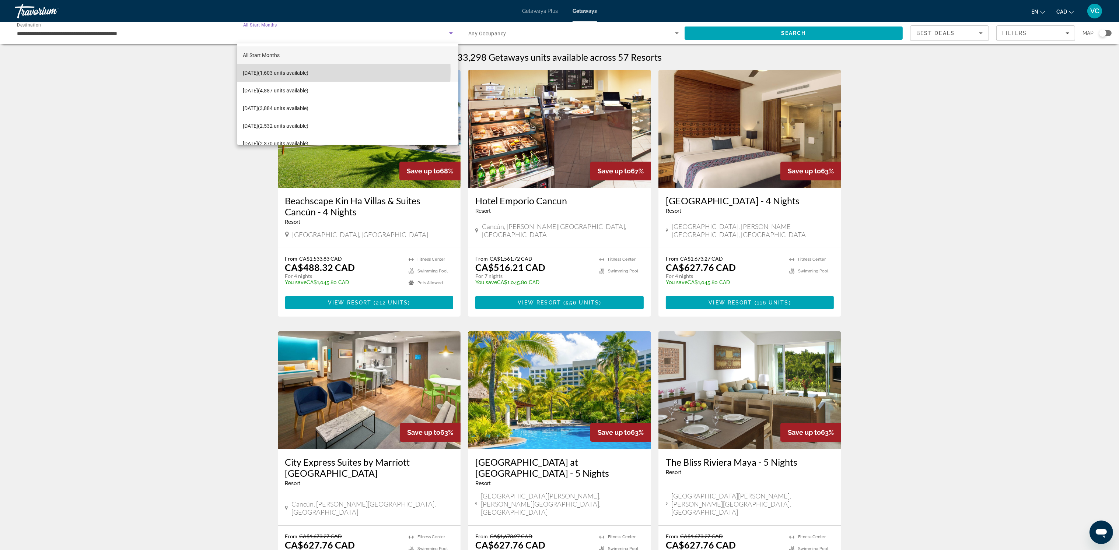
click at [280, 71] on span "October 2025 (1,603 units available)" at bounding box center [276, 73] width 66 height 9
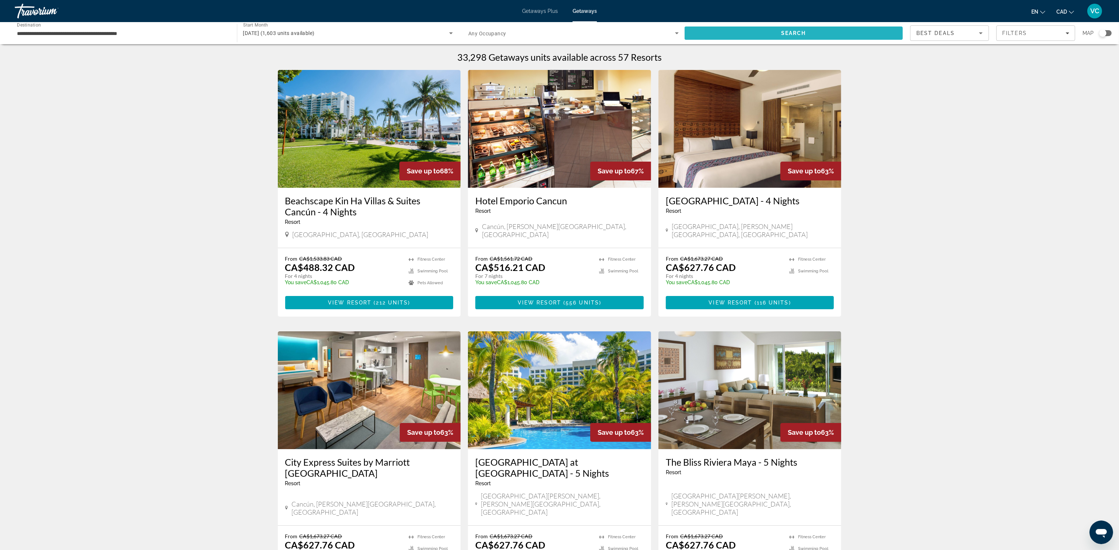
click at [746, 32] on span "Search" at bounding box center [793, 33] width 218 height 18
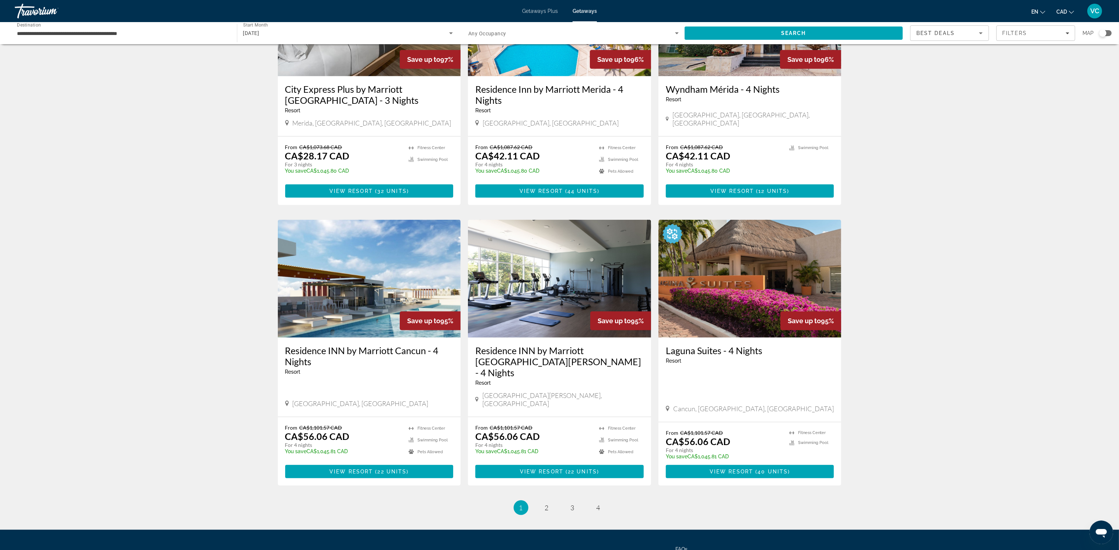
scroll to position [686, 0]
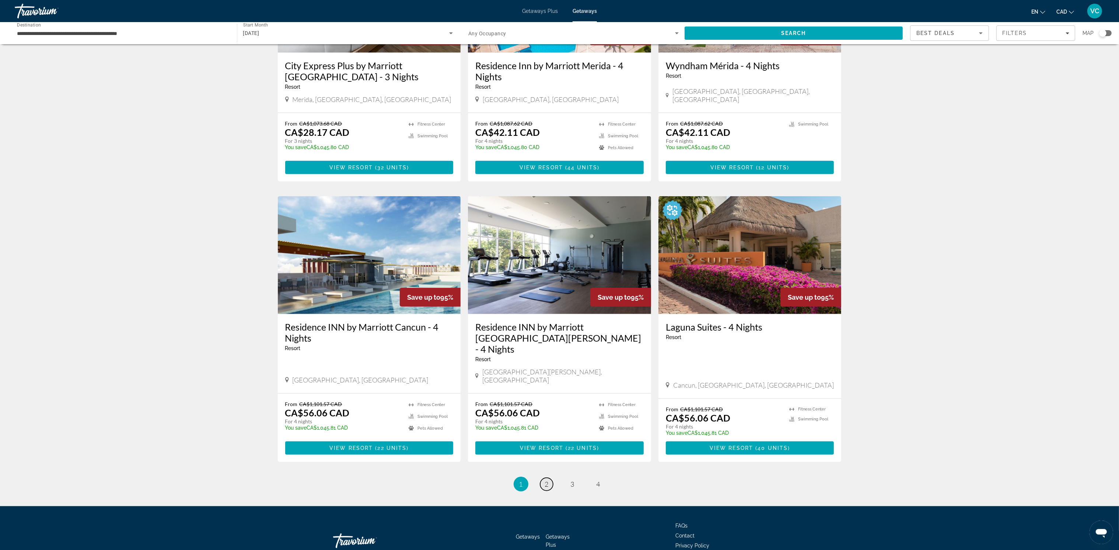
click at [546, 480] on span "2" at bounding box center [547, 484] width 4 height 8
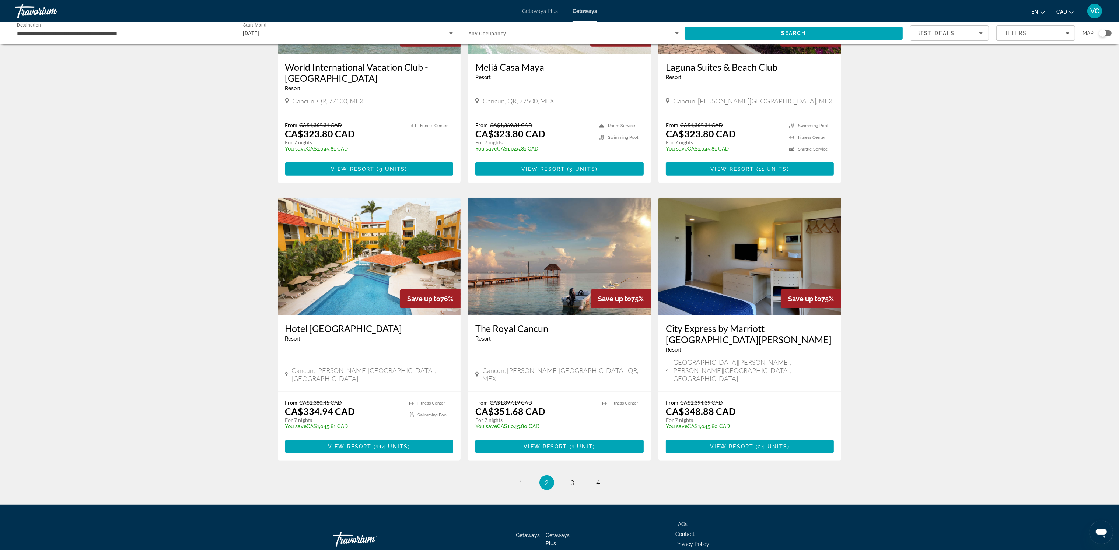
scroll to position [662, 0]
click at [573, 479] on span "3" at bounding box center [573, 483] width 4 height 8
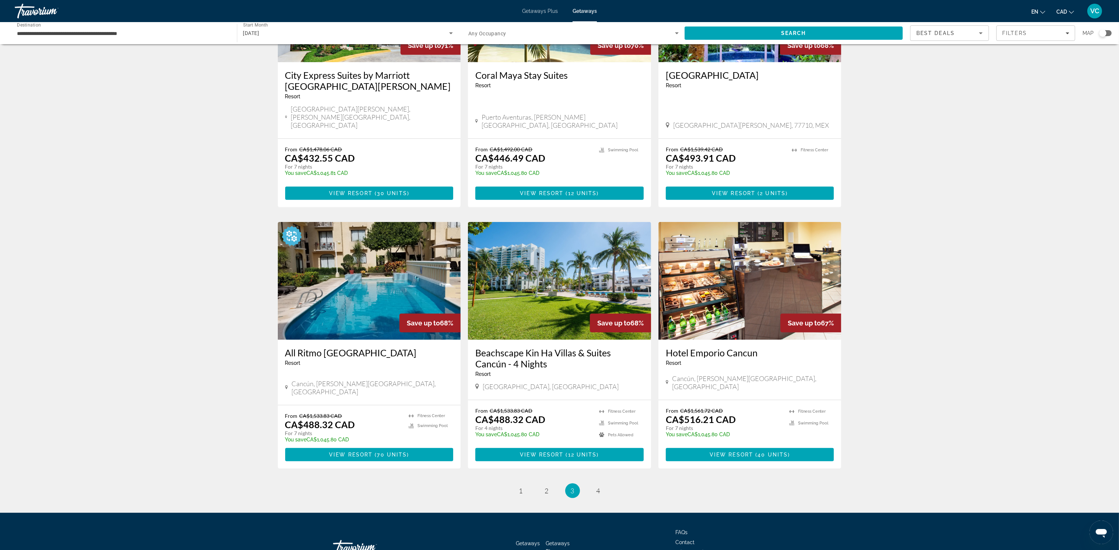
scroll to position [662, 0]
click at [596, 487] on span "4" at bounding box center [598, 491] width 4 height 8
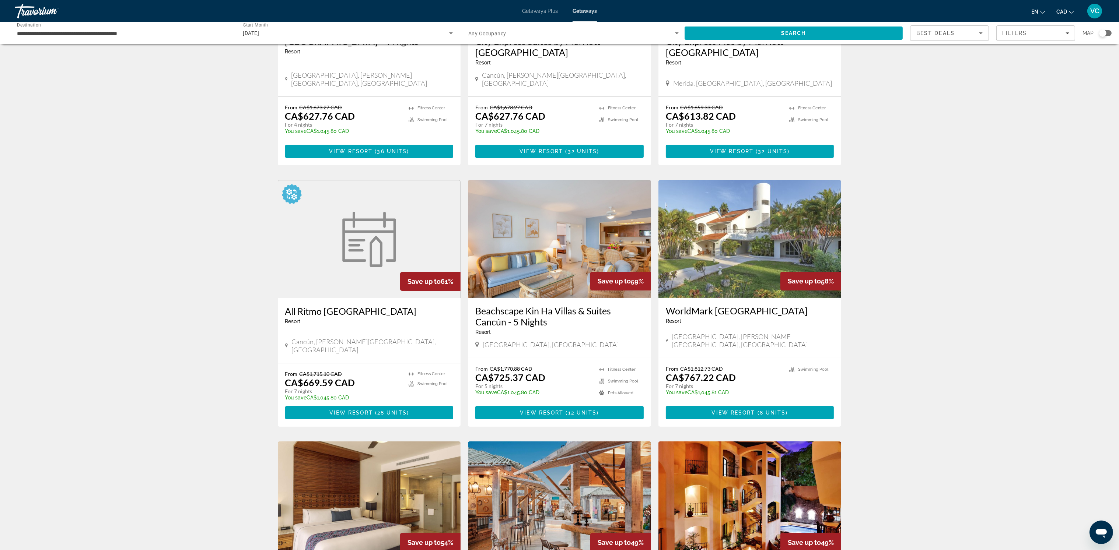
scroll to position [159, 0]
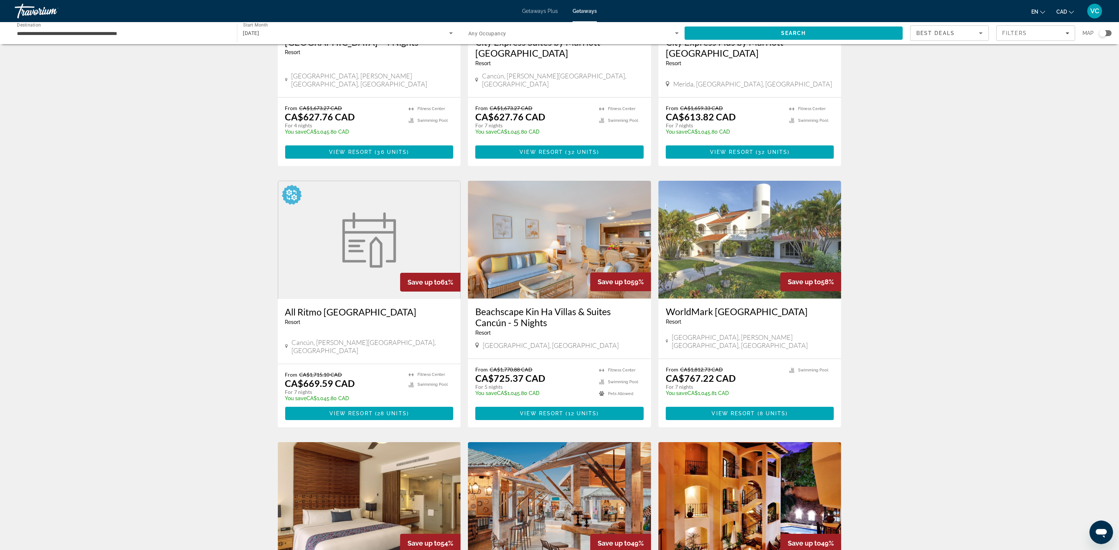
click at [528, 10] on span "Getaways Plus" at bounding box center [540, 11] width 36 height 6
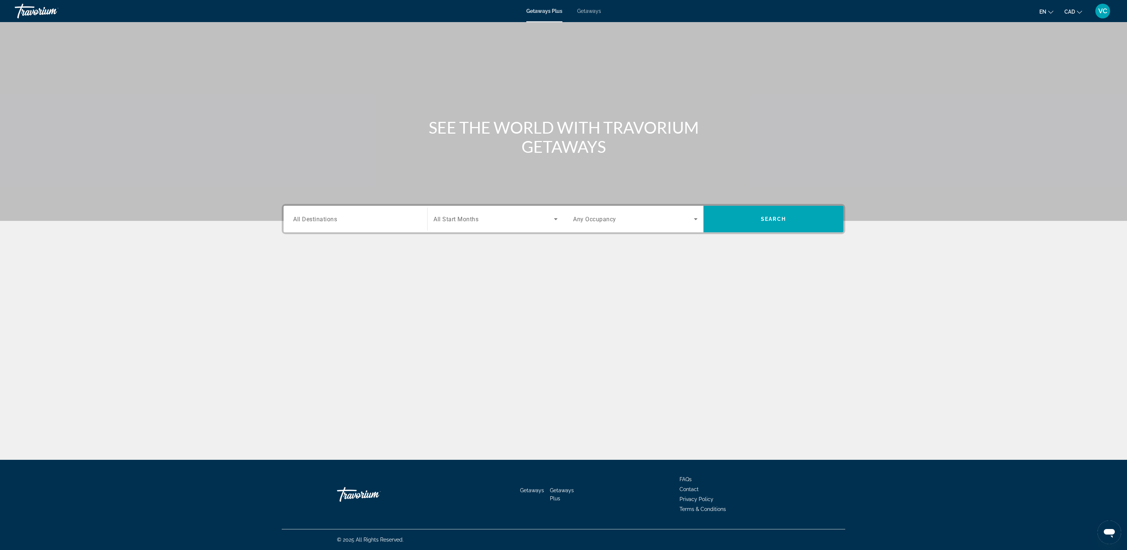
click at [317, 216] on span "All Destinations" at bounding box center [315, 219] width 44 height 7
click at [317, 216] on input "Destination All Destinations" at bounding box center [355, 219] width 125 height 9
click at [293, 286] on icon "Toggle Mexico (978 units available) submenu" at bounding box center [293, 287] width 7 height 7
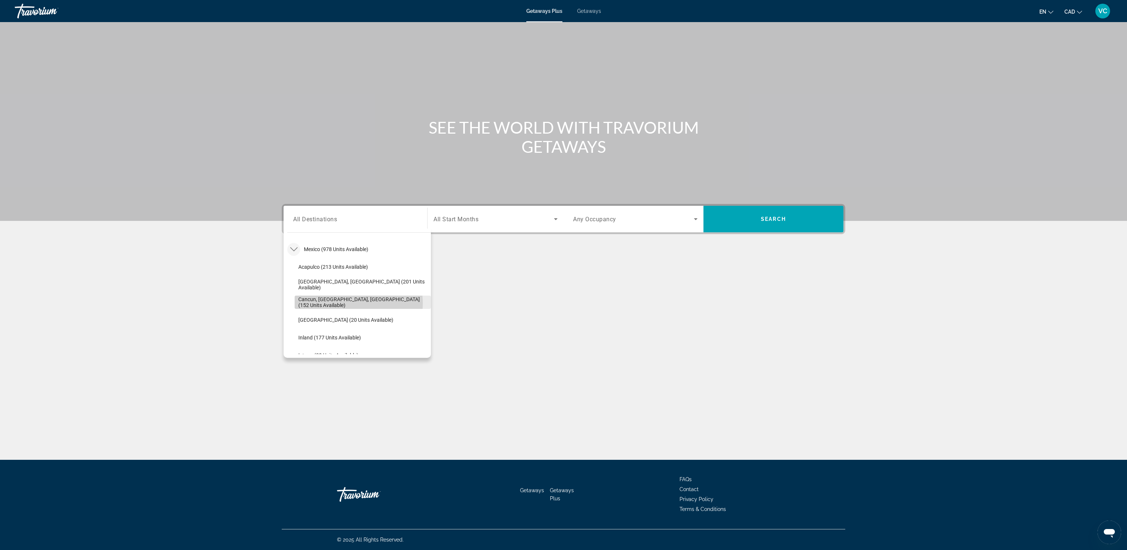
click at [339, 303] on span "Cancun, Cozumel, Riviera Maya (152 units available)" at bounding box center [362, 303] width 129 height 12
type input "**********"
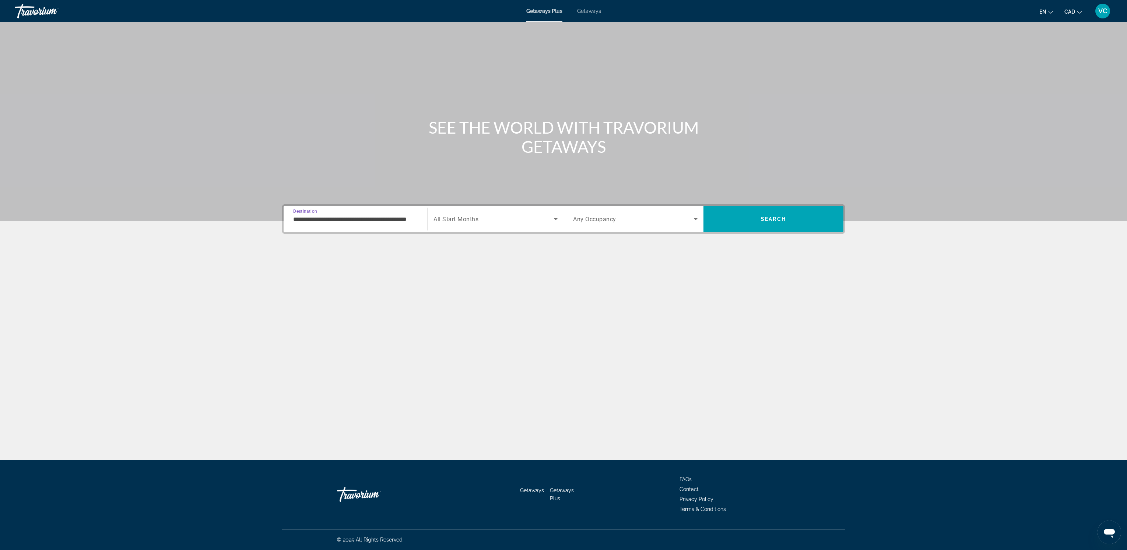
click at [306, 219] on input "**********" at bounding box center [355, 219] width 125 height 9
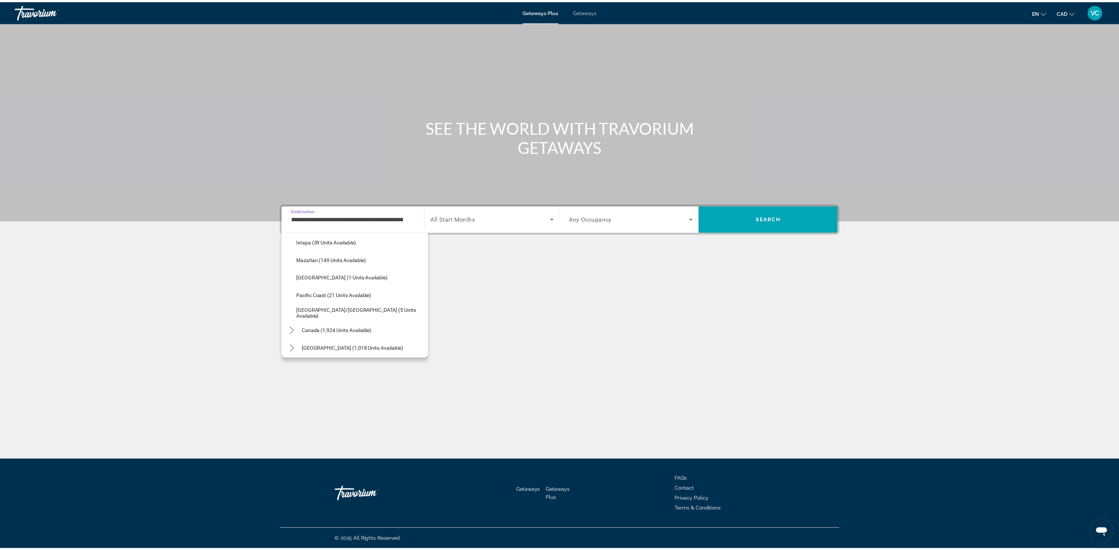
scroll to position [152, 0]
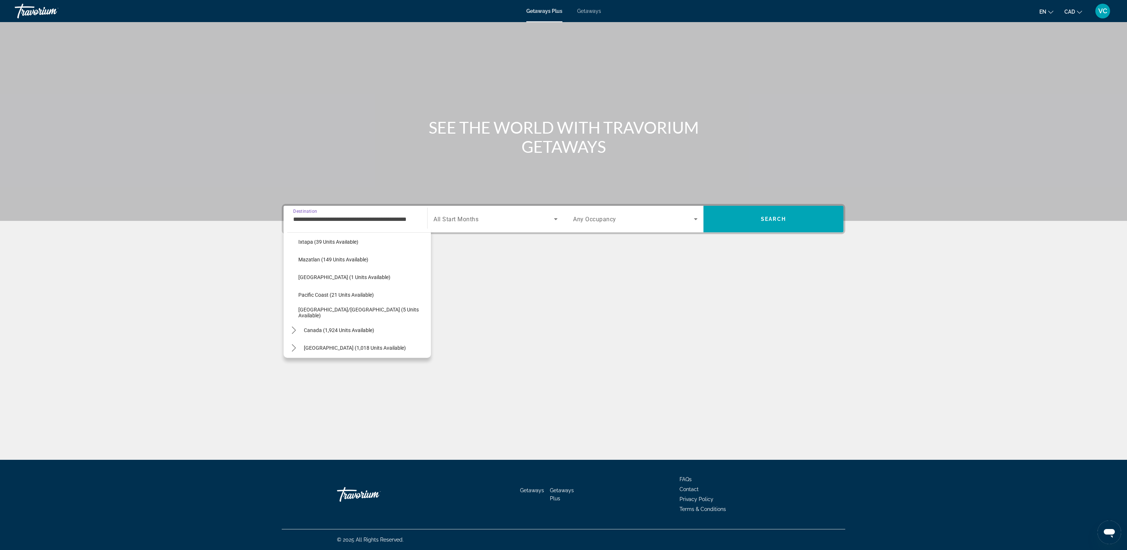
click at [468, 217] on span "All Start Months" at bounding box center [456, 219] width 45 height 7
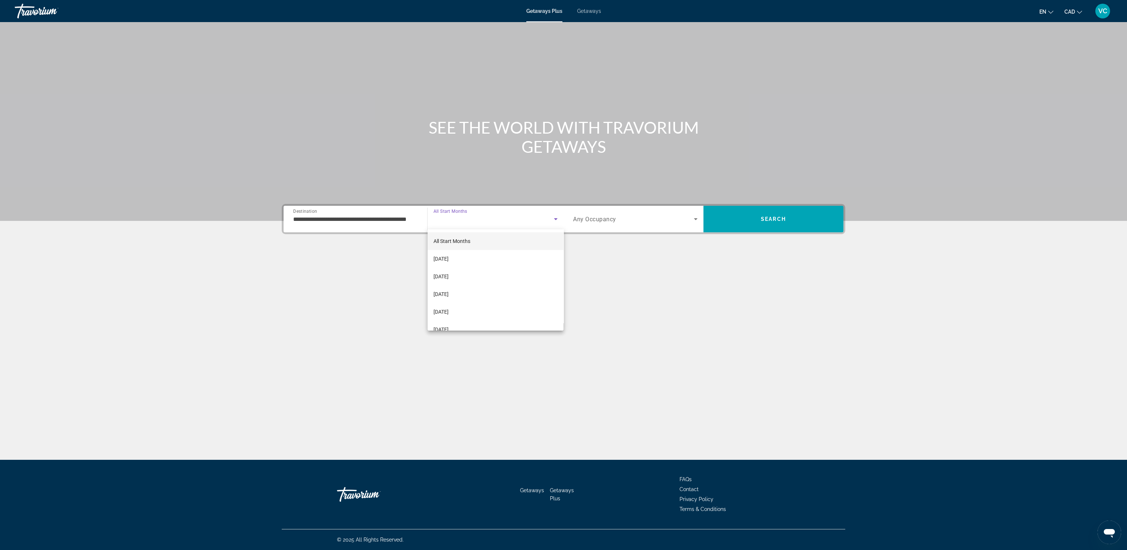
drag, startPoint x: 446, startPoint y: 257, endPoint x: 490, endPoint y: 250, distance: 44.0
click at [447, 257] on span "October 2025" at bounding box center [441, 259] width 15 height 9
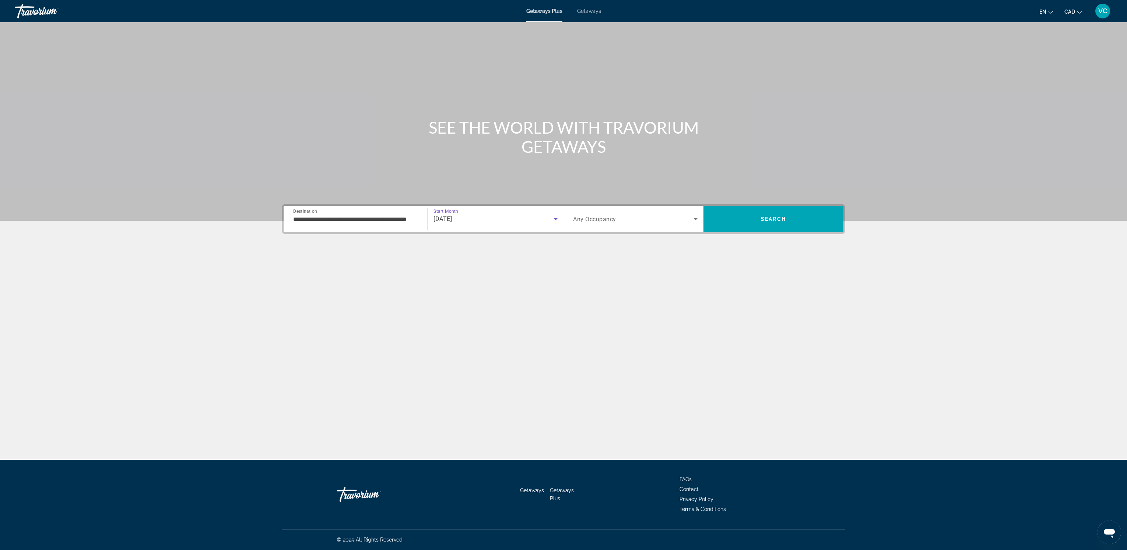
click at [628, 220] on span "Search widget" at bounding box center [633, 219] width 121 height 9
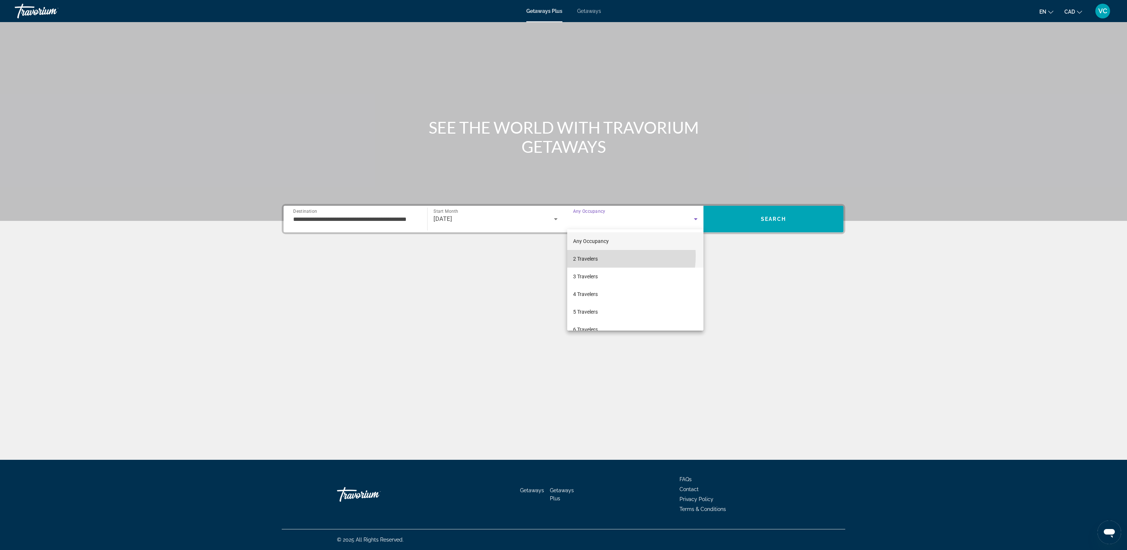
click at [600, 256] on mat-option "2 Travelers" at bounding box center [635, 259] width 136 height 18
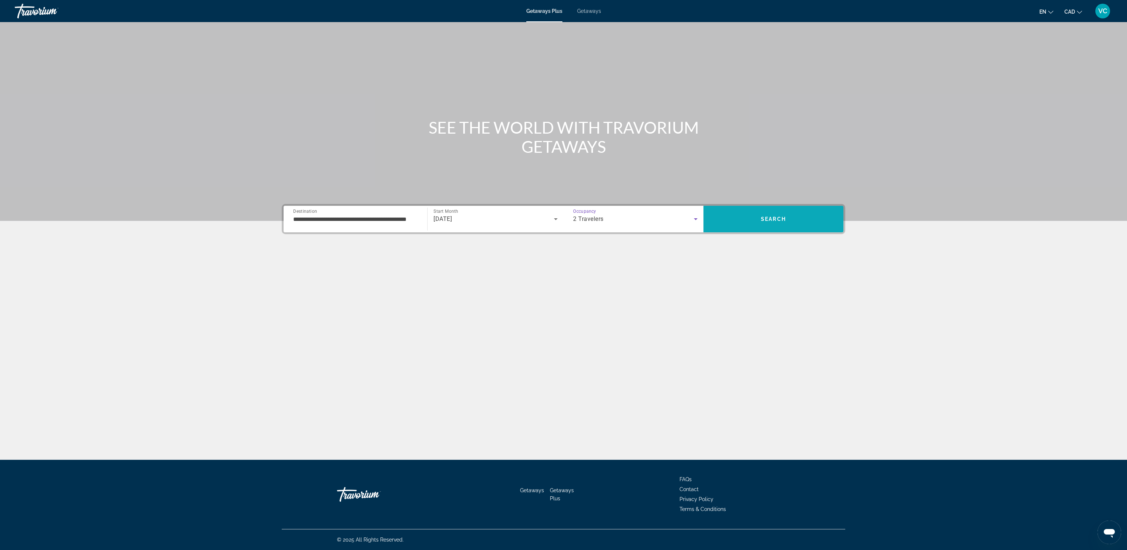
click at [749, 209] on span "Search" at bounding box center [774, 219] width 140 height 27
